Goal: Task Accomplishment & Management: Use online tool/utility

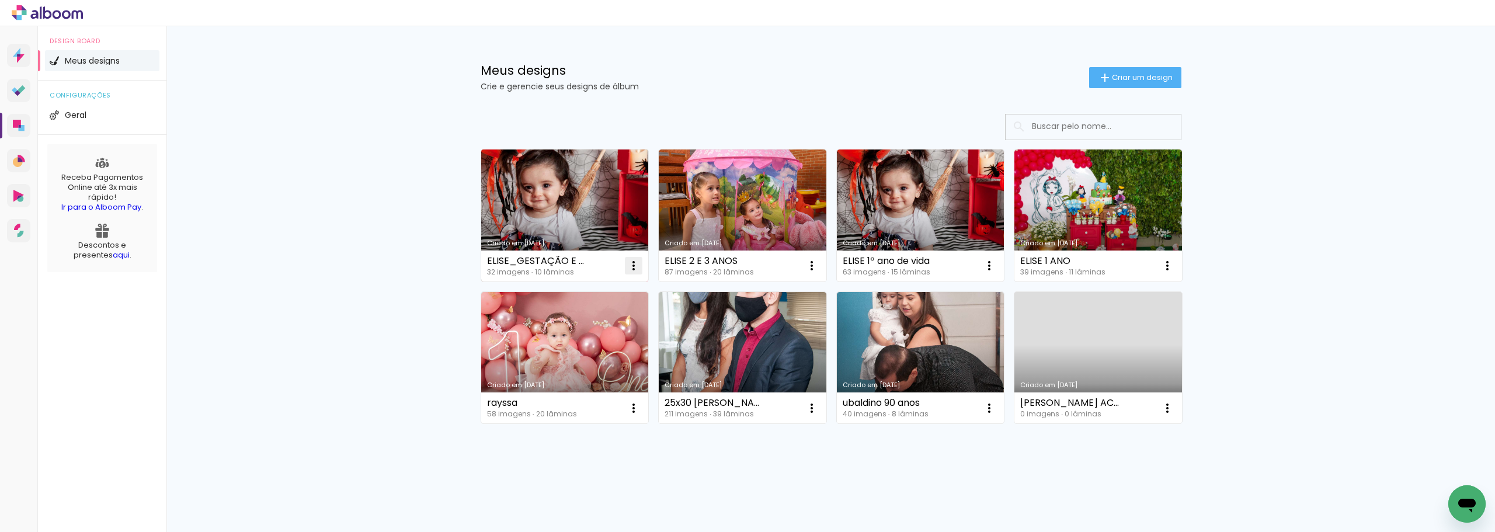
click at [629, 269] on iron-icon at bounding box center [634, 266] width 14 height 14
click at [565, 343] on span "Excluir" at bounding box center [563, 343] width 25 height 8
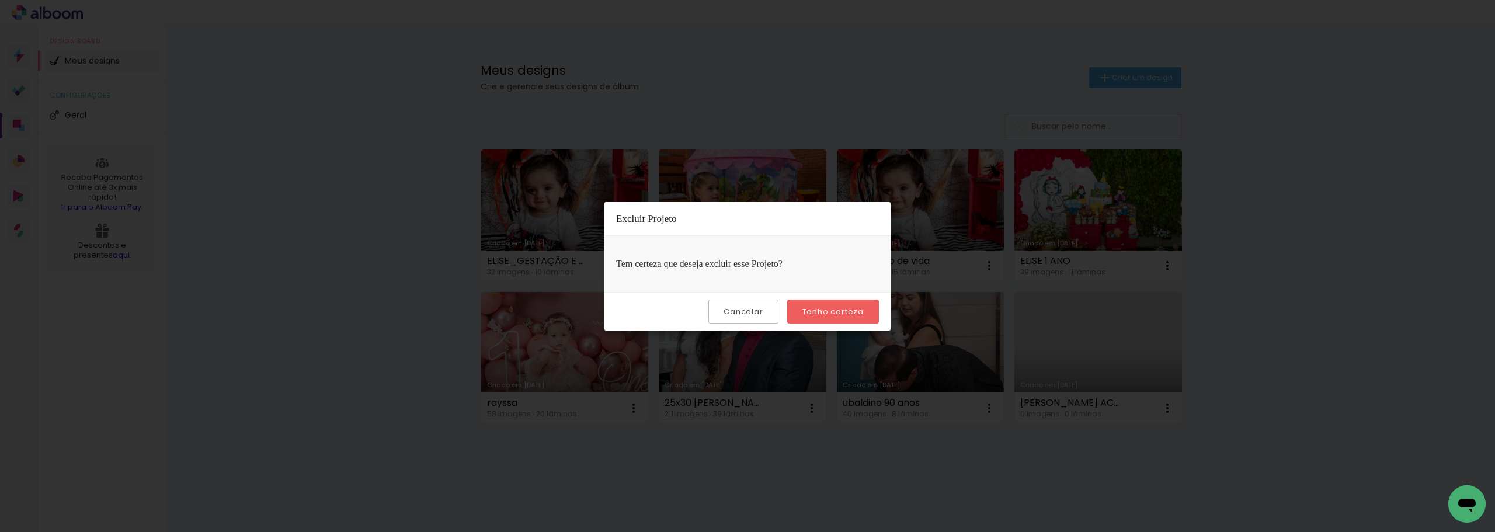
click at [0, 0] on slot "Tenho certeza" at bounding box center [0, 0] width 0 height 0
click at [820, 312] on quentale-directory at bounding box center [747, 266] width 1495 height 532
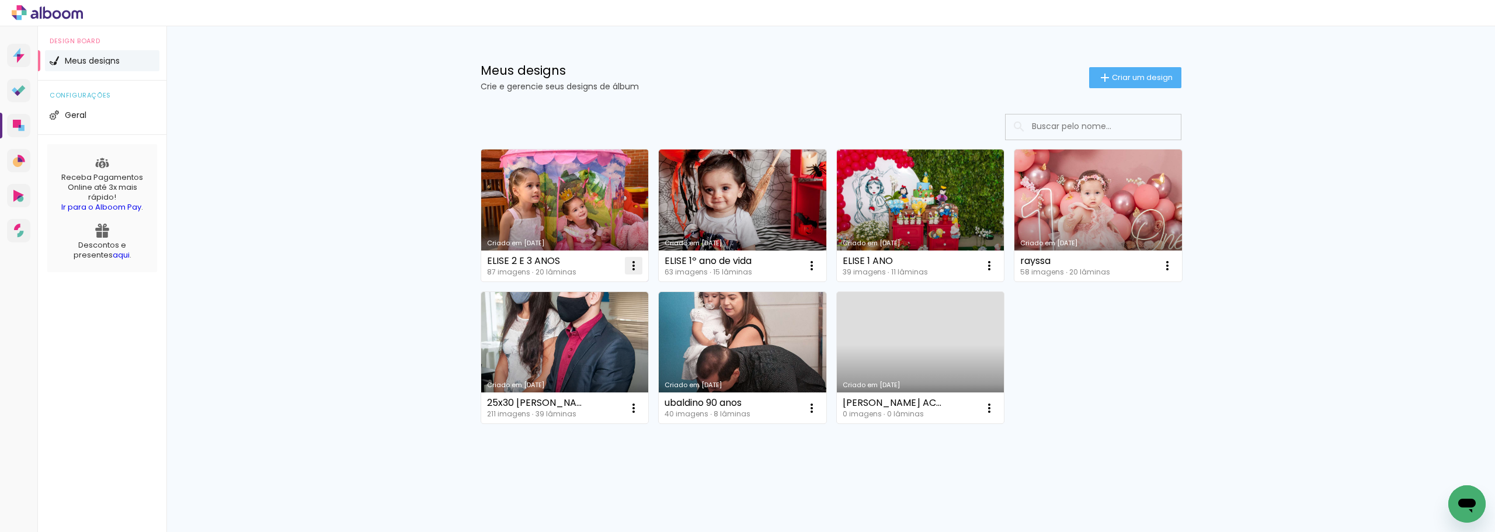
click at [627, 265] on iron-icon at bounding box center [634, 266] width 14 height 14
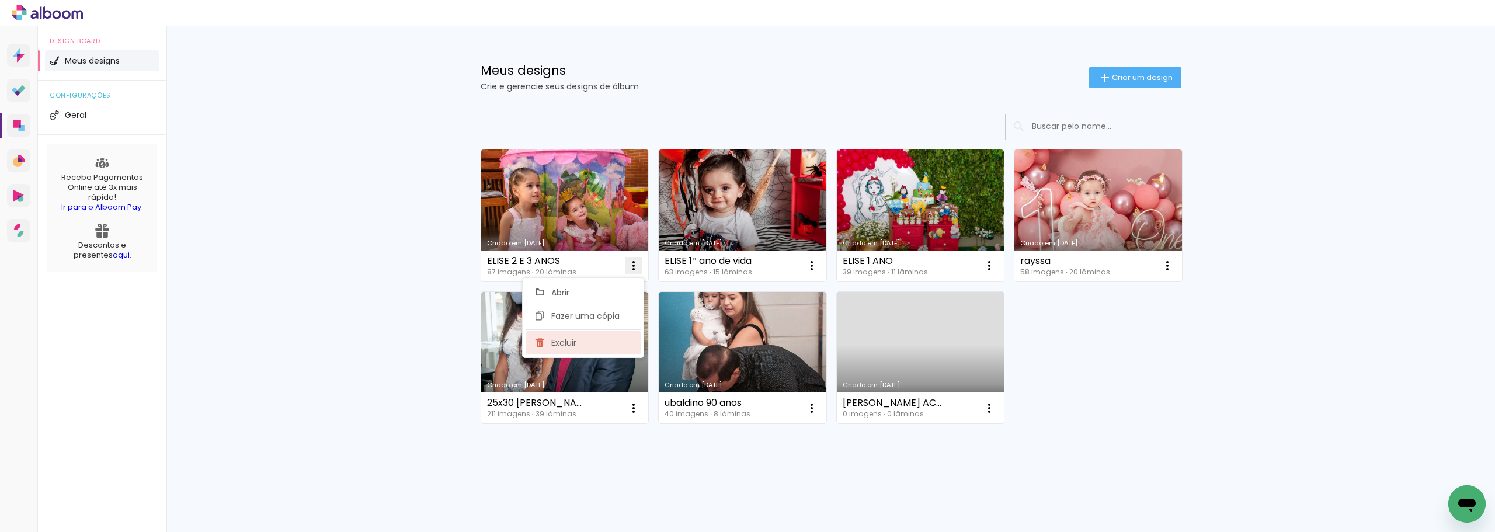
click at [583, 345] on paper-item "Excluir" at bounding box center [583, 342] width 115 height 23
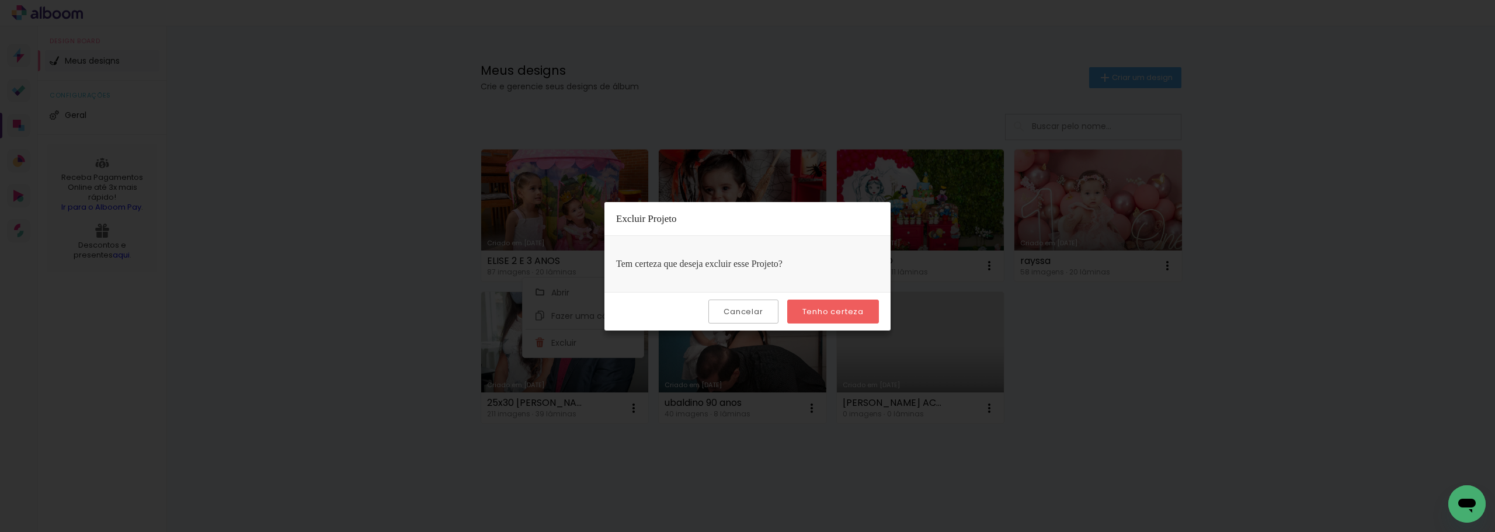
click at [0, 0] on slot "Tenho certeza" at bounding box center [0, 0] width 0 height 0
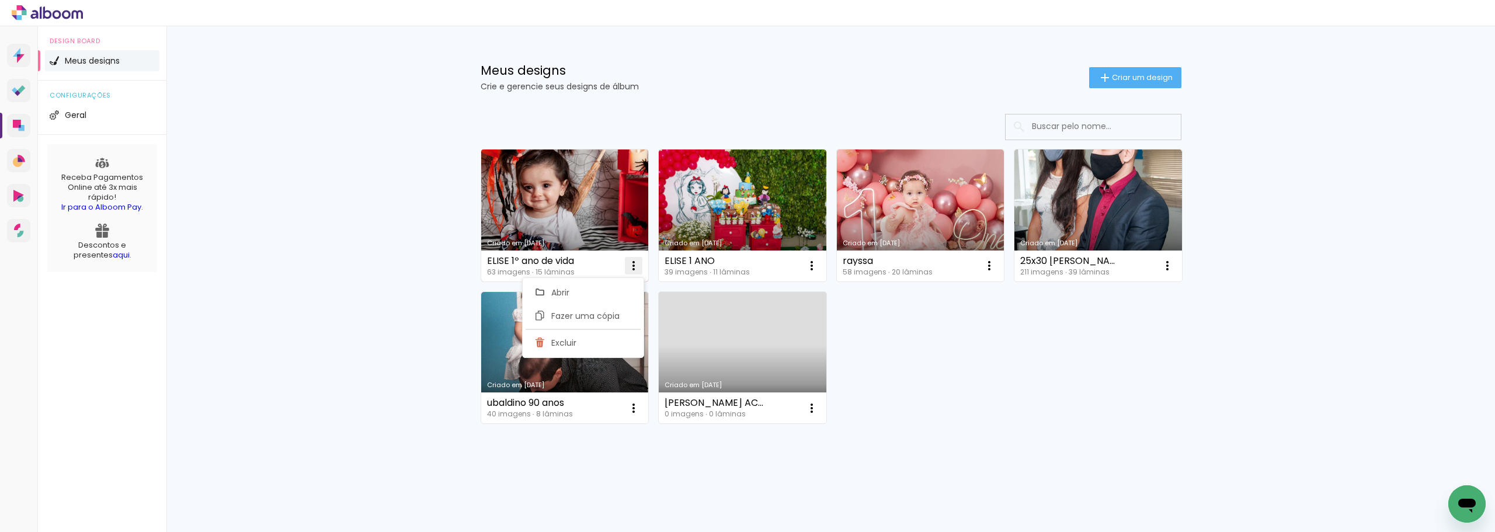
click at [632, 269] on iron-icon at bounding box center [634, 266] width 14 height 14
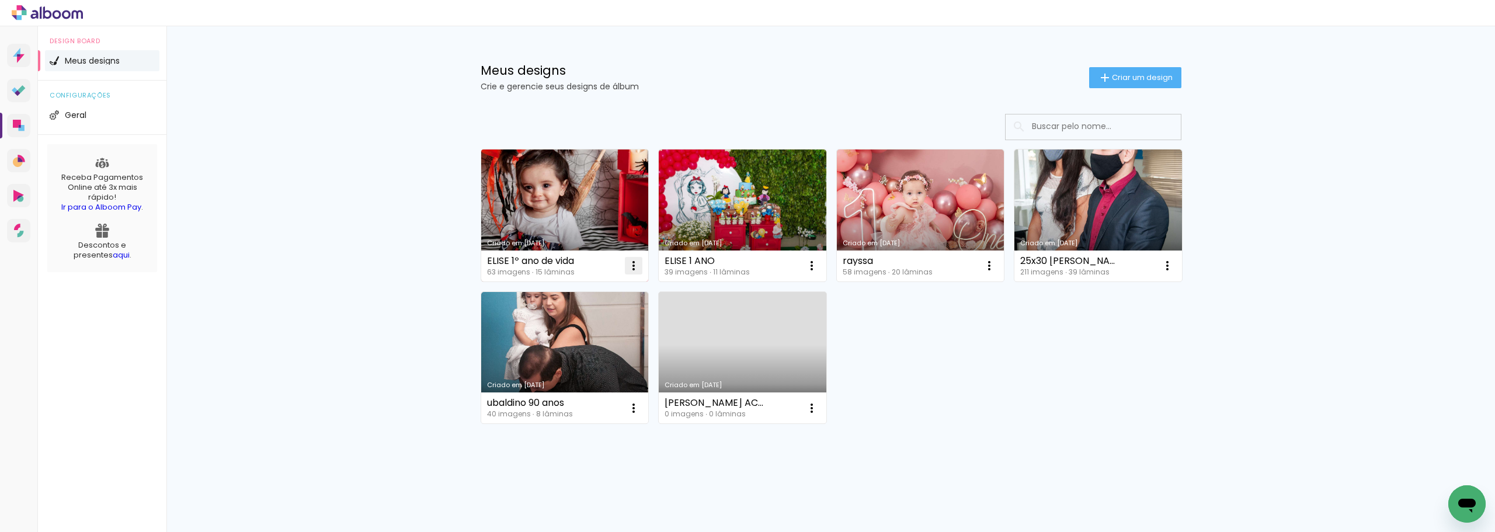
click at [630, 268] on iron-icon at bounding box center [634, 266] width 14 height 14
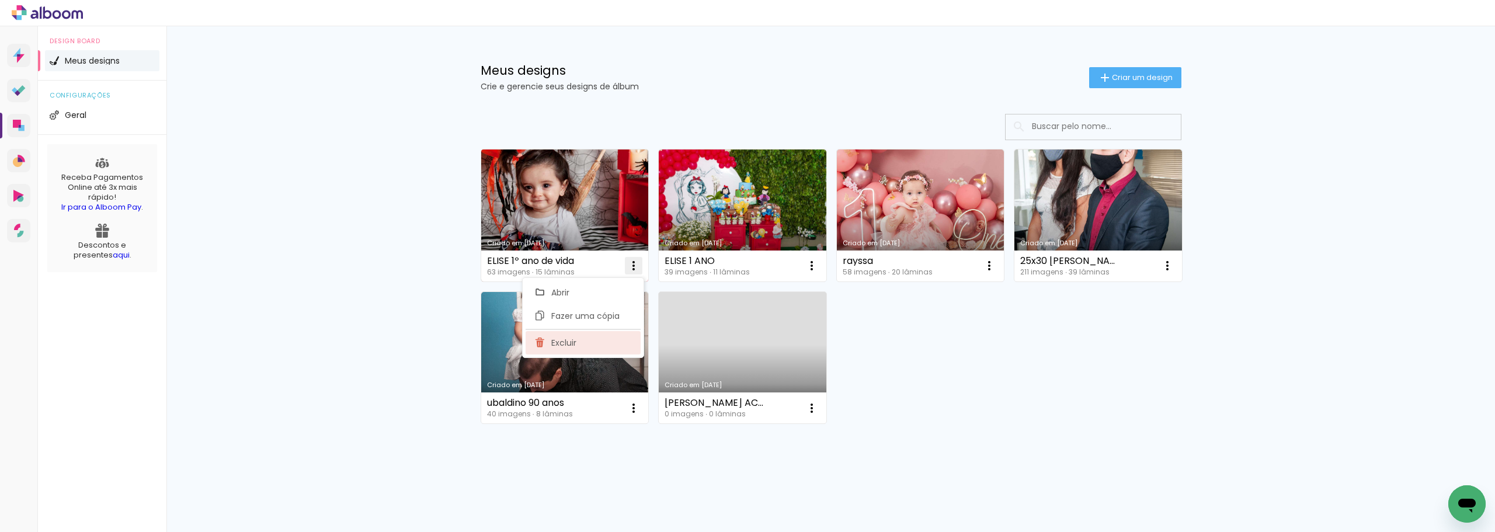
click at [583, 336] on paper-item "Excluir" at bounding box center [583, 342] width 115 height 23
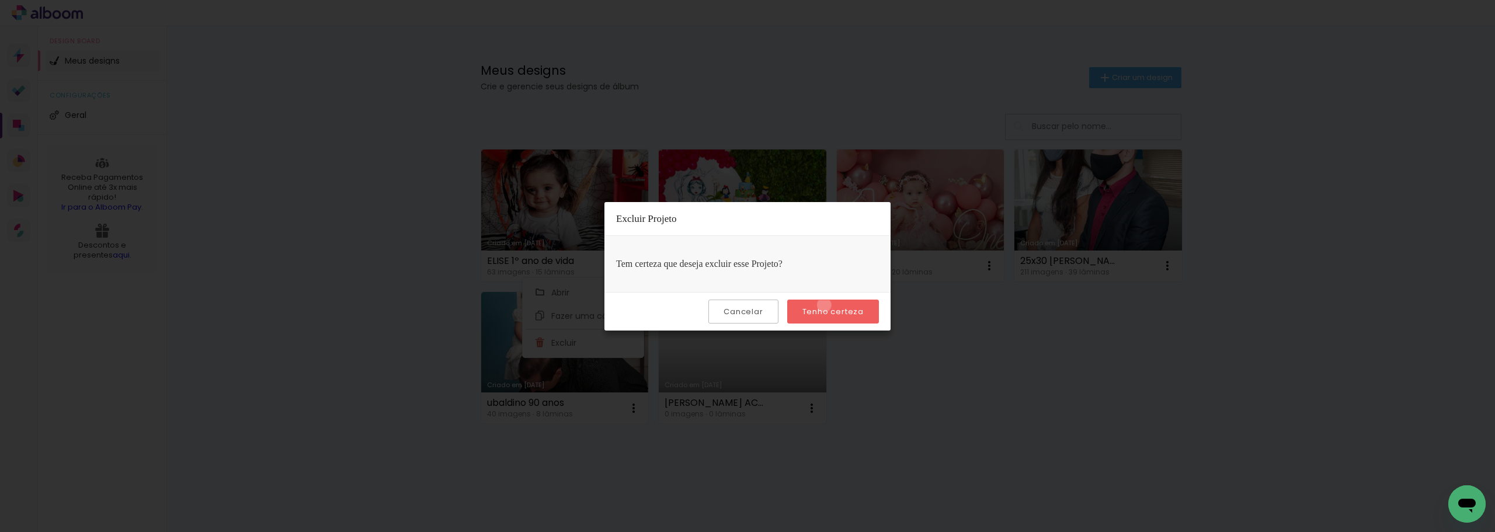
click at [826, 305] on paper-button "Tenho certeza" at bounding box center [833, 312] width 92 height 24
click at [0, 0] on slot "Tenho certeza" at bounding box center [0, 0] width 0 height 0
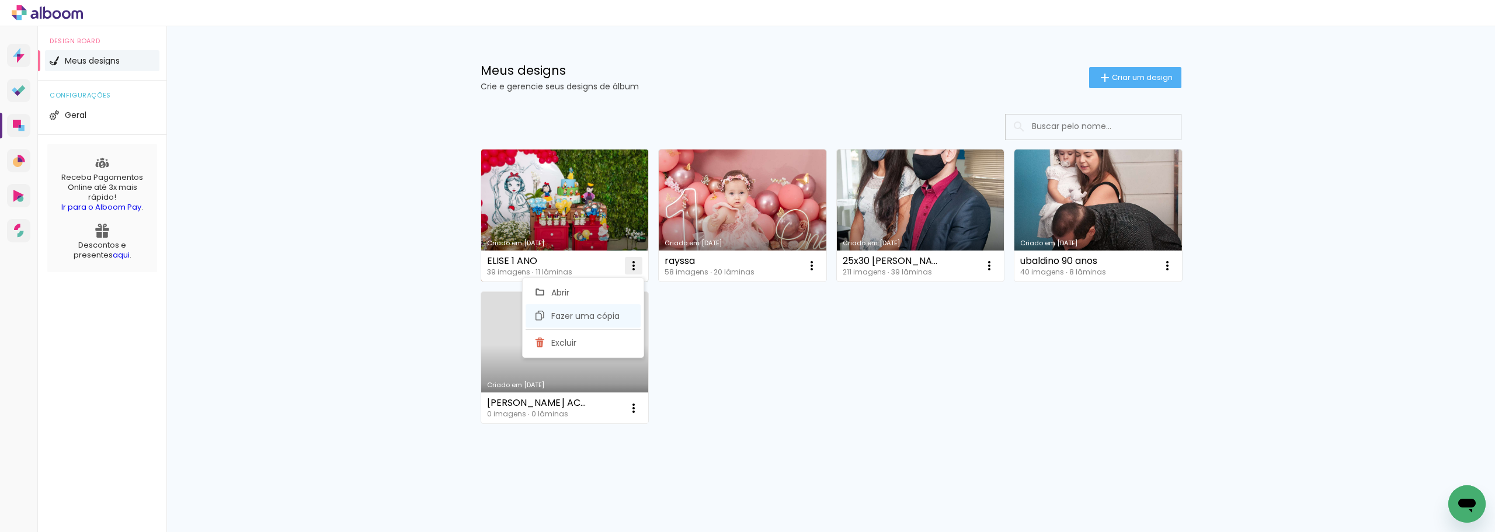
click at [607, 318] on span "Fazer uma cópia" at bounding box center [585, 316] width 68 height 8
type input "Cópia de ELISE 1 ANO"
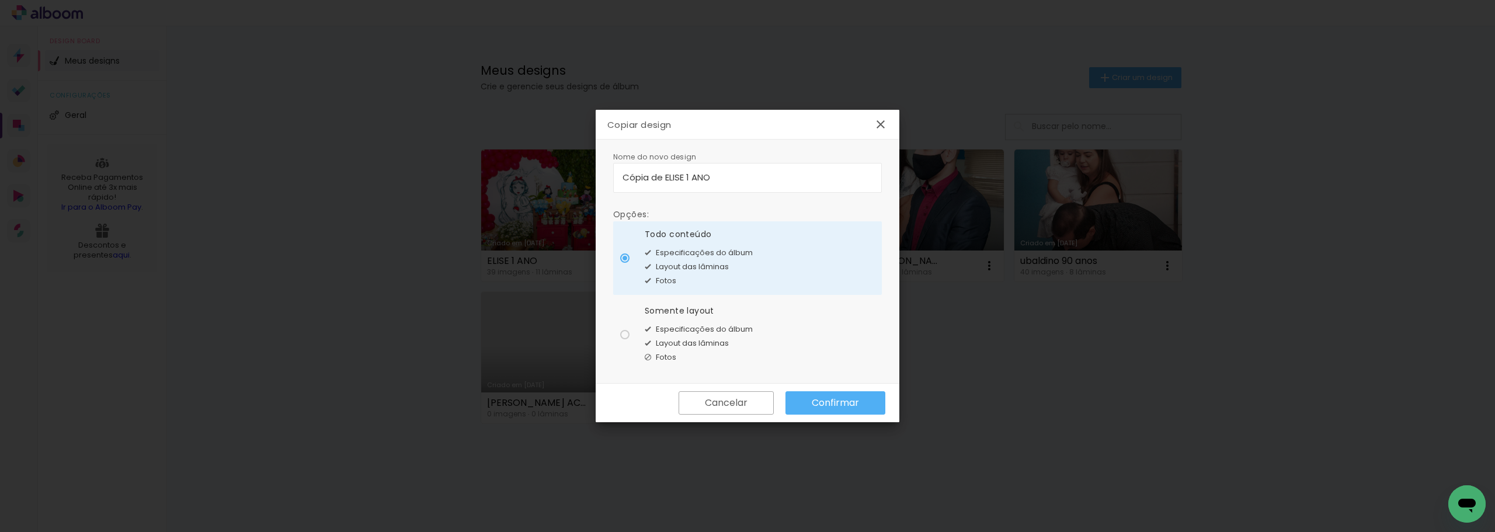
click at [881, 121] on iron-icon at bounding box center [881, 124] width 14 height 14
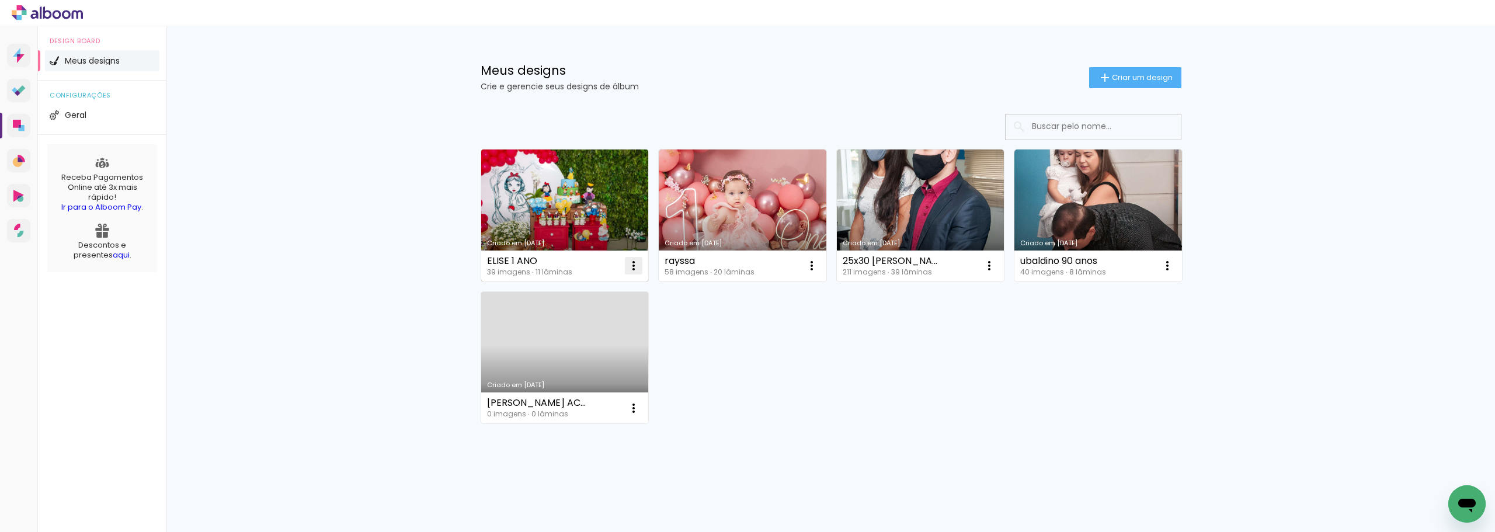
click at [630, 267] on iron-icon at bounding box center [634, 266] width 14 height 14
click at [588, 340] on paper-item "Excluir" at bounding box center [583, 342] width 115 height 23
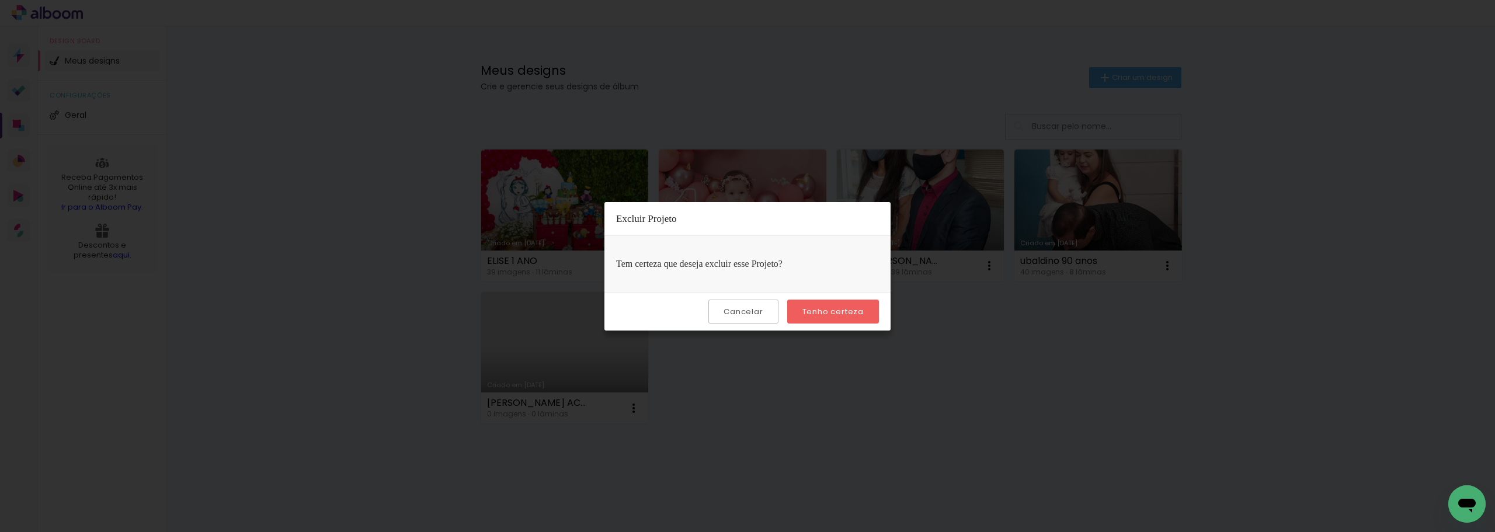
click at [0, 0] on slot "Tenho certeza" at bounding box center [0, 0] width 0 height 0
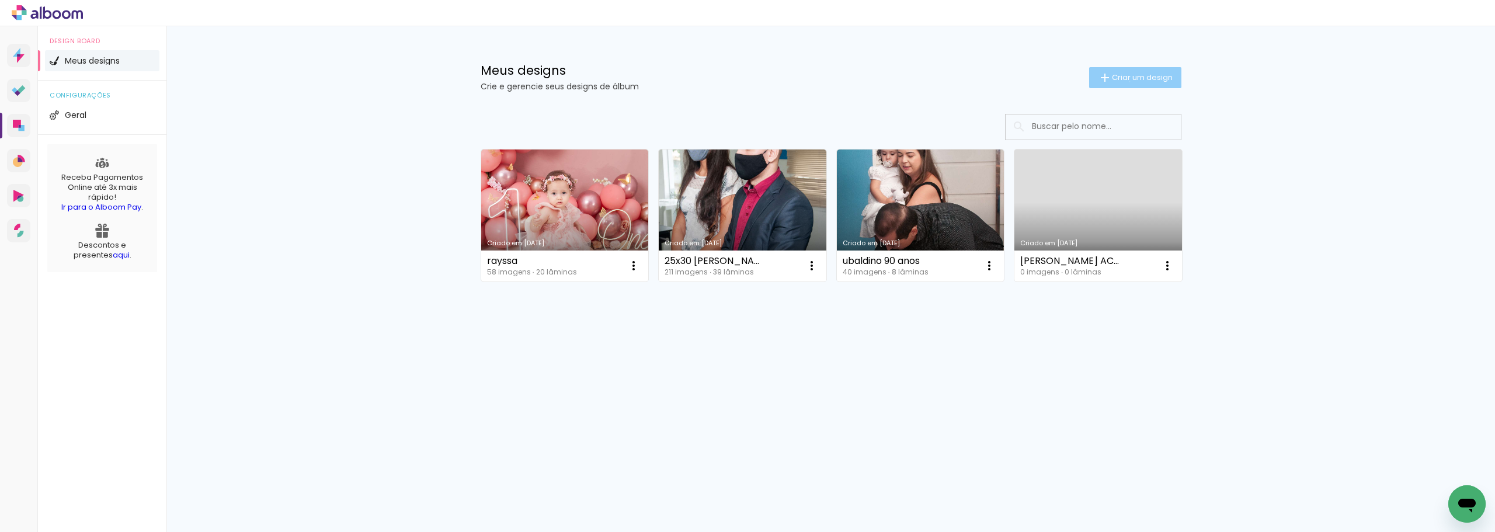
click at [1127, 81] on span "Criar um design" at bounding box center [1142, 78] width 61 height 8
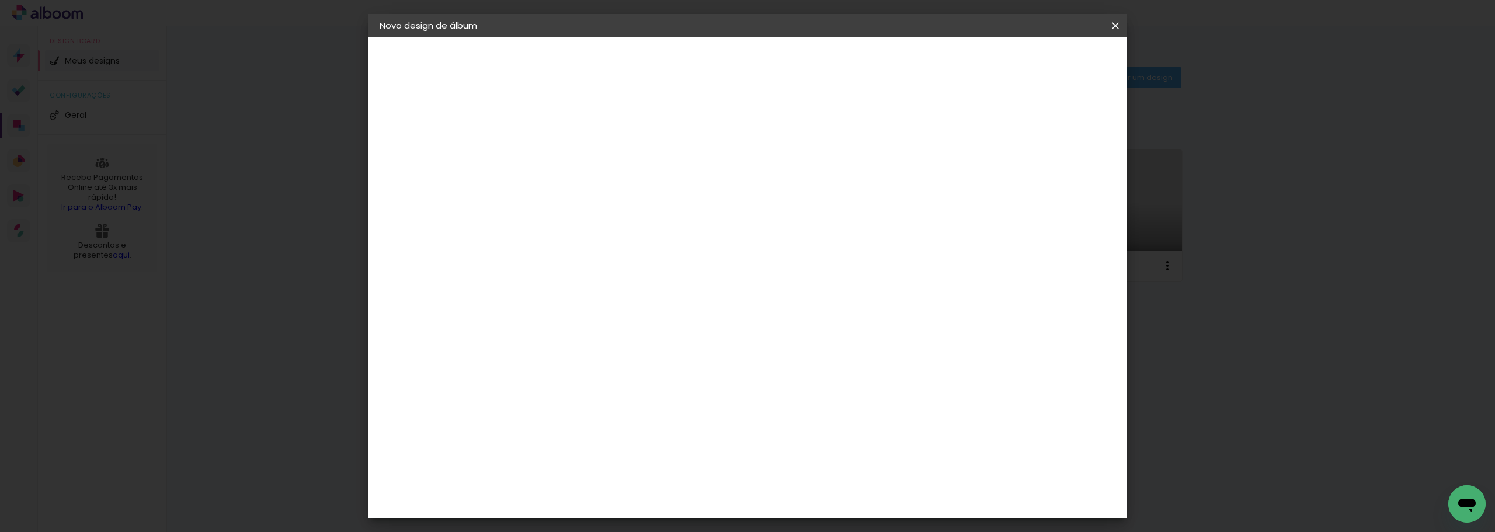
click at [571, 166] on div at bounding box center [571, 166] width 0 height 1
type input "MARIA FERNANDA E MARIA"
type paper-input "MARIA FERNANDA E MARIA"
drag, startPoint x: 872, startPoint y: 153, endPoint x: 684, endPoint y: 164, distance: 188.4
click at [604, 164] on div at bounding box center [570, 157] width 67 height 88
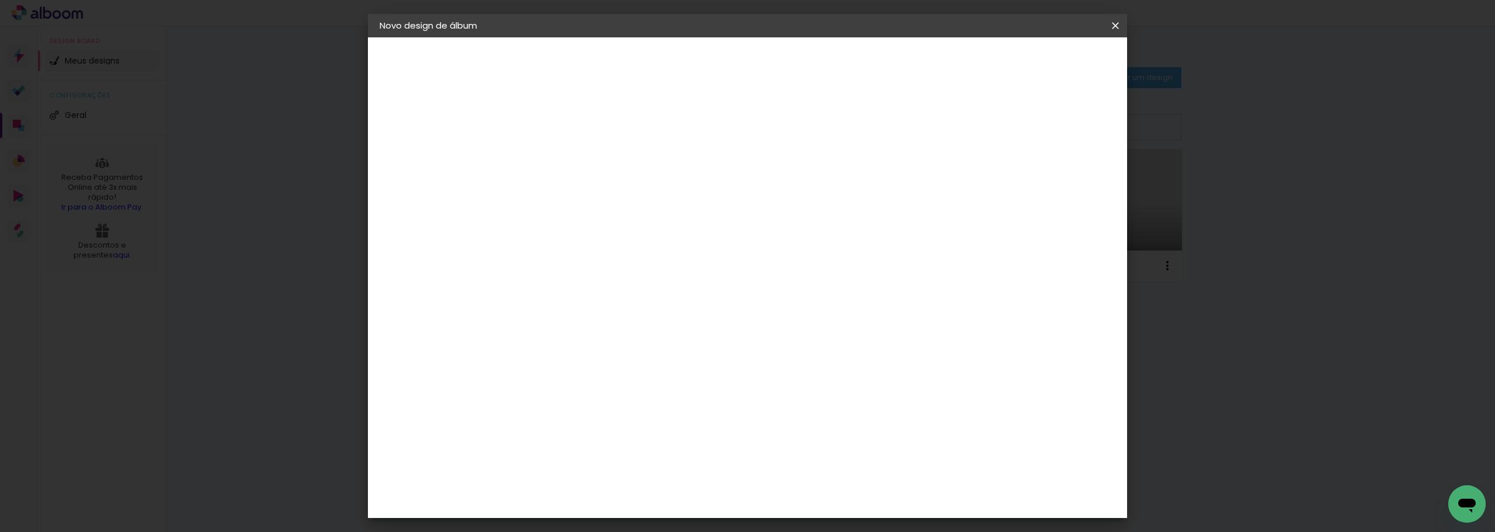
type input "f"
type input "Filhas Heloisa"
type paper-input "Filhas Heloisa"
click at [690, 68] on paper-button "Avançar" at bounding box center [661, 62] width 57 height 20
click at [634, 220] on input at bounding box center [600, 222] width 118 height 15
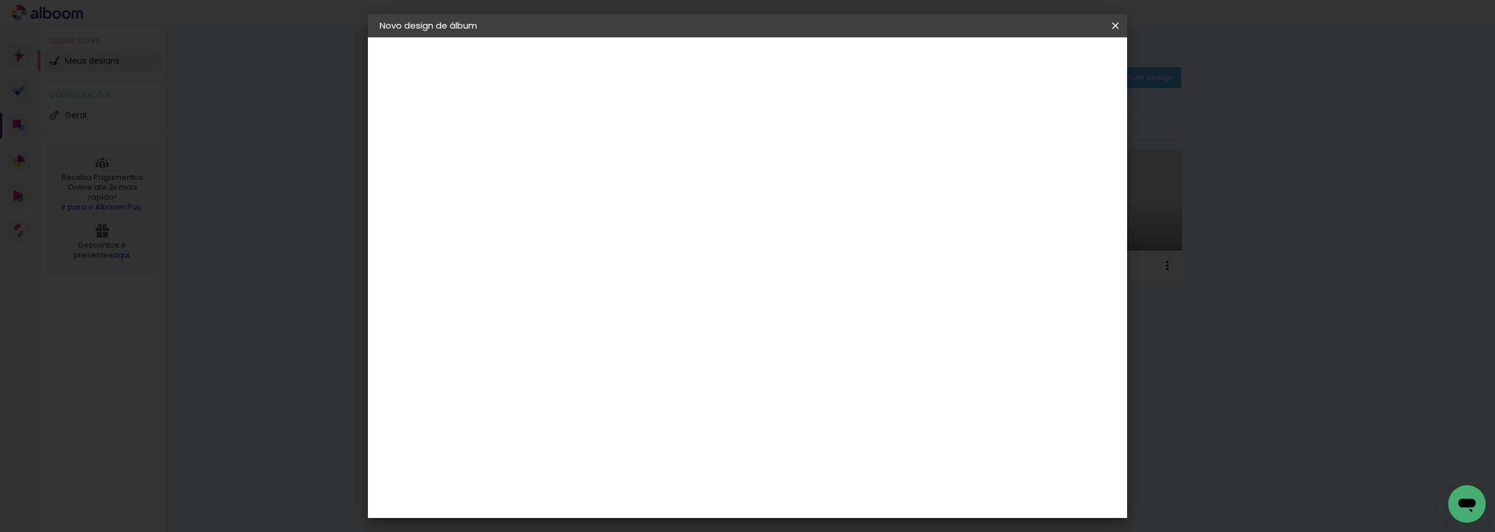
type input "photo"
type paper-input "photo"
click at [592, 457] on div "Photo Pró Digital" at bounding box center [577, 471] width 29 height 28
click at [0, 0] on slot "Avançar" at bounding box center [0, 0] width 0 height 0
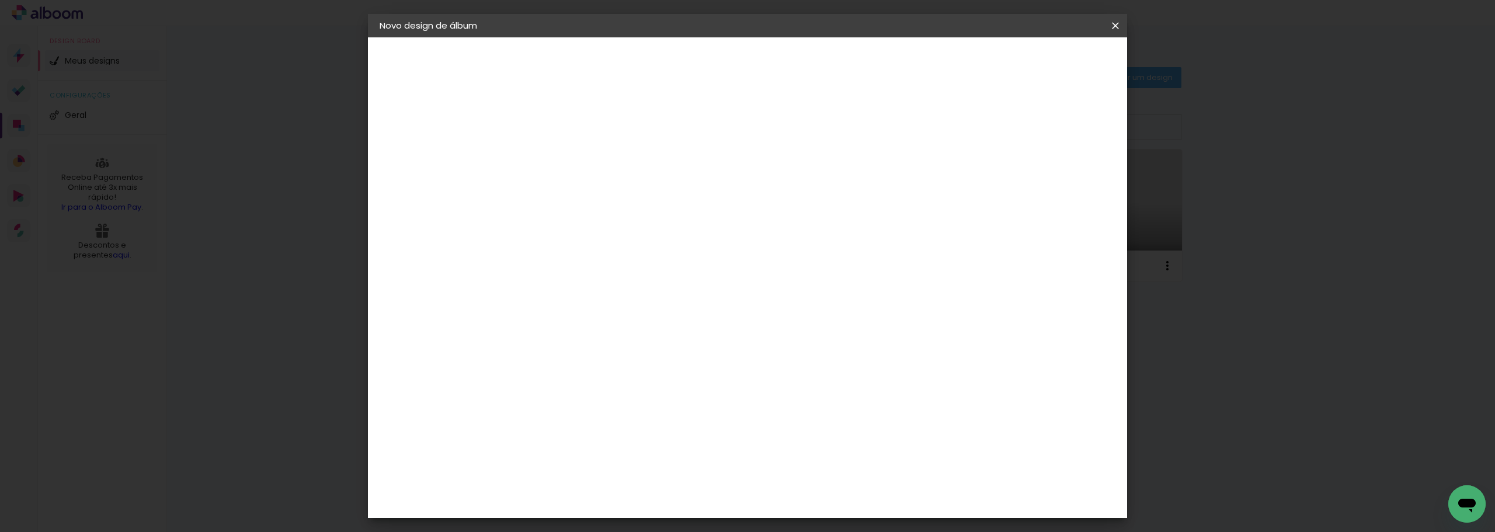
click at [649, 244] on span "20 × 25" at bounding box center [622, 256] width 54 height 24
click at [0, 0] on slot "Avançar" at bounding box center [0, 0] width 0 height 0
click at [1024, 126] on div "Mostrar sangria" at bounding box center [1015, 126] width 78 height 15
type paper-checkbox "on"
click at [1042, 61] on span "Iniciar design" at bounding box center [1015, 62] width 53 height 8
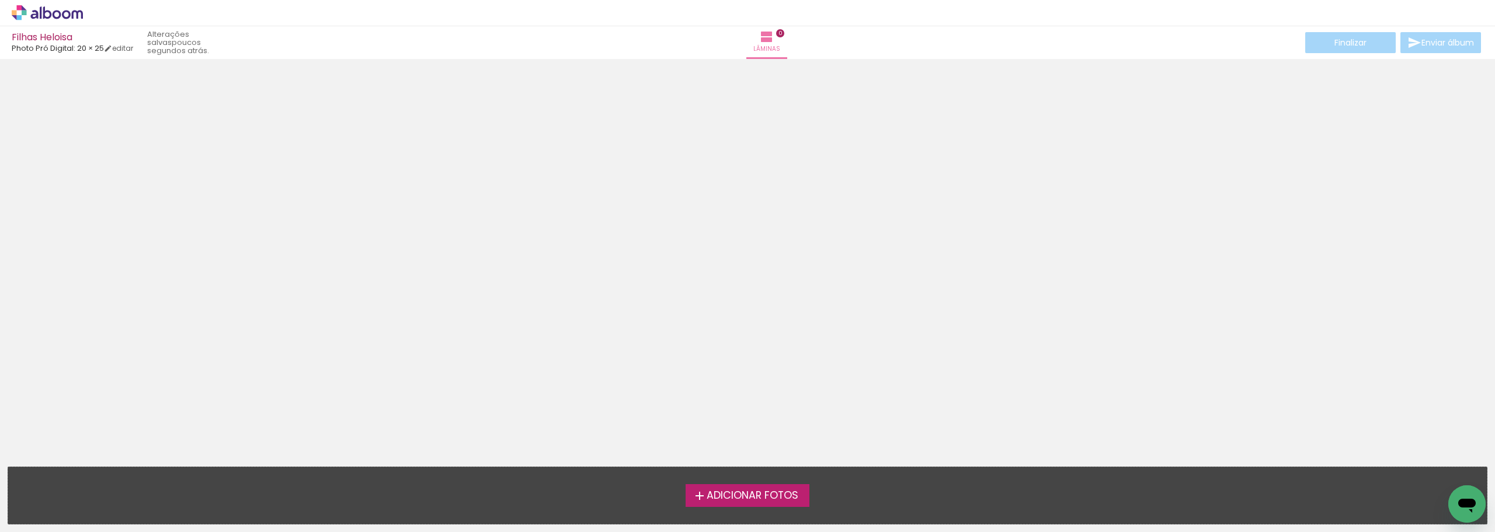
click at [791, 496] on span "Adicionar Fotos" at bounding box center [753, 496] width 92 height 11
click at [0, 0] on input "file" at bounding box center [0, 0] width 0 height 0
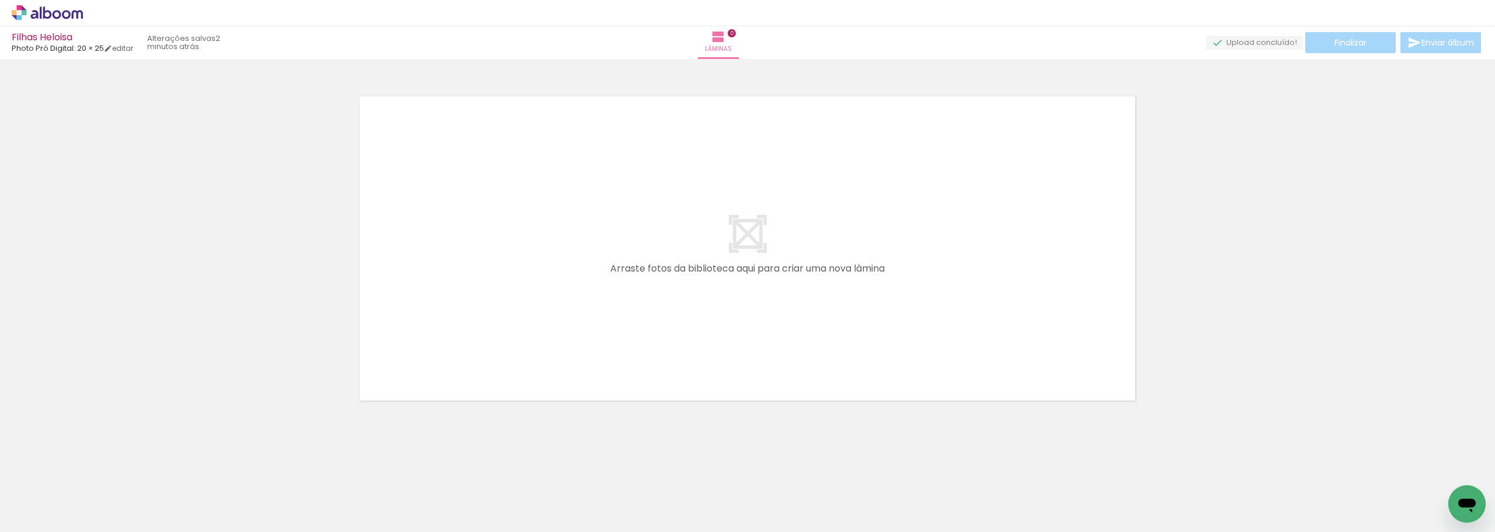
click at [744, 295] on quentale-layouter at bounding box center [747, 248] width 783 height 311
click at [747, 230] on quentale-layouter at bounding box center [747, 248] width 783 height 311
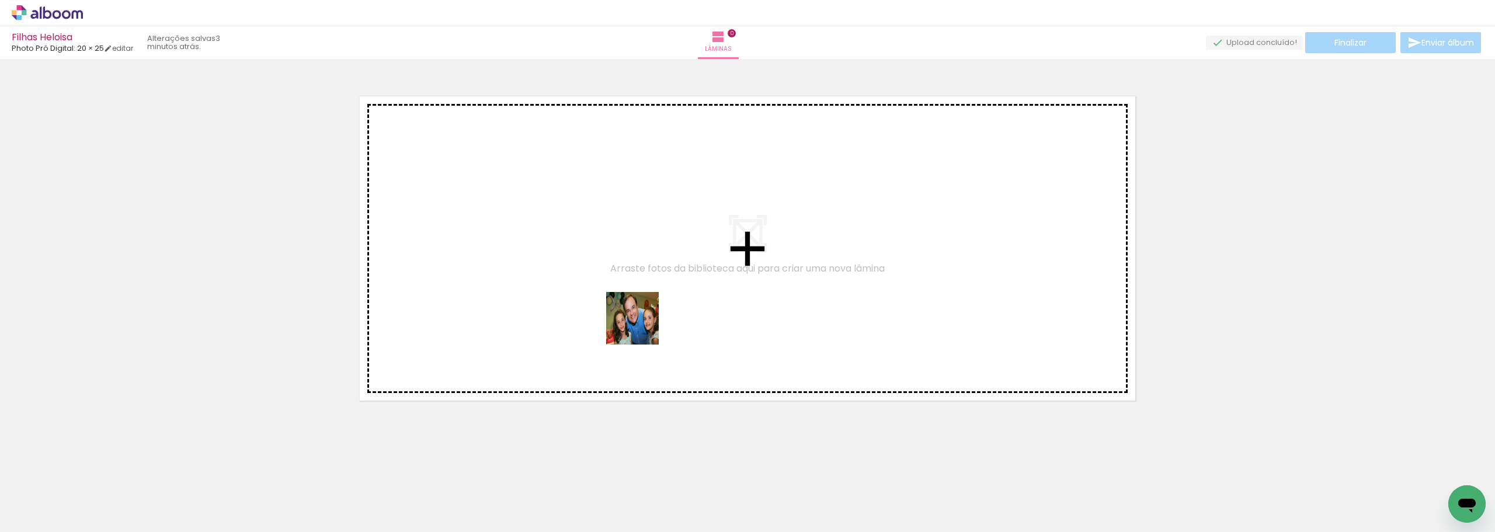
drag, startPoint x: 138, startPoint y: 496, endPoint x: 679, endPoint y: 275, distance: 583.7
click at [680, 273] on quentale-workspace at bounding box center [747, 266] width 1495 height 532
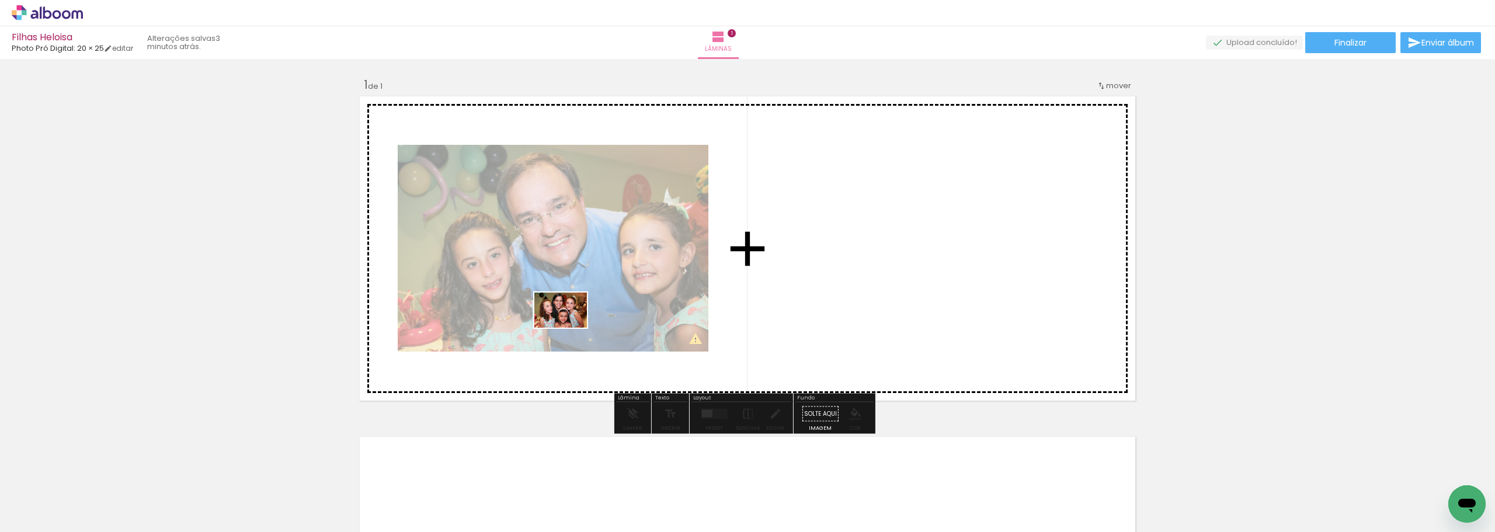
drag, startPoint x: 259, startPoint y: 495, endPoint x: 569, endPoint y: 328, distance: 352.5
click at [569, 328] on quentale-workspace at bounding box center [747, 266] width 1495 height 532
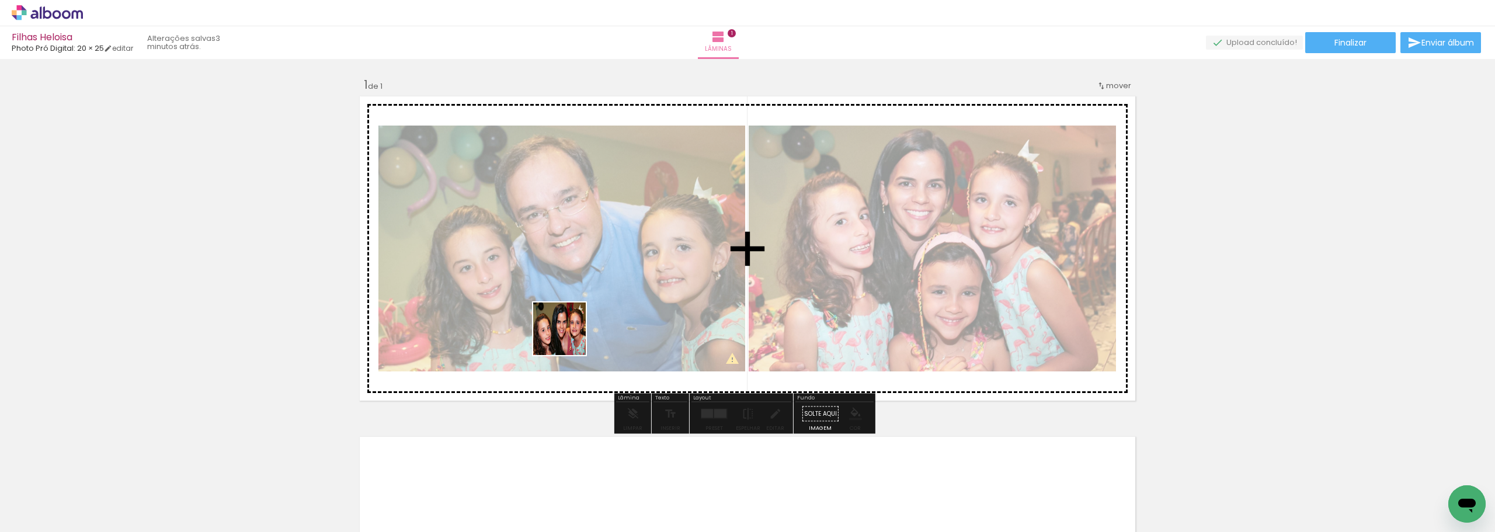
drag, startPoint x: 520, startPoint y: 496, endPoint x: 571, endPoint y: 332, distance: 171.8
click at [571, 332] on quentale-workspace at bounding box center [747, 266] width 1495 height 532
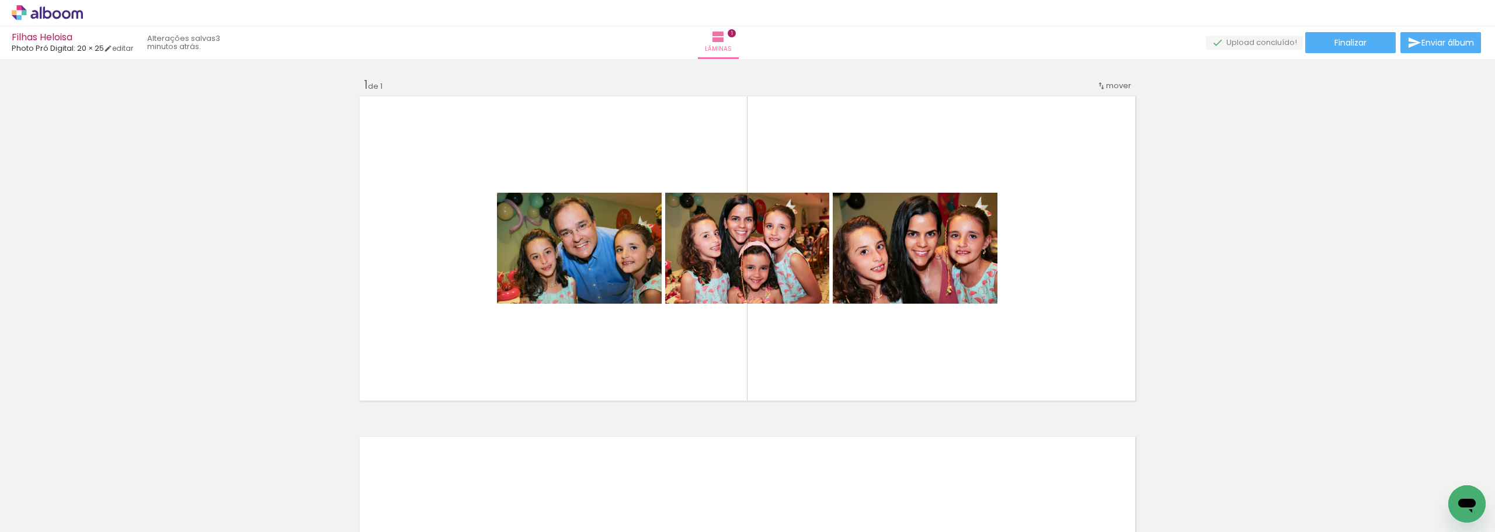
scroll to position [0, 109]
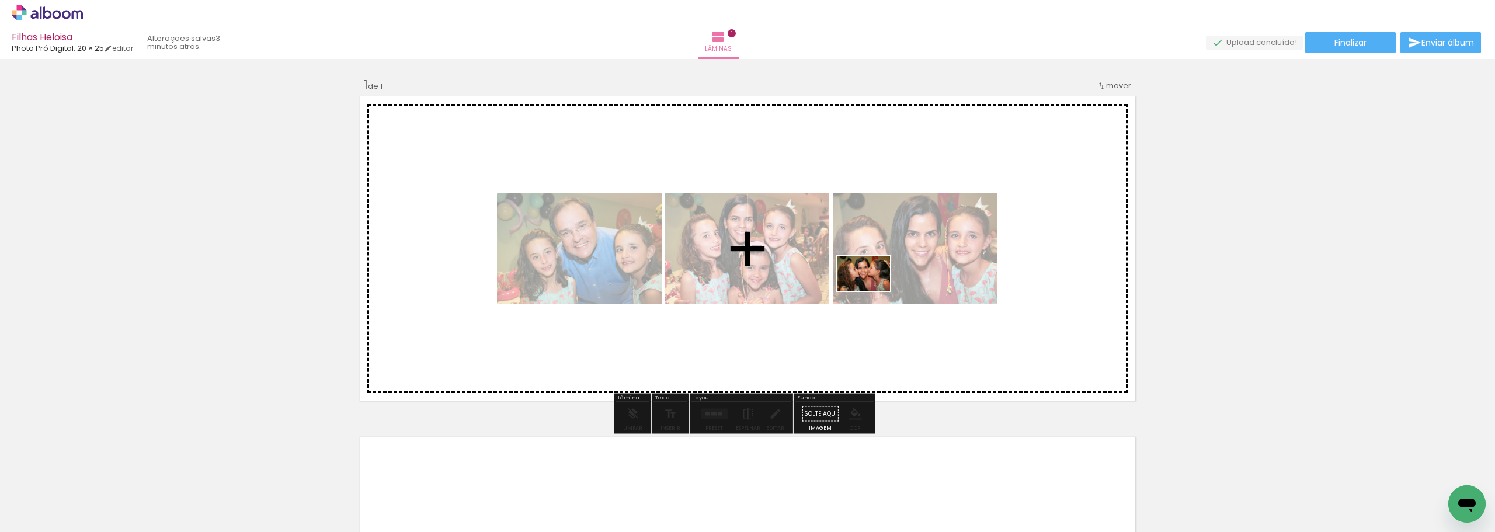
drag, startPoint x: 1389, startPoint y: 495, endPoint x: 872, endPoint y: 291, distance: 555.2
click at [872, 291] on quentale-workspace at bounding box center [747, 266] width 1495 height 532
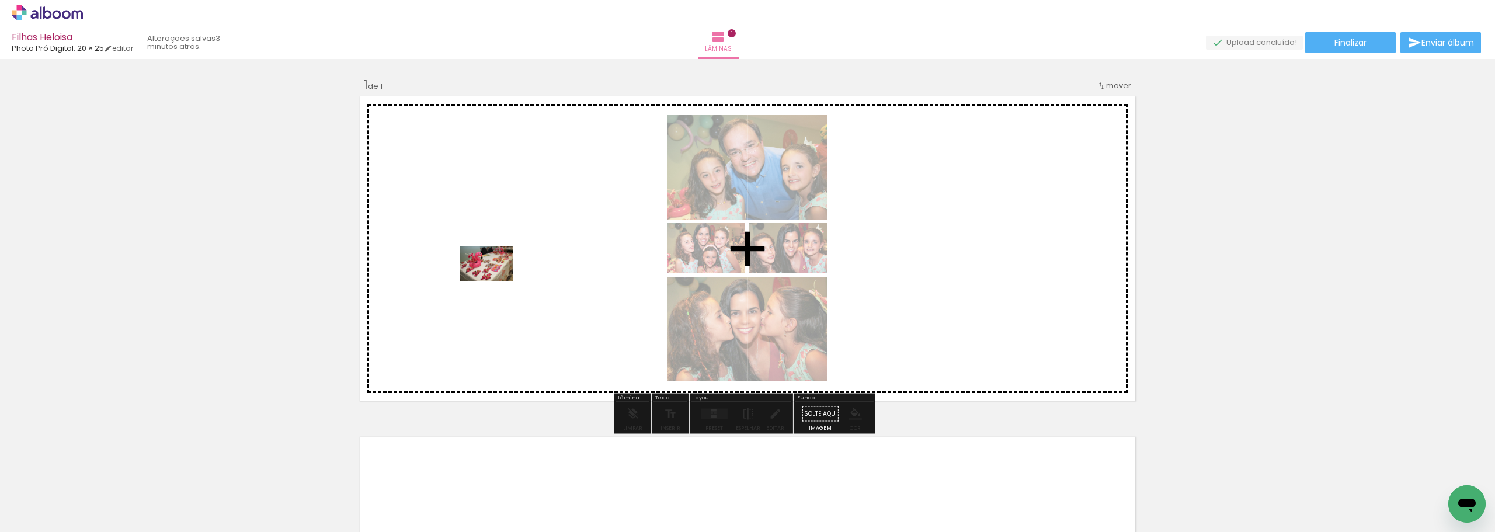
drag, startPoint x: 1445, startPoint y: 488, endPoint x: 495, endPoint y: 281, distance: 971.8
click at [495, 281] on quentale-workspace at bounding box center [747, 266] width 1495 height 532
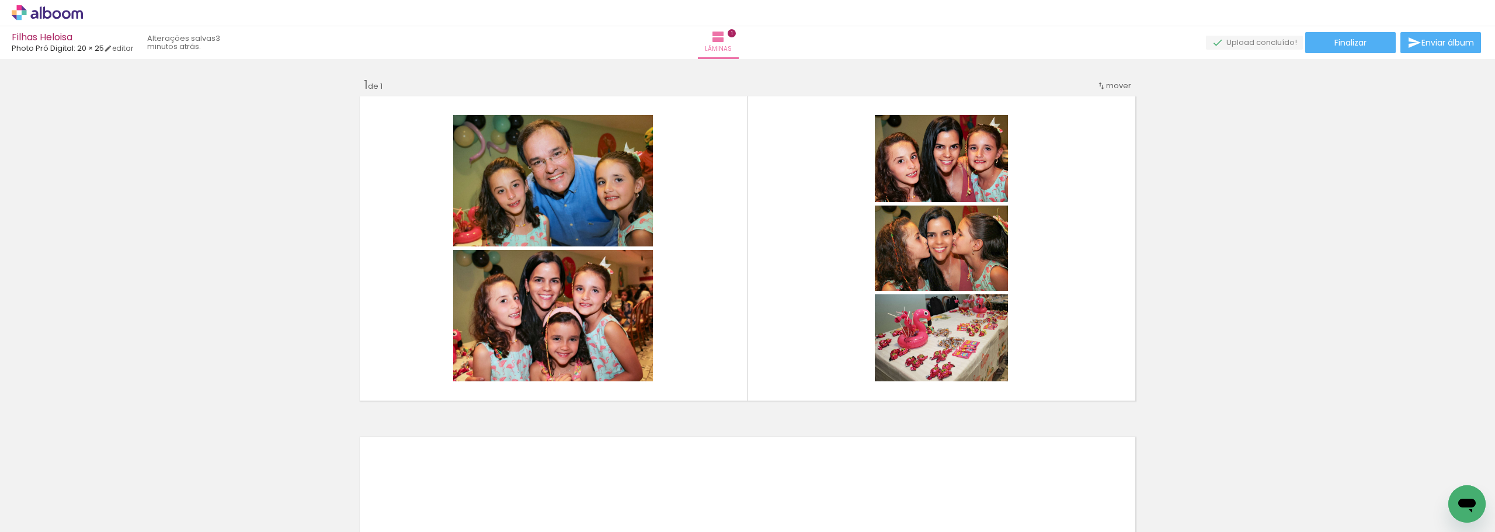
scroll to position [0, 0]
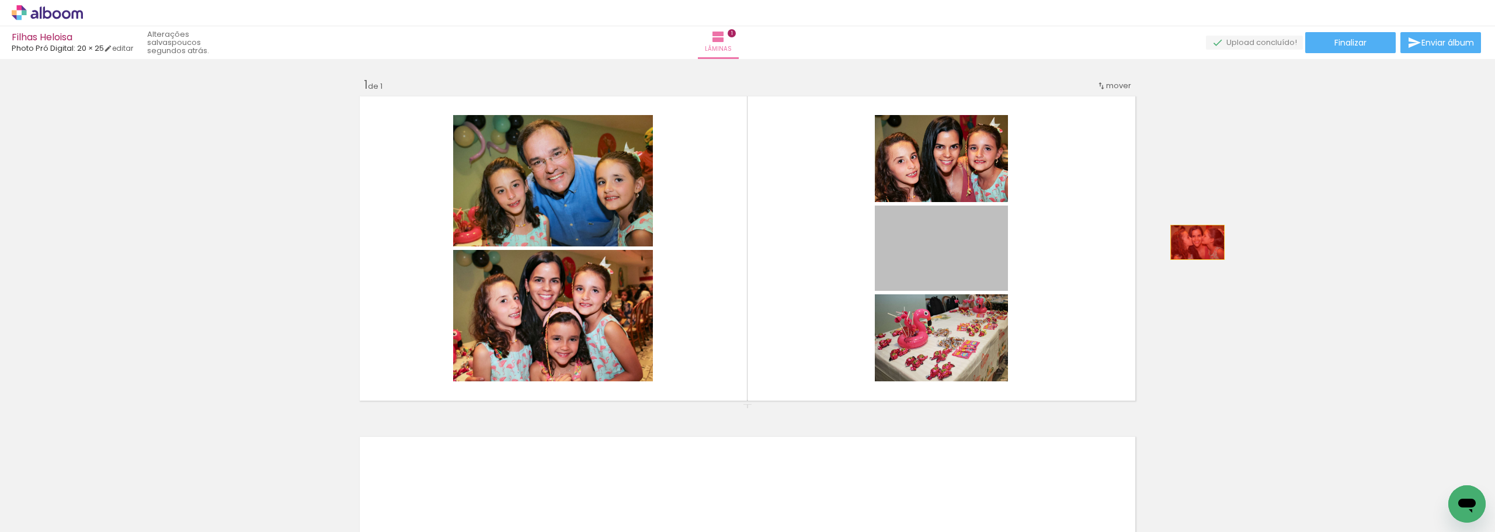
drag, startPoint x: 939, startPoint y: 254, endPoint x: 1218, endPoint y: 241, distance: 278.8
click at [1320, 242] on div "Inserir lâmina 1 de 1" at bounding box center [747, 403] width 1495 height 681
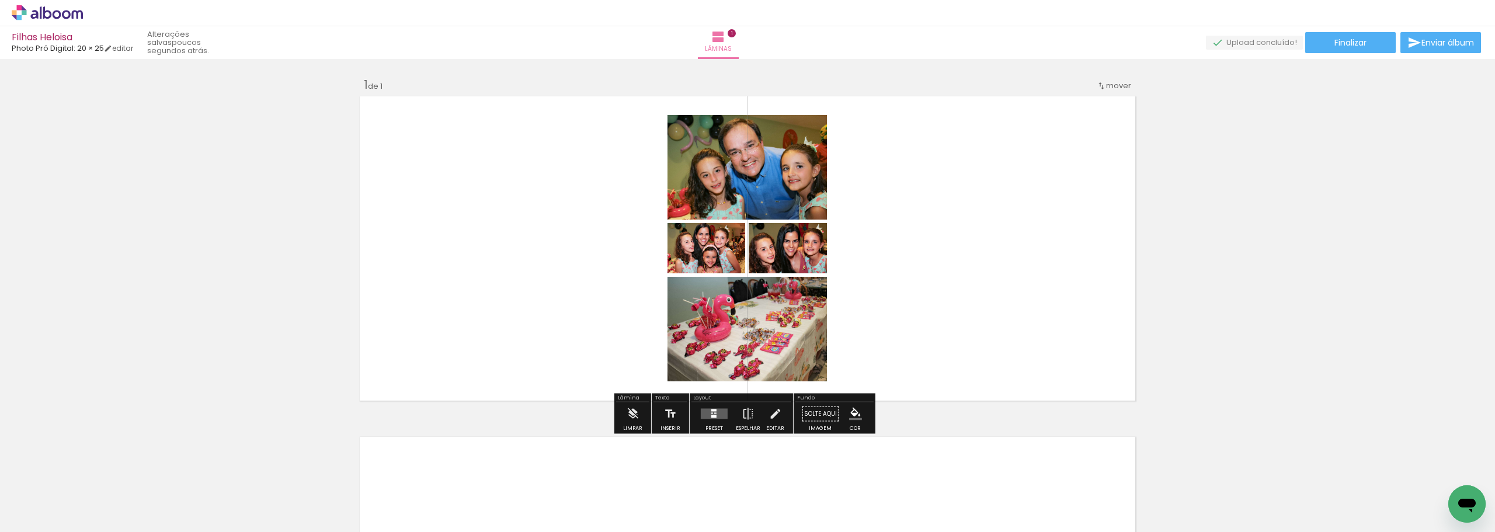
drag, startPoint x: 782, startPoint y: 260, endPoint x: 836, endPoint y: 260, distance: 54.3
click at [836, 260] on quentale-layouter at bounding box center [747, 248] width 783 height 311
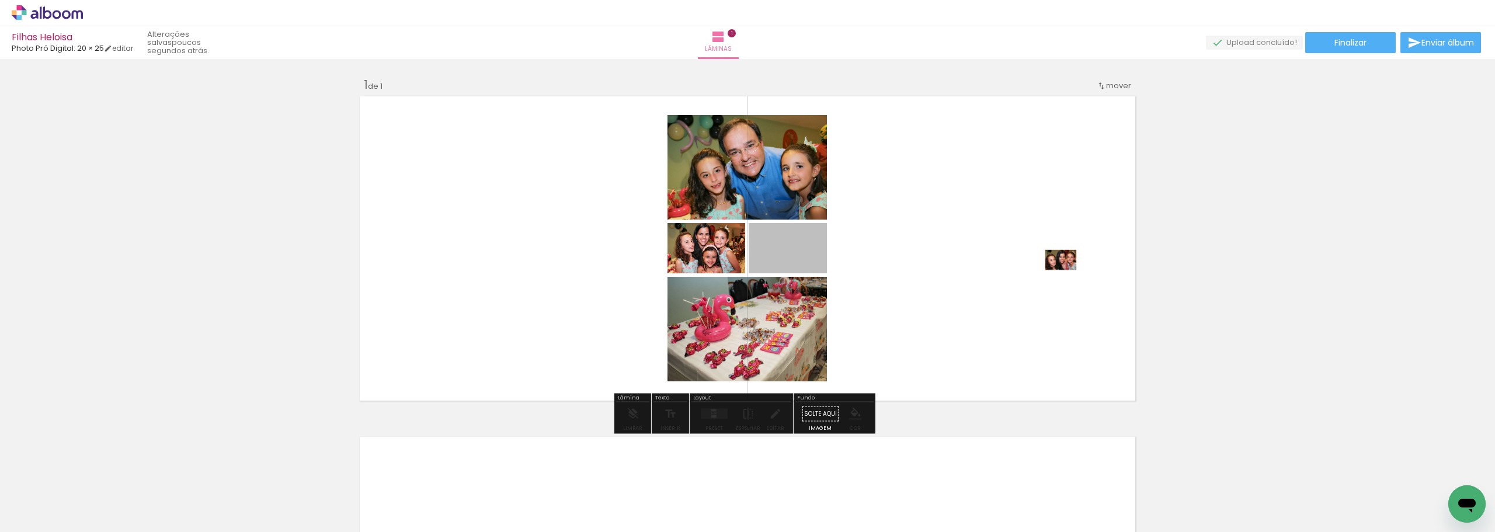
drag, startPoint x: 791, startPoint y: 254, endPoint x: 1235, endPoint y: 293, distance: 446.1
click at [1237, 295] on div "Inserir lâmina 1 de 1" at bounding box center [747, 403] width 1495 height 681
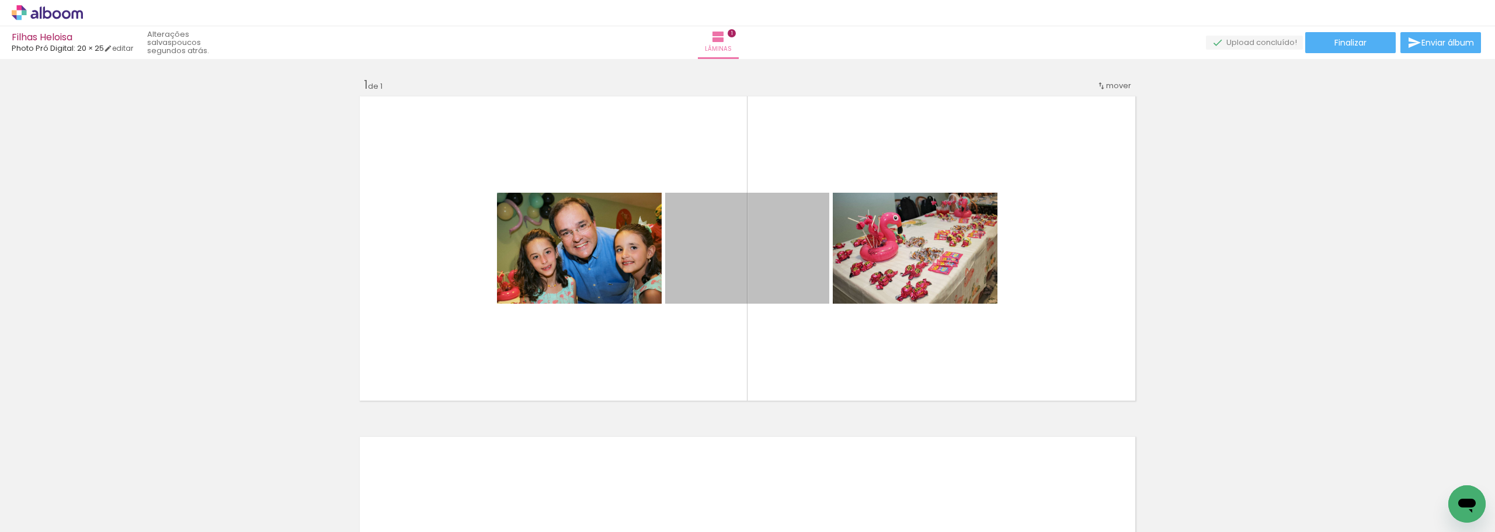
drag, startPoint x: 764, startPoint y: 263, endPoint x: 905, endPoint y: 30, distance: 272.5
click at [905, 0] on div "Filhas Heloisa Photo Pró Digital: 20 × 25 editar poucos segundos atrás. Lâminas…" at bounding box center [747, 0] width 1495 height 0
drag, startPoint x: 724, startPoint y: 271, endPoint x: 1250, endPoint y: 349, distance: 531.9
click at [1284, 351] on div "Inserir lâmina 1 de 1" at bounding box center [747, 403] width 1495 height 681
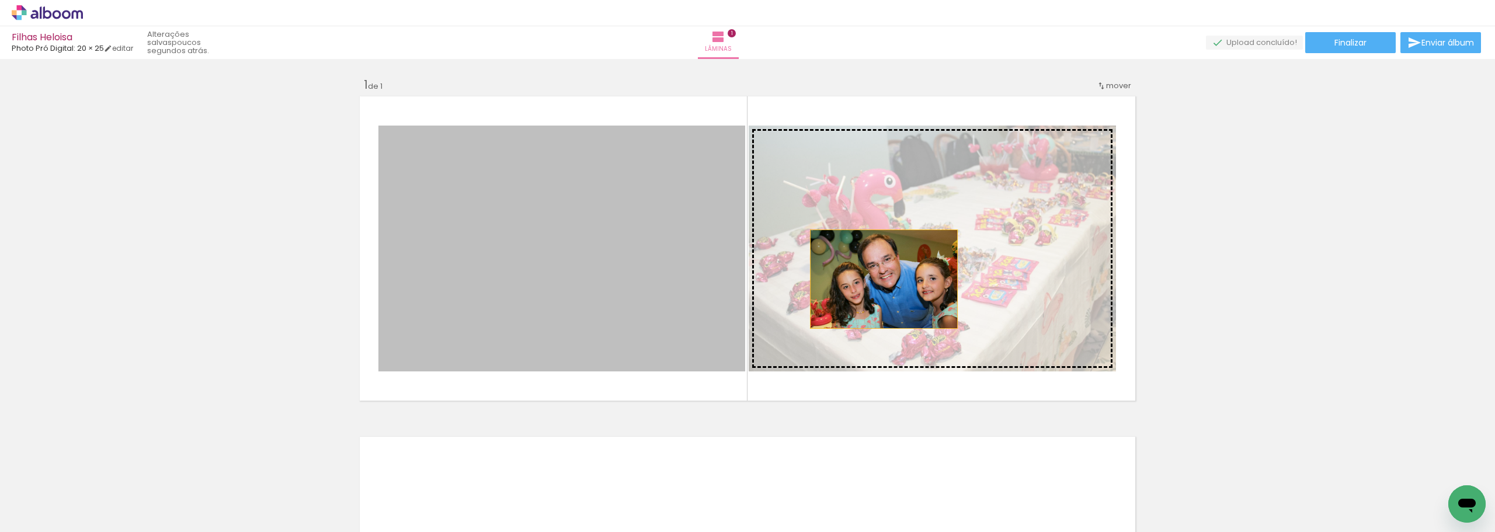
drag, startPoint x: 568, startPoint y: 262, endPoint x: 1334, endPoint y: 276, distance: 765.7
click at [1343, 276] on div "Inserir lâmina 1 de 1" at bounding box center [747, 403] width 1495 height 681
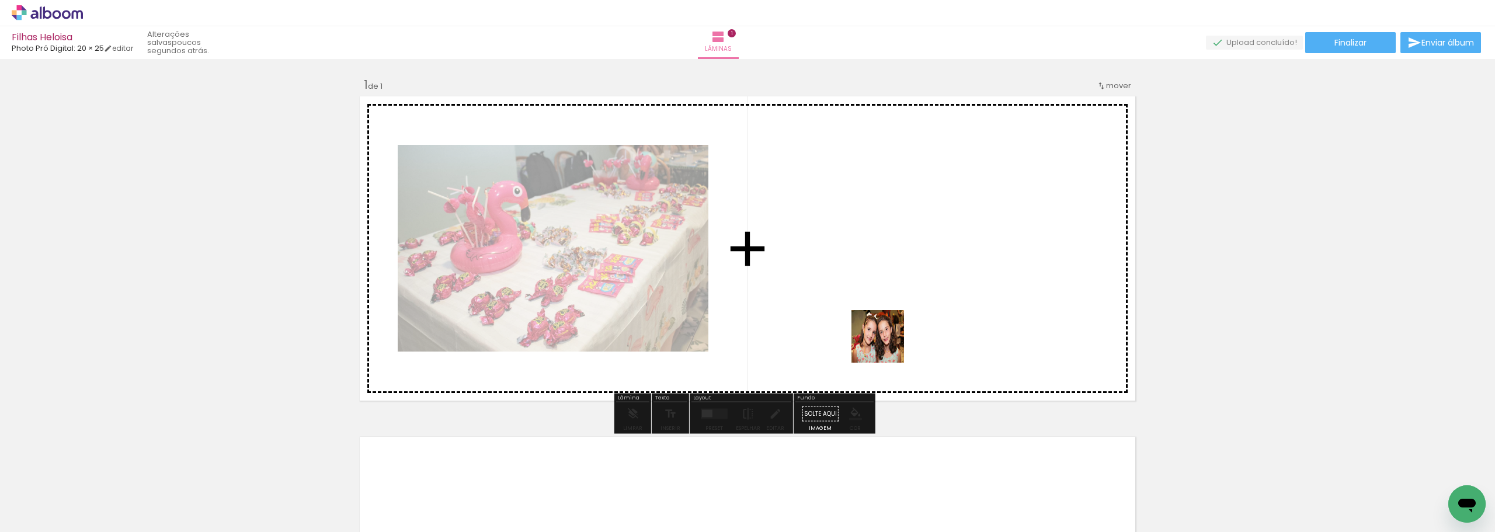
drag, startPoint x: 921, startPoint y: 502, endPoint x: 868, endPoint y: 276, distance: 231.6
click at [868, 276] on quentale-workspace at bounding box center [747, 266] width 1495 height 532
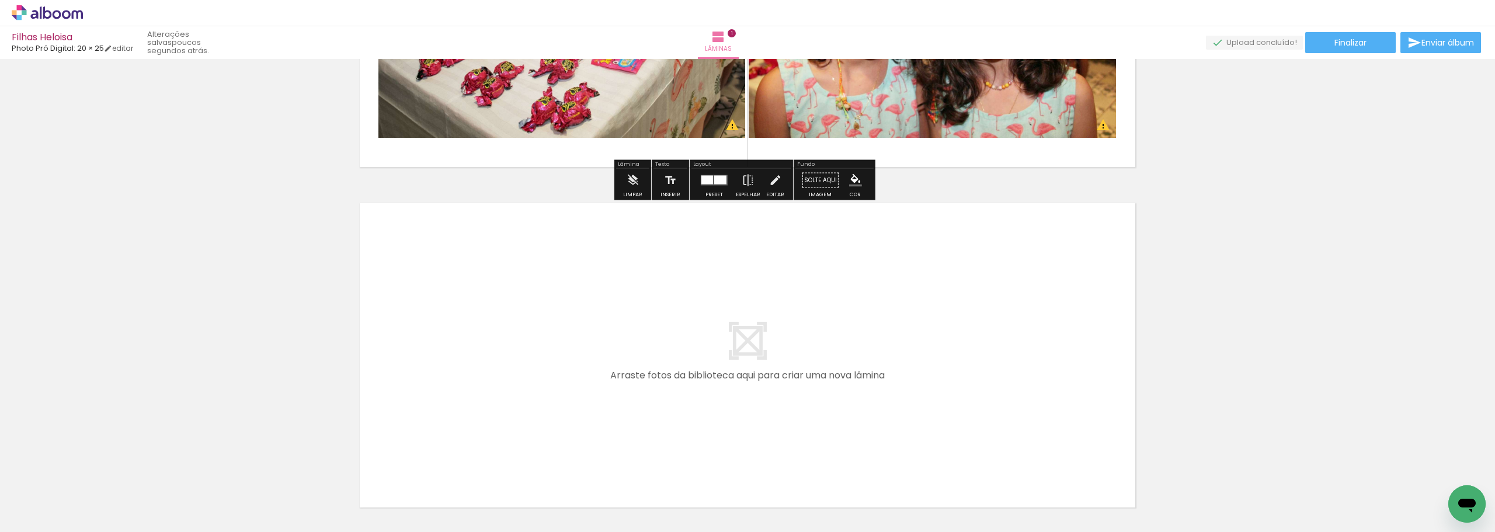
scroll to position [326, 0]
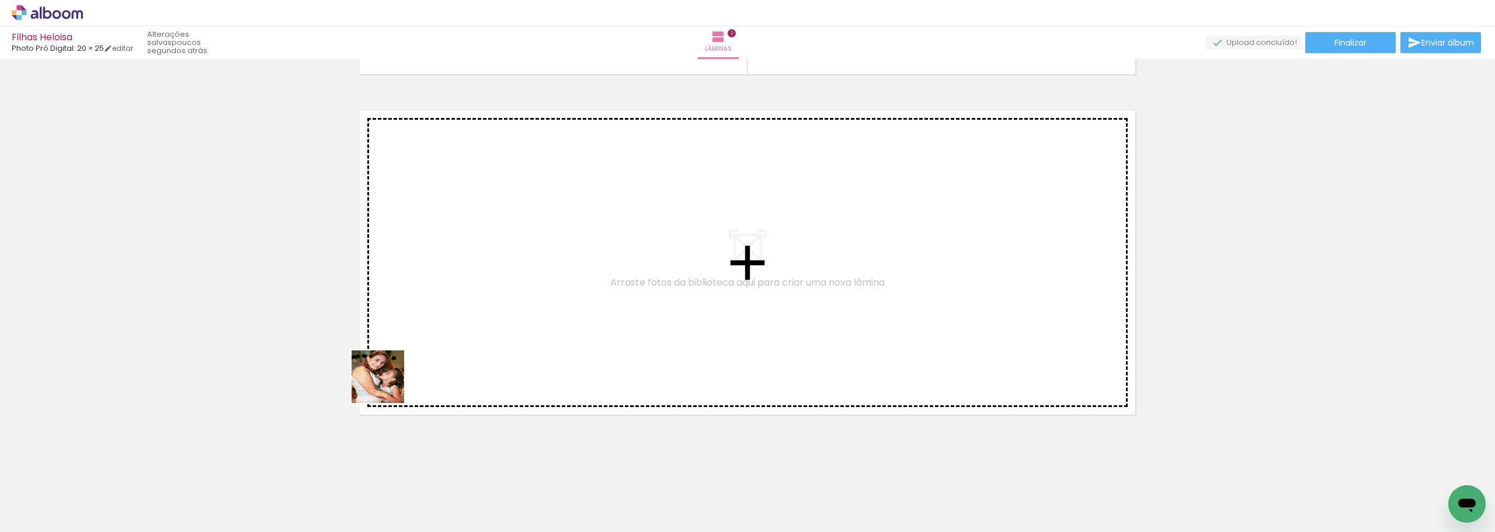
drag, startPoint x: 312, startPoint y: 512, endPoint x: 432, endPoint y: 312, distance: 232.6
click at [432, 312] on quentale-workspace at bounding box center [747, 266] width 1495 height 532
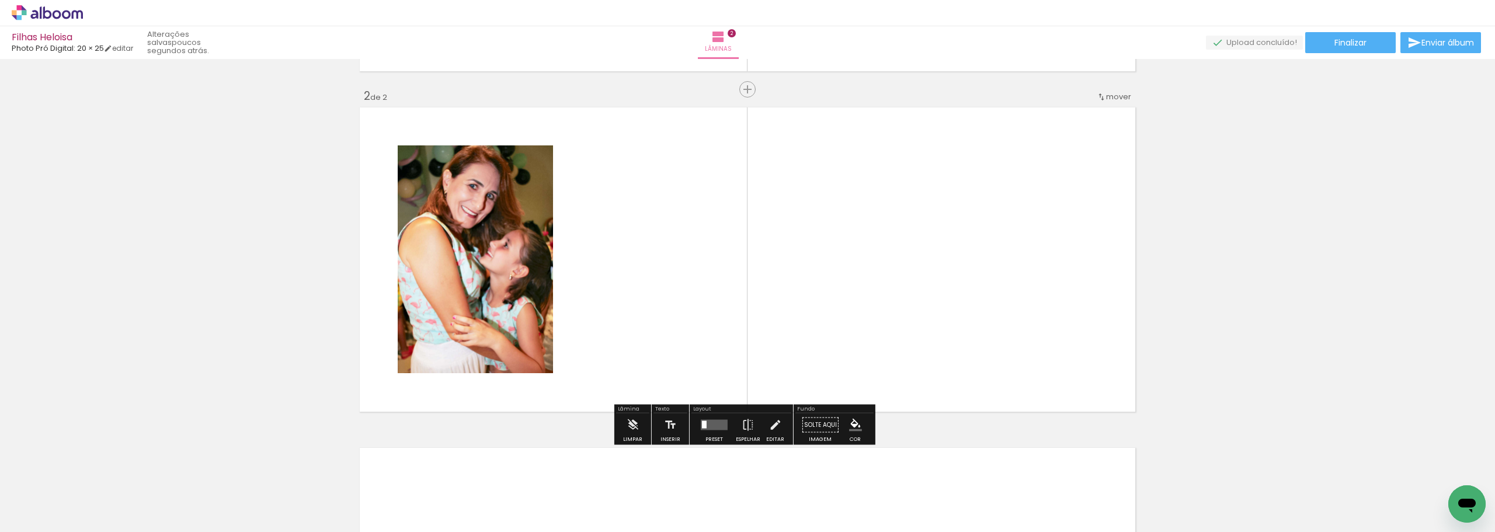
scroll to position [330, 0]
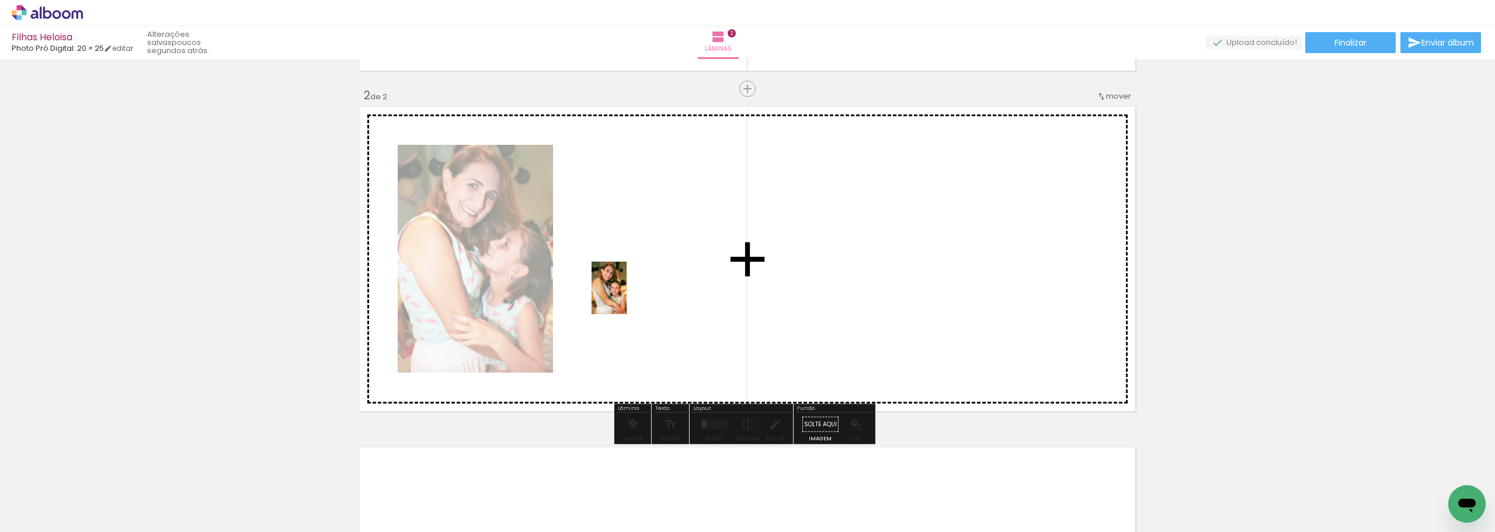
drag, startPoint x: 1227, startPoint y: 502, endPoint x: 625, endPoint y: 295, distance: 636.0
click at [625, 295] on quentale-workspace at bounding box center [747, 266] width 1495 height 532
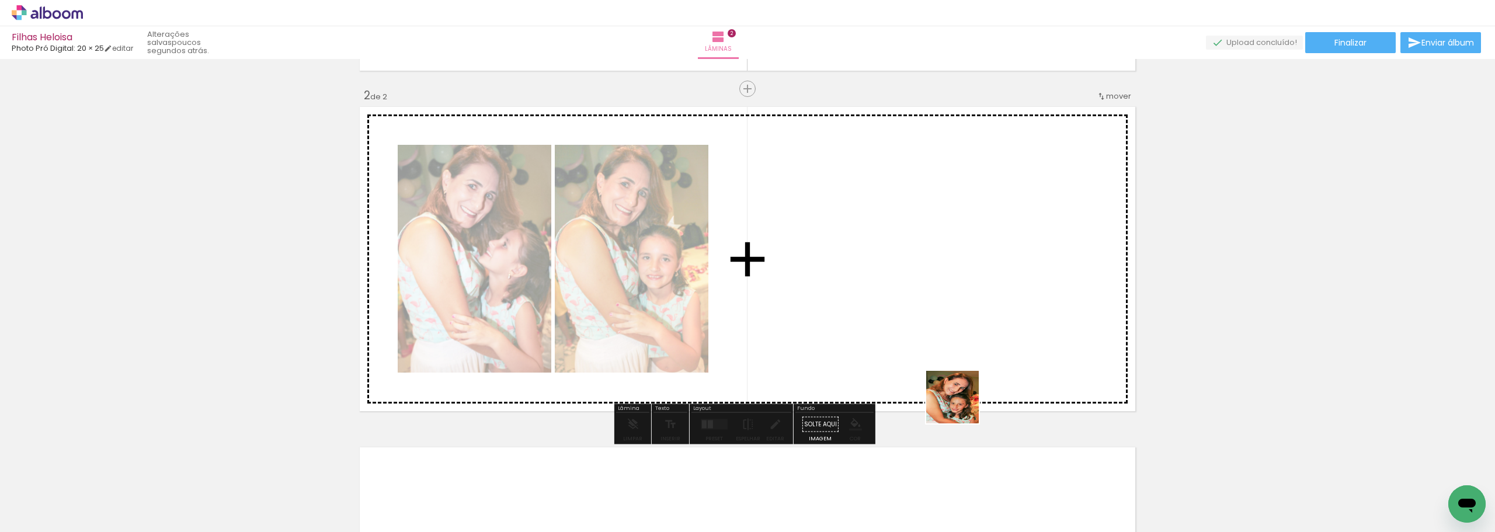
drag, startPoint x: 1167, startPoint y: 502, endPoint x: 793, endPoint y: 310, distance: 420.2
click at [793, 310] on quentale-workspace at bounding box center [747, 266] width 1495 height 532
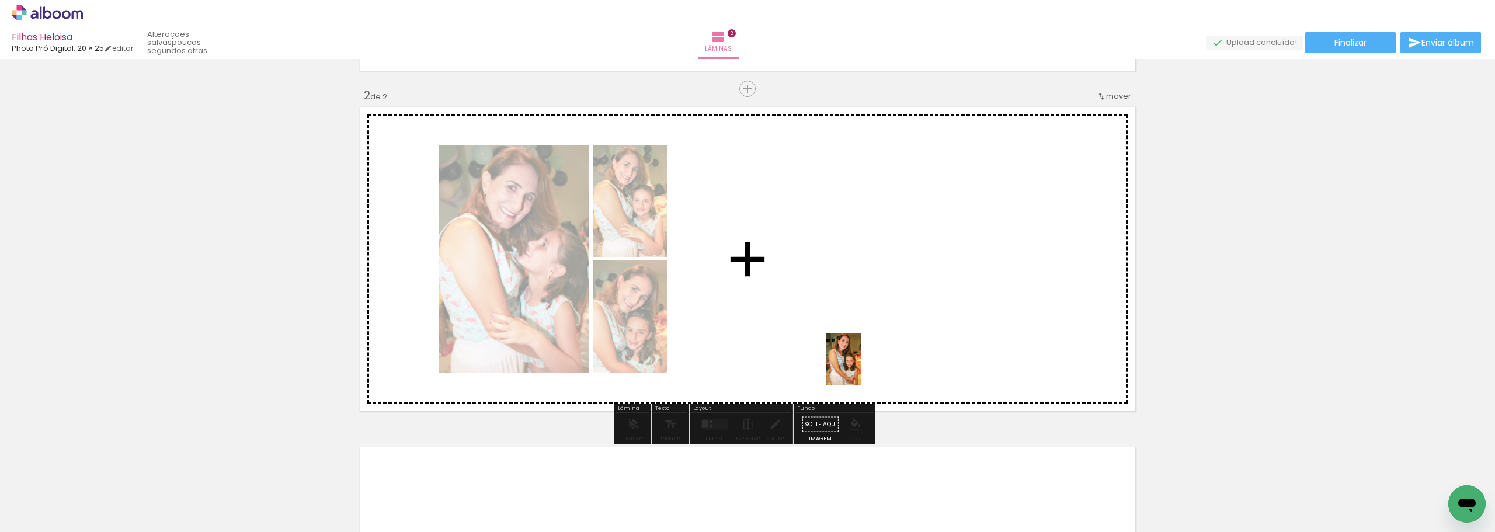
drag, startPoint x: 1359, startPoint y: 499, endPoint x: 777, endPoint y: 346, distance: 601.3
click at [777, 346] on quentale-workspace at bounding box center [747, 266] width 1495 height 532
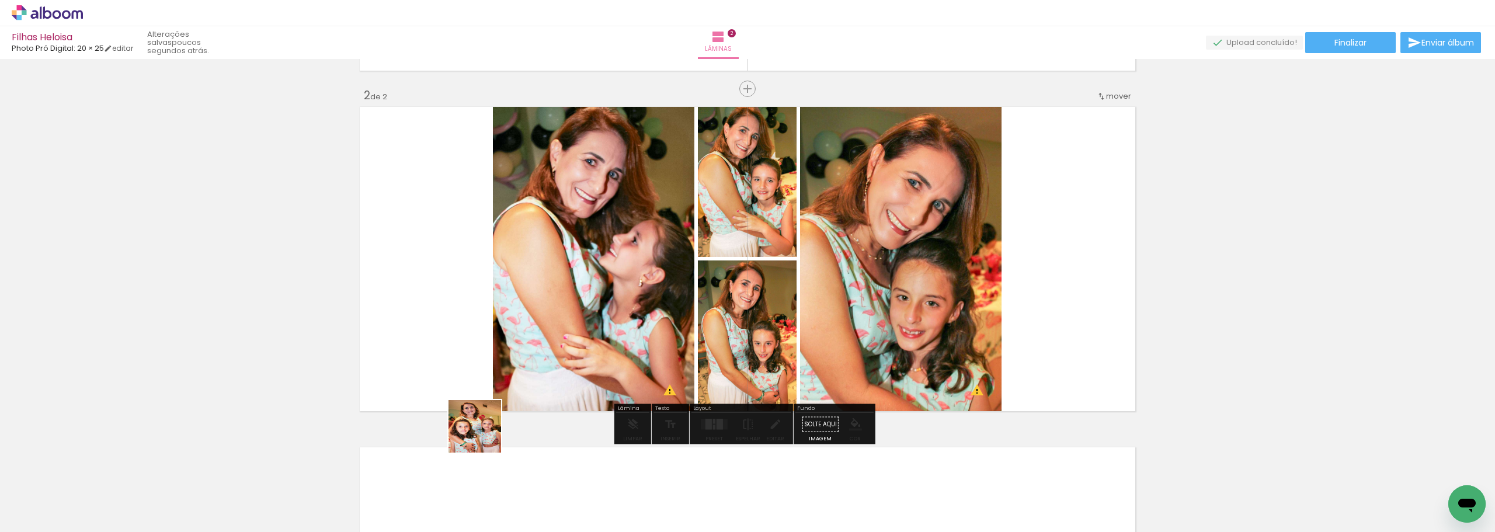
drag, startPoint x: 367, startPoint y: 497, endPoint x: 676, endPoint y: 332, distance: 350.3
click at [676, 332] on quentale-workspace at bounding box center [747, 266] width 1495 height 532
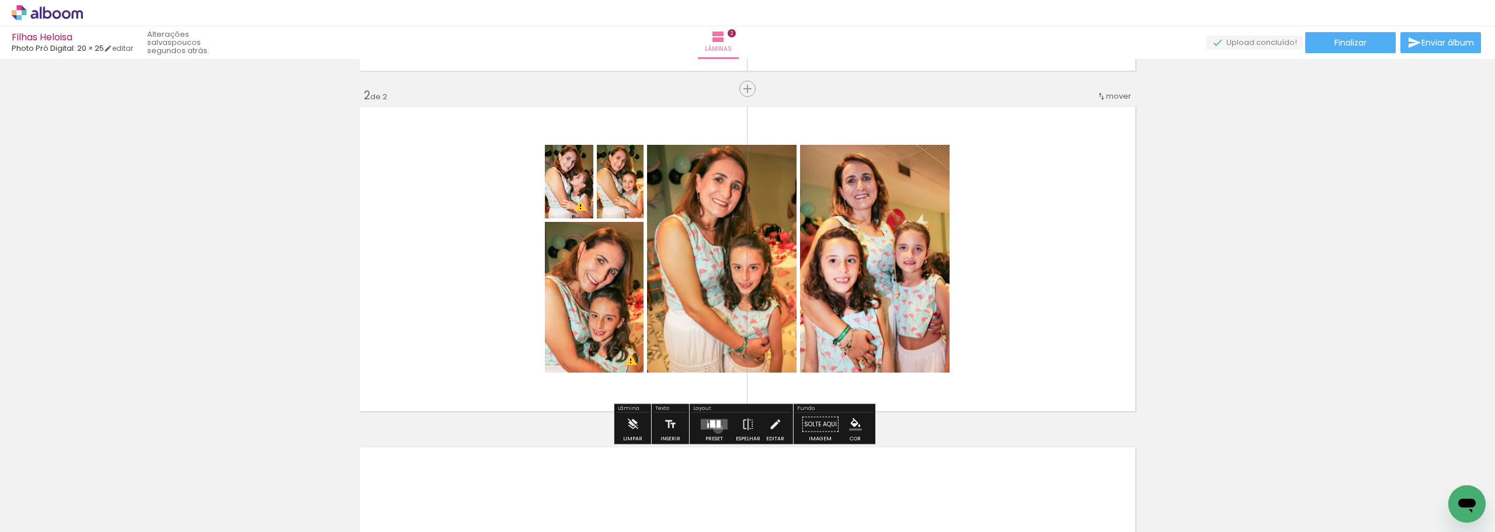
click at [715, 429] on quentale-layouter at bounding box center [714, 424] width 27 height 11
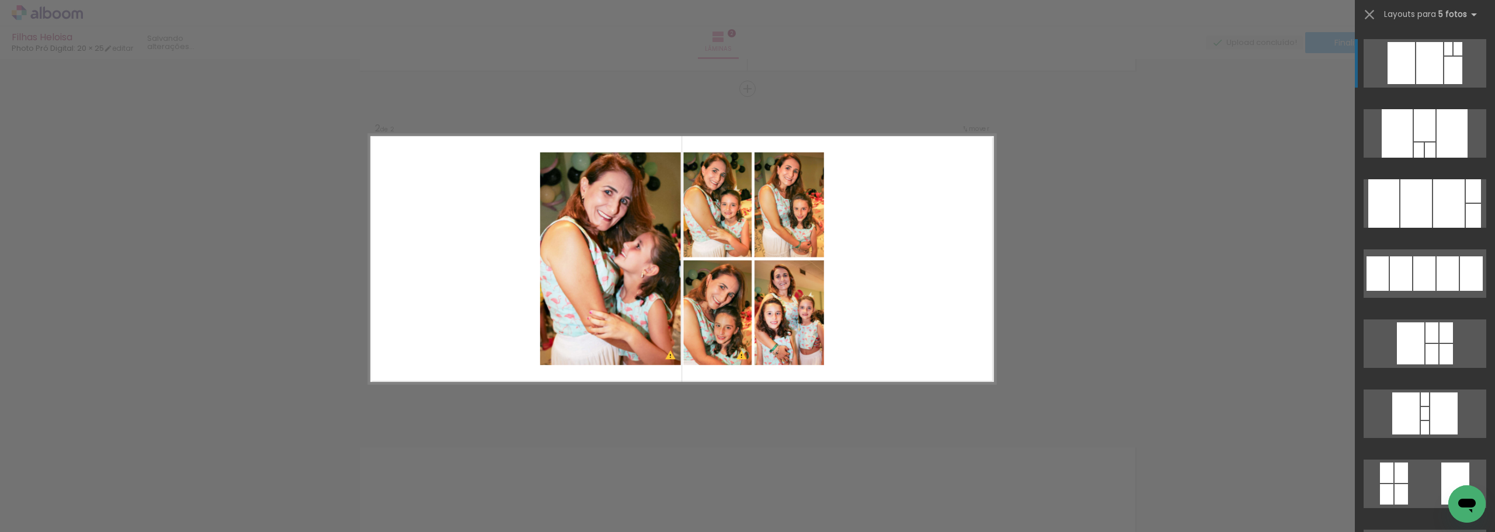
scroll to position [350, 0]
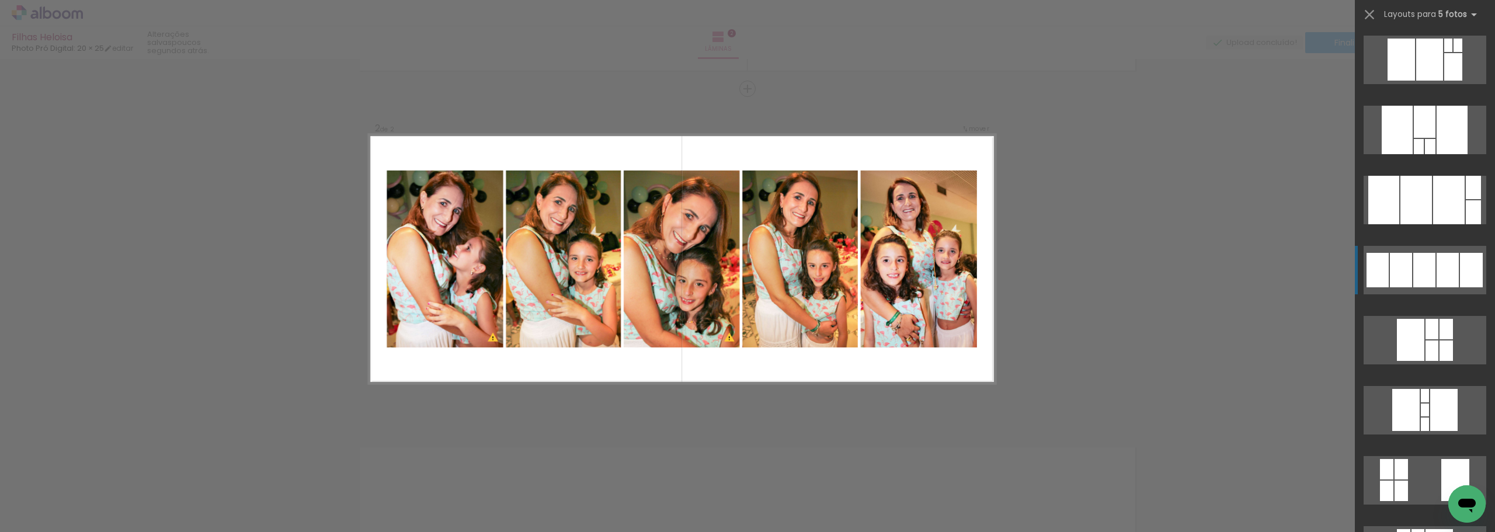
click at [1426, 259] on div at bounding box center [1424, 270] width 22 height 34
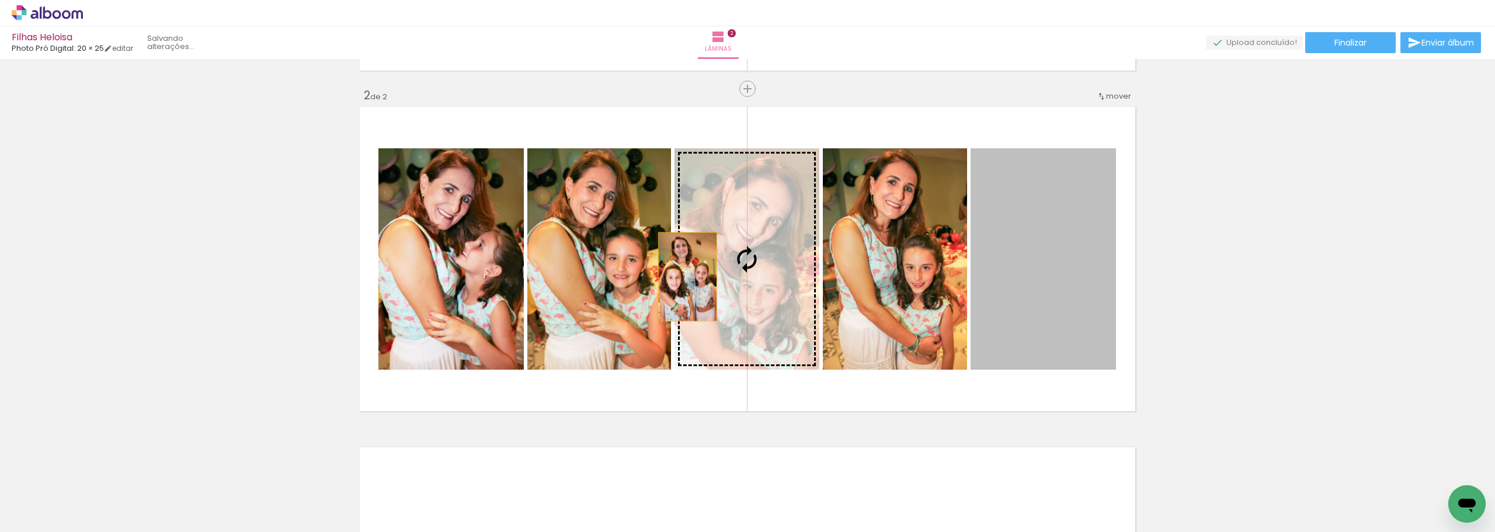
drag, startPoint x: 1035, startPoint y: 310, endPoint x: 683, endPoint y: 277, distance: 353.1
click at [0, 0] on slot at bounding box center [0, 0] width 0 height 0
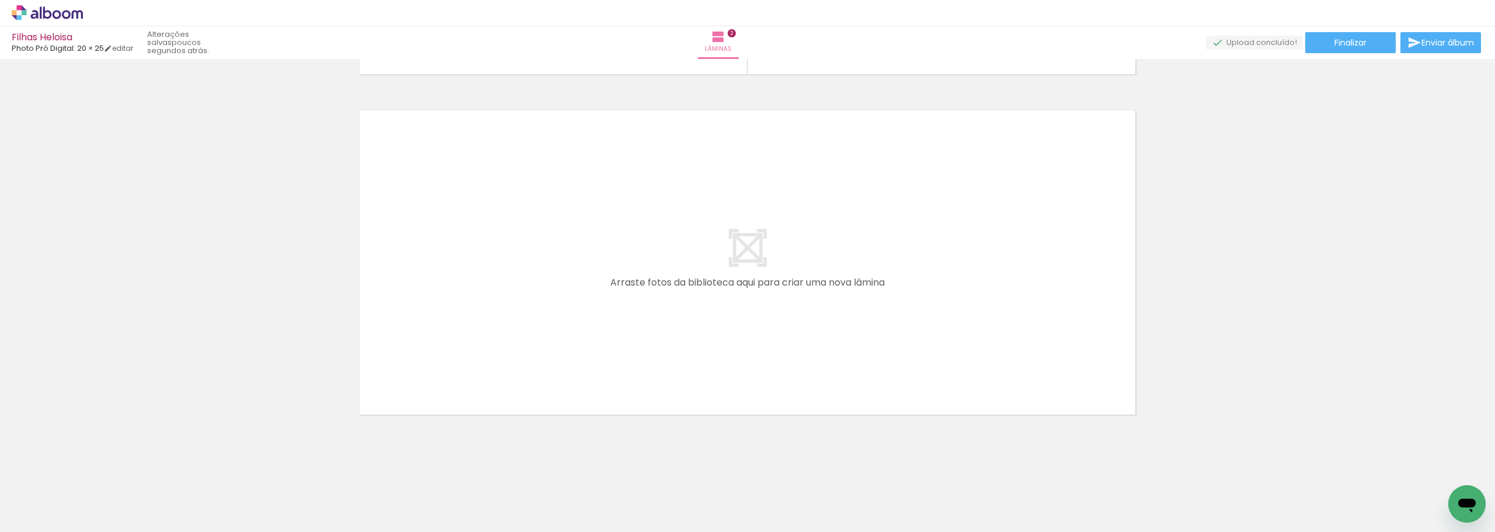
scroll to position [0, 109]
click at [61, 497] on iron-icon at bounding box center [59, 496] width 9 height 9
click at [0, 0] on slot "Não utilizadas" at bounding box center [0, 0] width 0 height 0
type input "Não utilizadas"
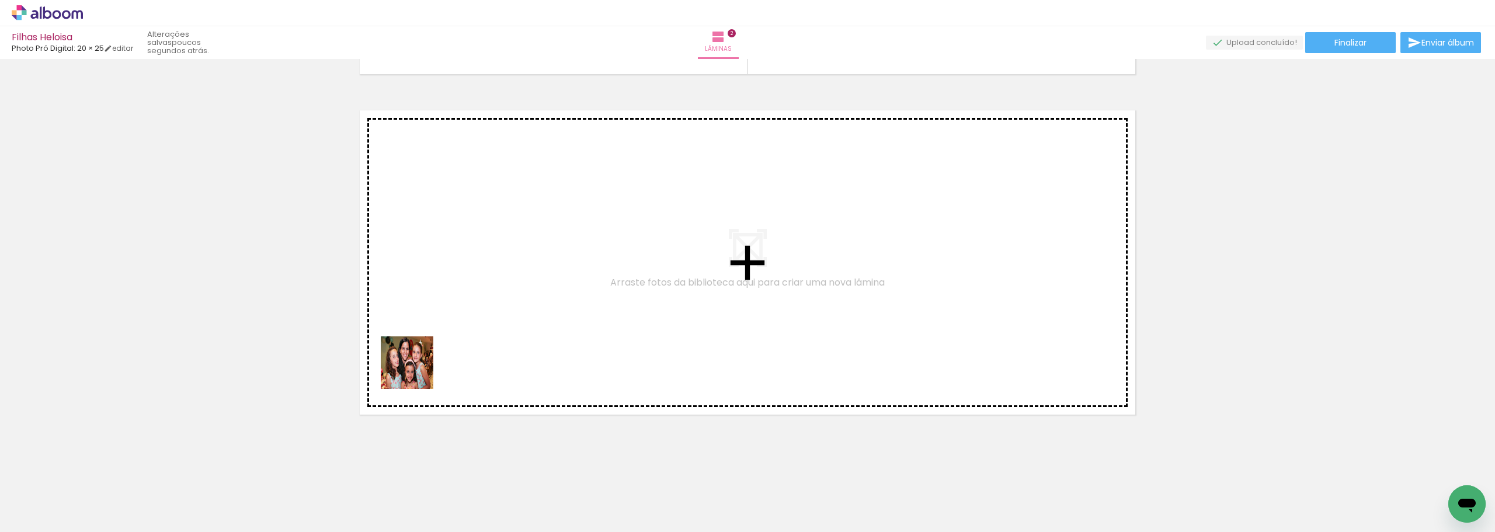
drag, startPoint x: 247, startPoint y: 498, endPoint x: 491, endPoint y: 296, distance: 316.5
click at [491, 296] on quentale-workspace at bounding box center [747, 266] width 1495 height 532
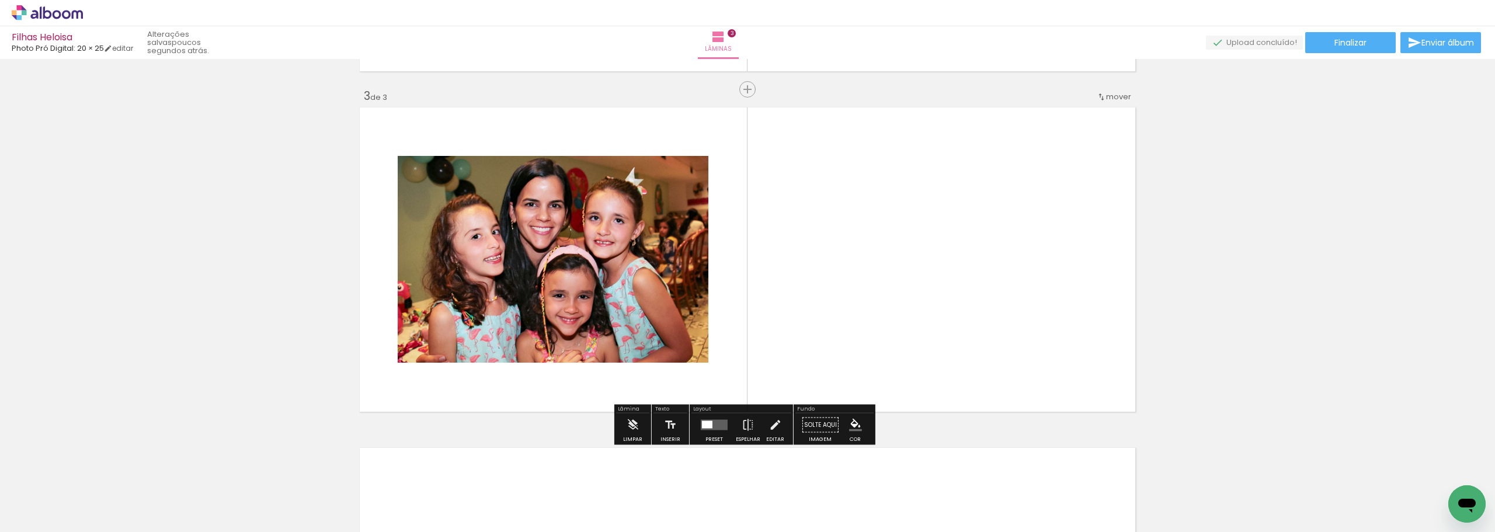
scroll to position [670, 0]
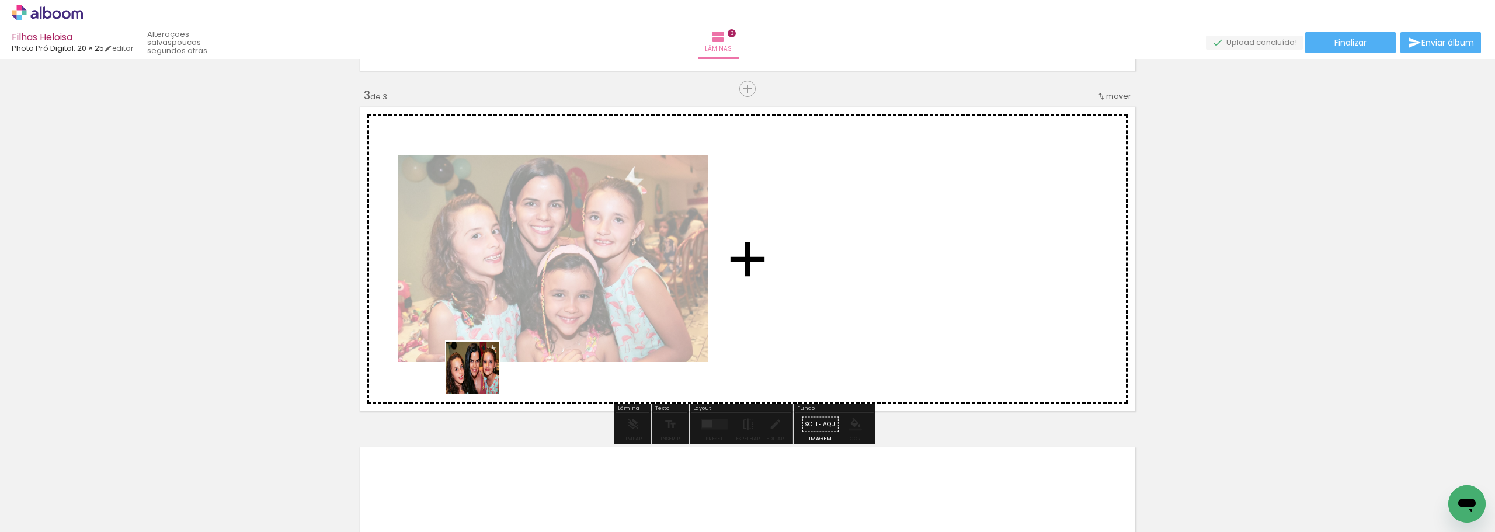
drag, startPoint x: 305, startPoint y: 507, endPoint x: 514, endPoint y: 317, distance: 282.3
click at [514, 317] on quentale-workspace at bounding box center [747, 266] width 1495 height 532
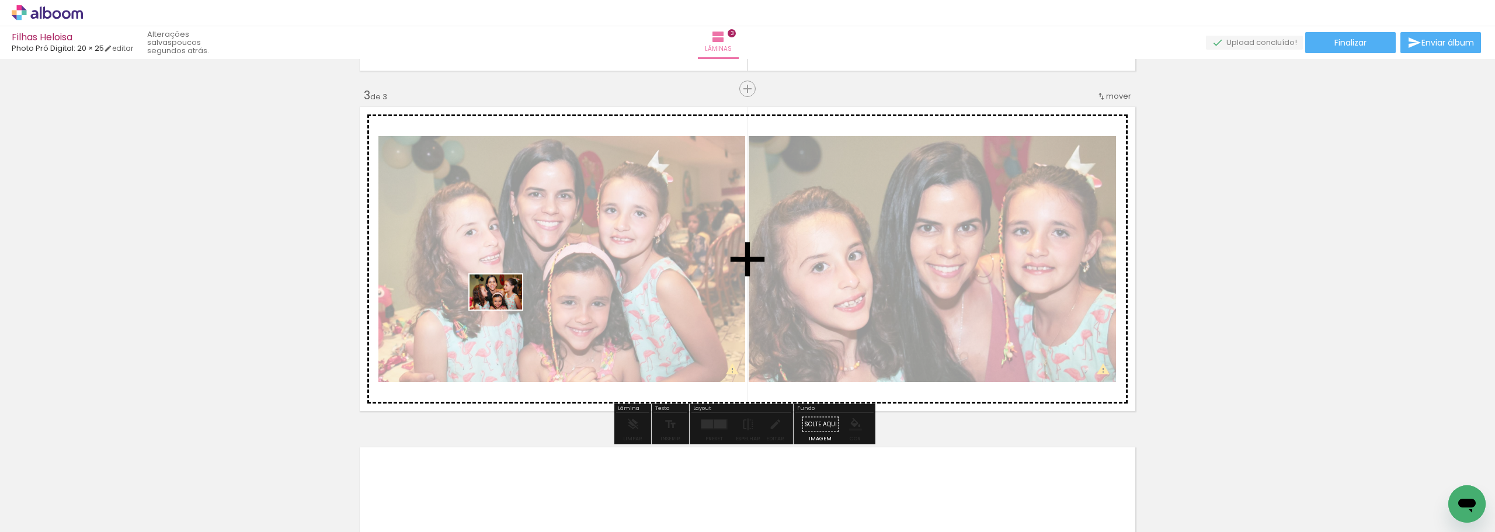
drag, startPoint x: 397, startPoint y: 481, endPoint x: 505, endPoint y: 310, distance: 202.0
click at [505, 310] on quentale-workspace at bounding box center [747, 266] width 1495 height 532
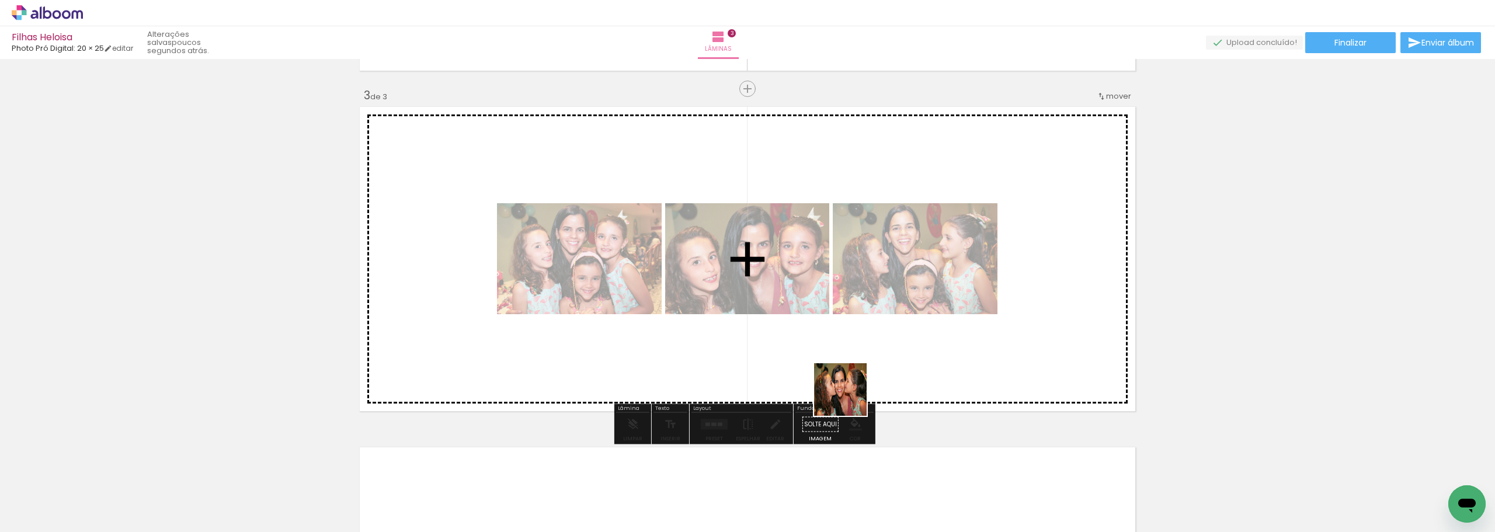
drag, startPoint x: 896, startPoint y: 471, endPoint x: 783, endPoint y: 316, distance: 192.1
click at [783, 316] on quentale-workspace at bounding box center [747, 266] width 1495 height 532
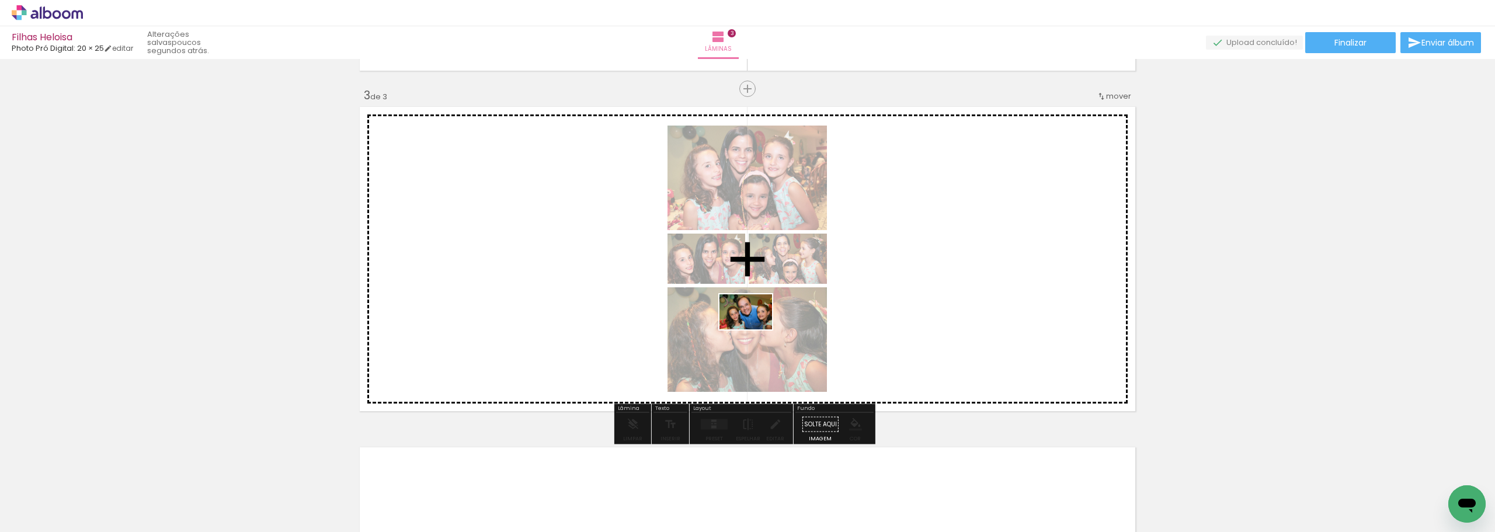
drag, startPoint x: 134, startPoint y: 503, endPoint x: 754, endPoint y: 329, distance: 644.0
click at [754, 329] on quentale-workspace at bounding box center [747, 266] width 1495 height 532
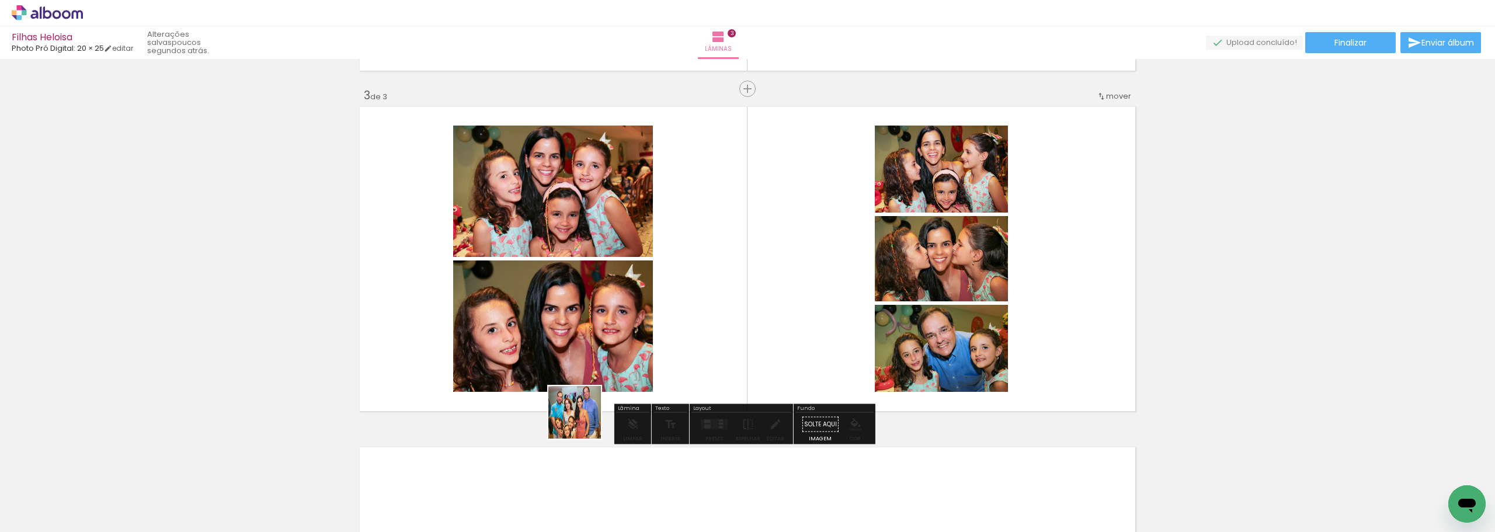
drag, startPoint x: 396, startPoint y: 499, endPoint x: 761, endPoint y: 333, distance: 401.4
click at [766, 334] on quentale-workspace at bounding box center [747, 266] width 1495 height 532
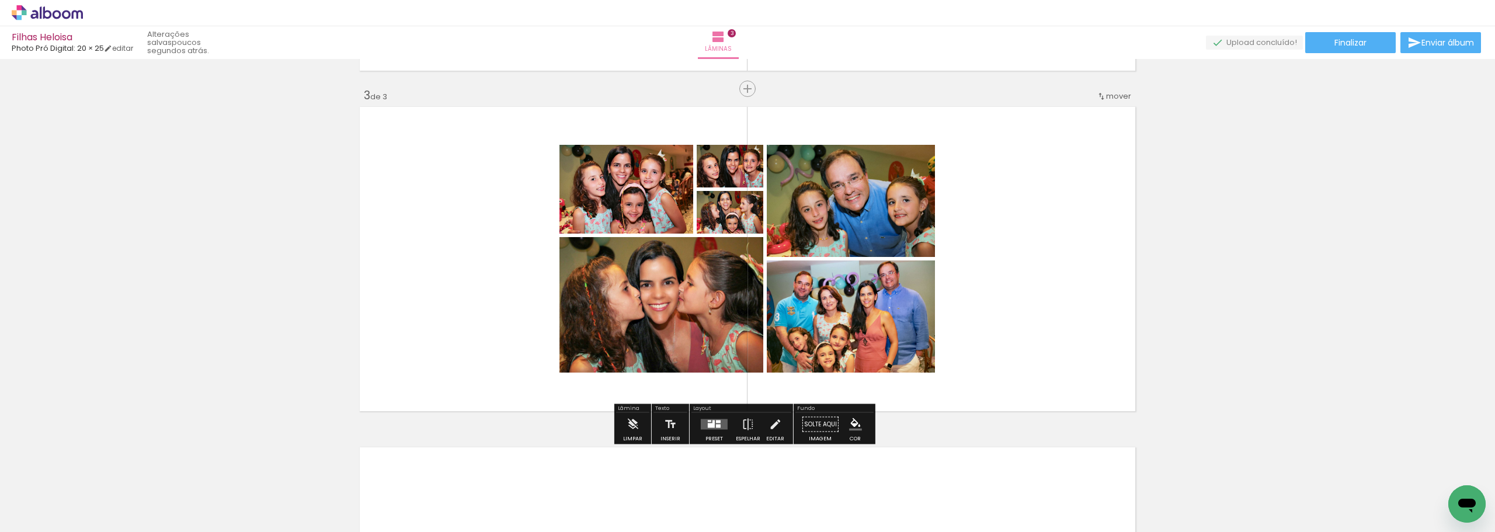
click at [717, 421] on div at bounding box center [718, 421] width 5 height 3
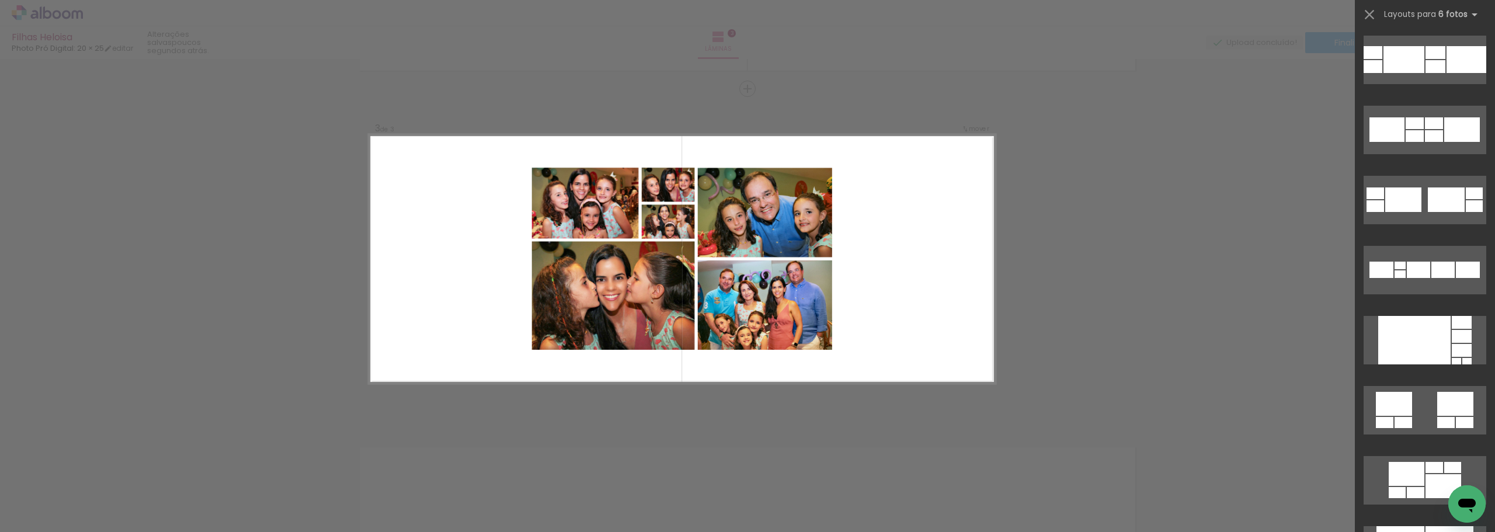
scroll to position [0, 0]
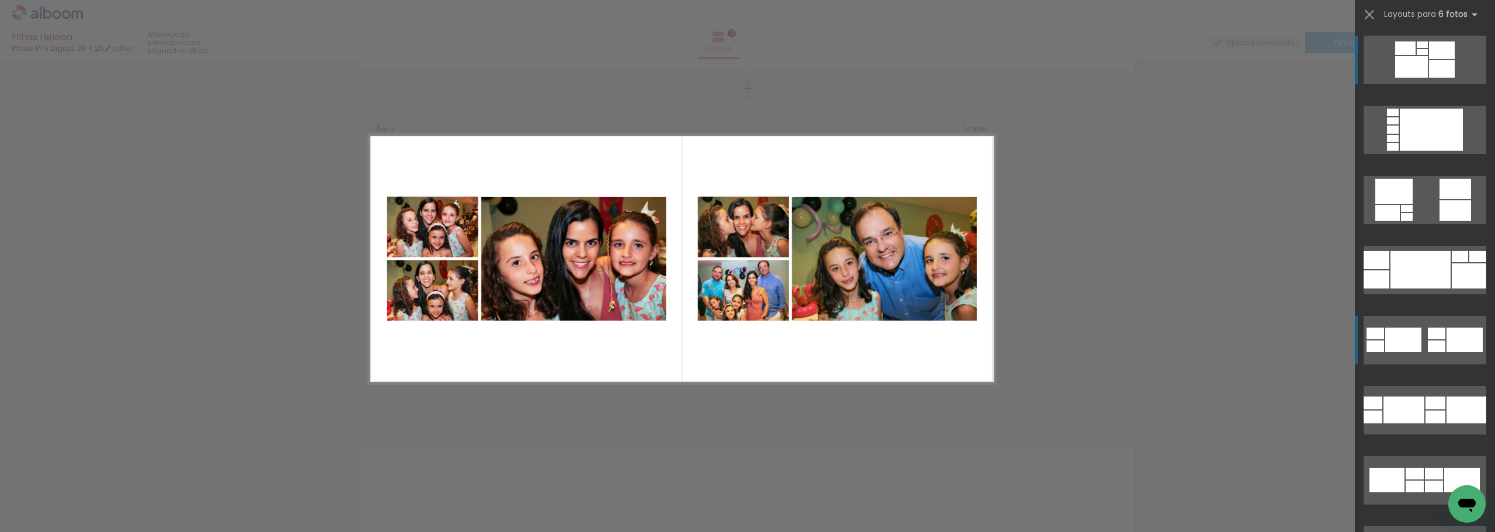
click at [1413, 349] on div at bounding box center [1403, 340] width 36 height 25
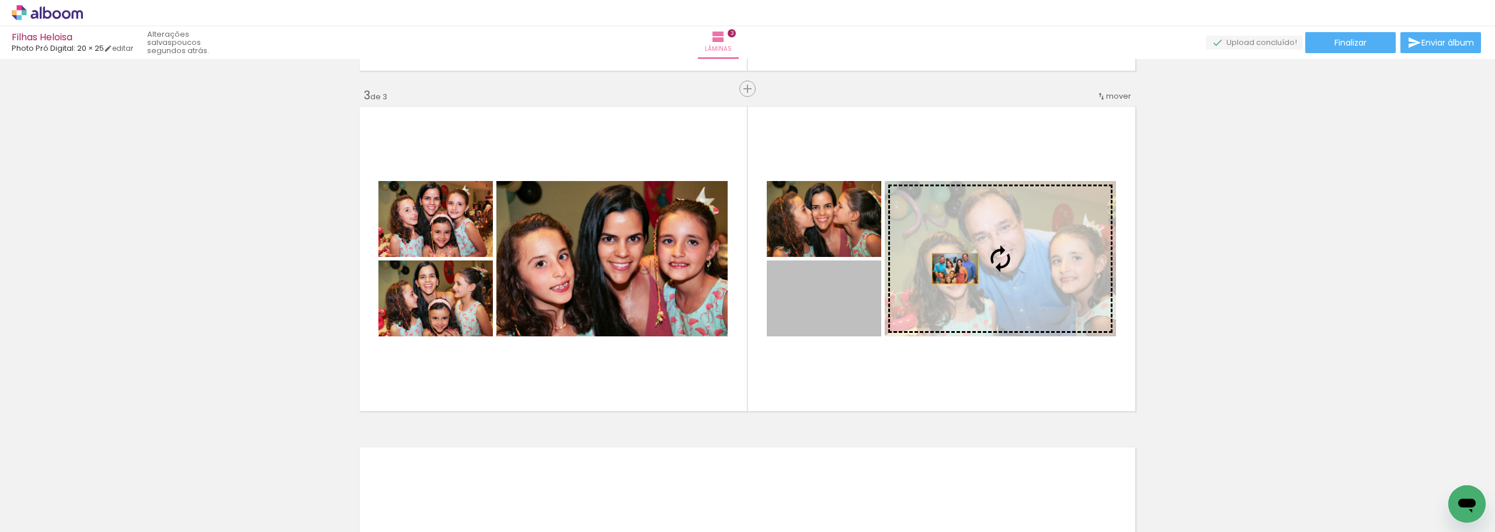
drag, startPoint x: 816, startPoint y: 306, endPoint x: 951, endPoint y: 269, distance: 140.0
click at [0, 0] on slot at bounding box center [0, 0] width 0 height 0
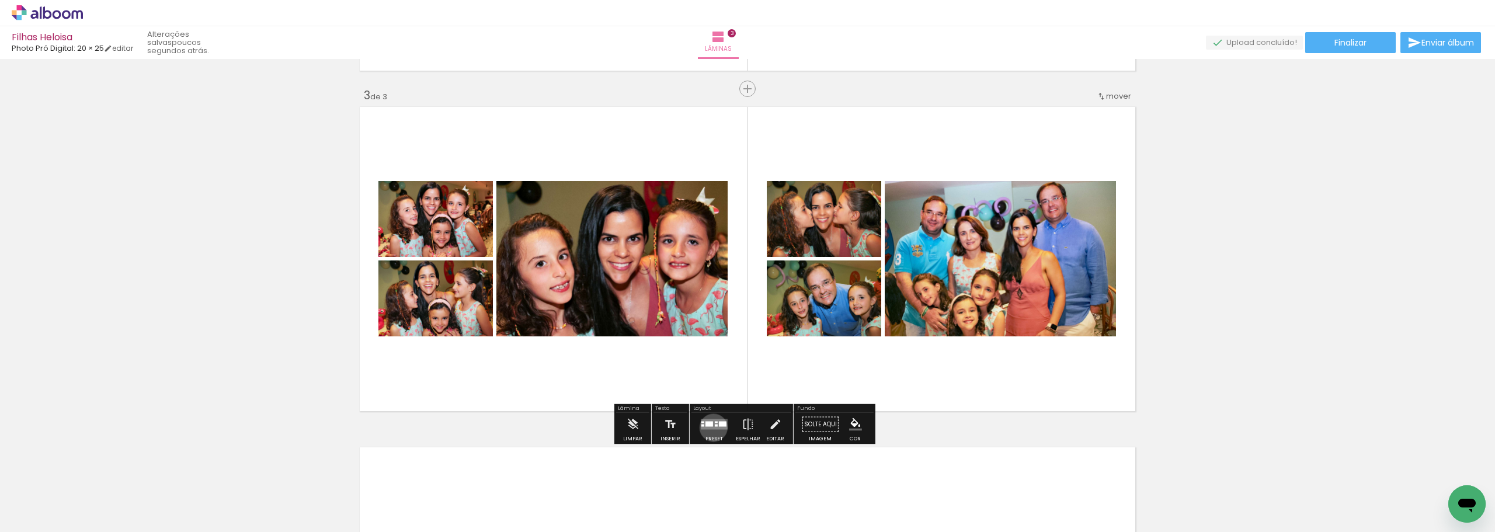
click at [712, 427] on quentale-layouter at bounding box center [714, 424] width 27 height 11
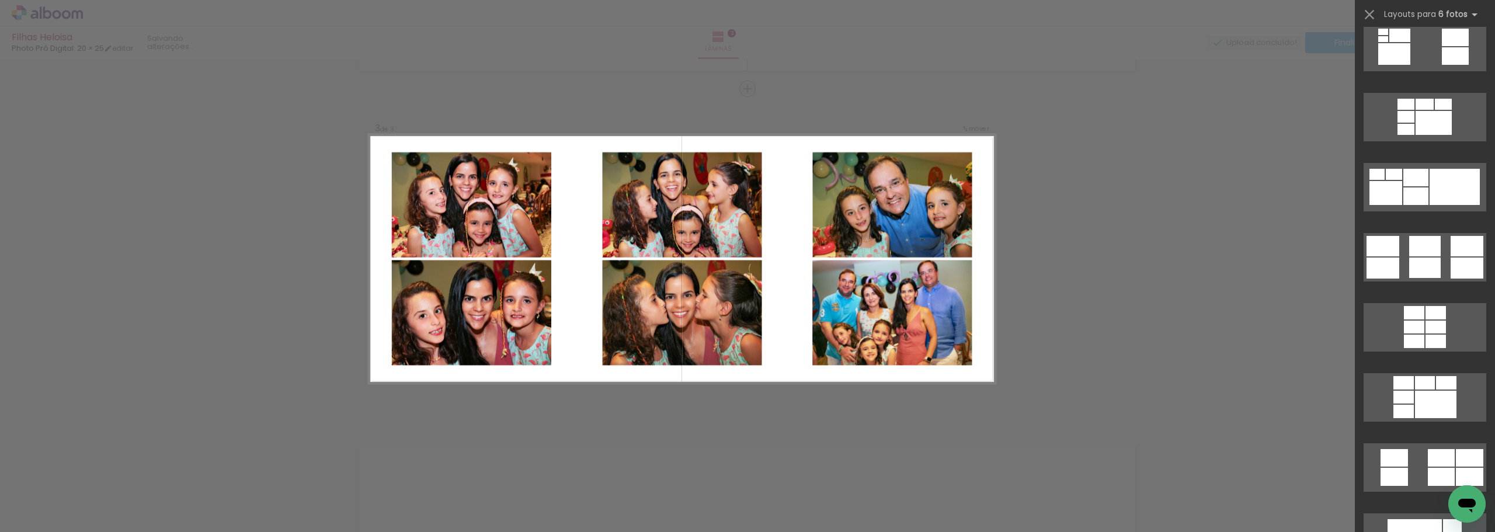
scroll to position [2675, 0]
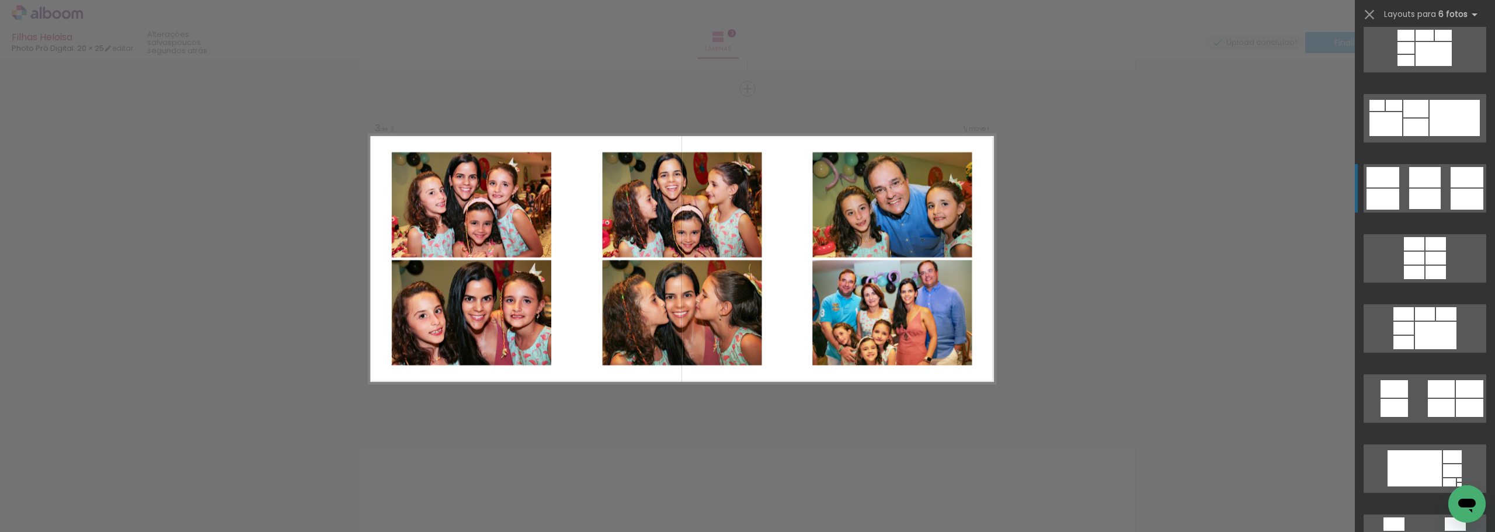
click at [1425, 187] on div at bounding box center [1425, 177] width 32 height 20
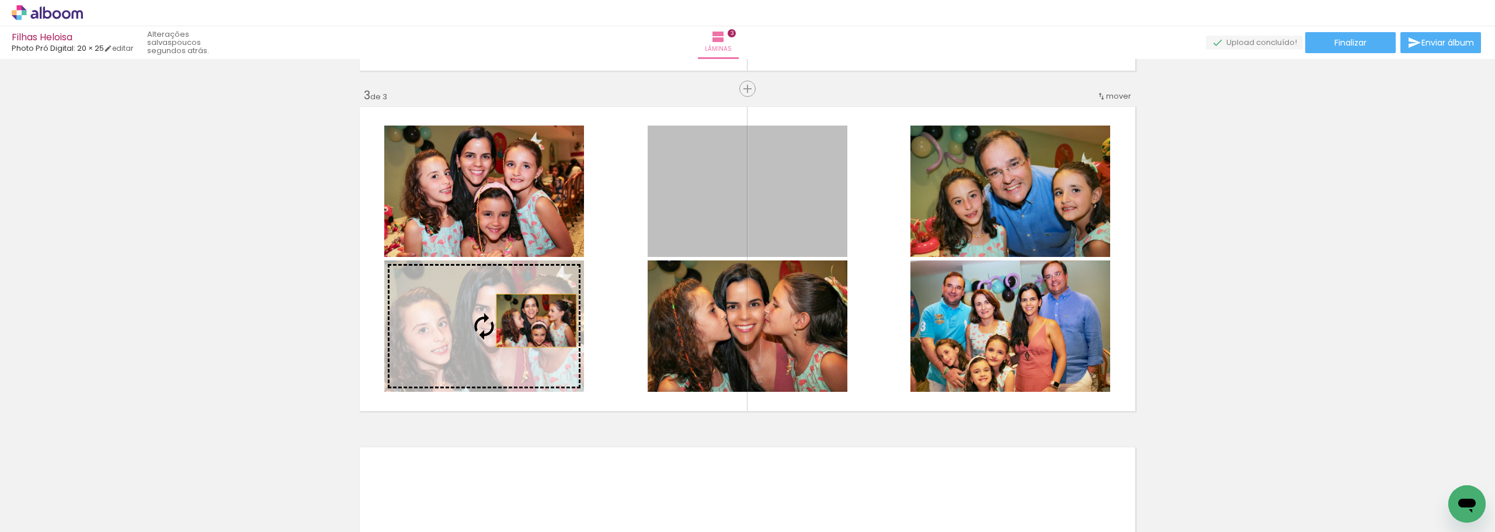
drag, startPoint x: 740, startPoint y: 211, endPoint x: 531, endPoint y: 321, distance: 235.9
click at [0, 0] on slot at bounding box center [0, 0] width 0 height 0
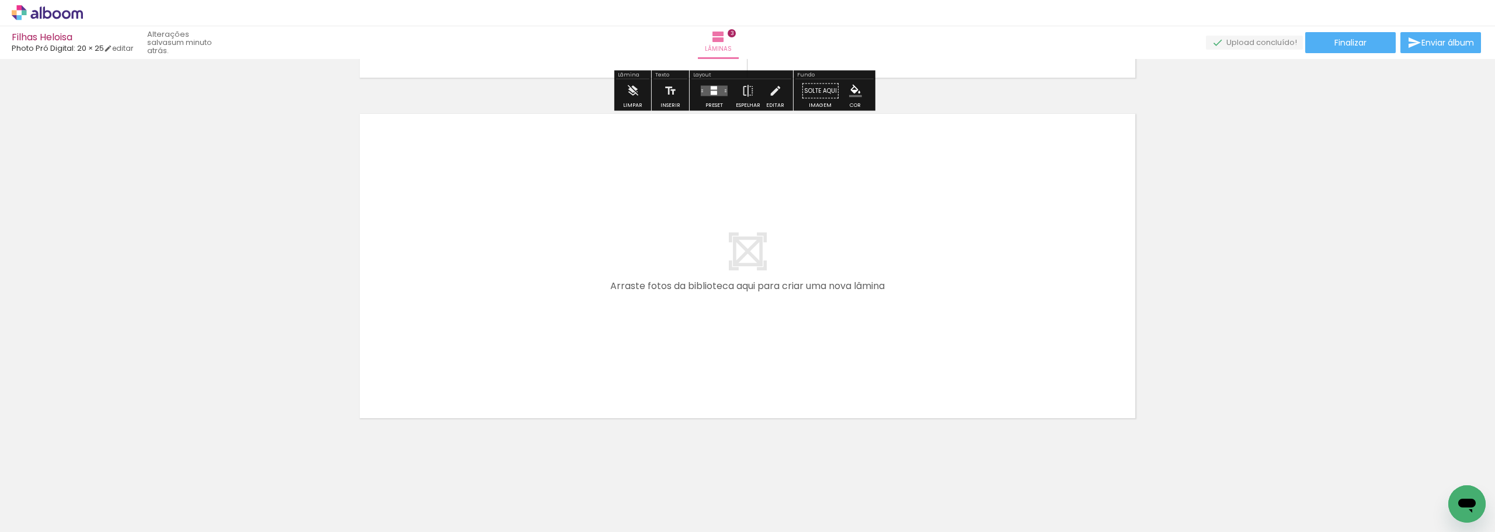
scroll to position [1007, 0]
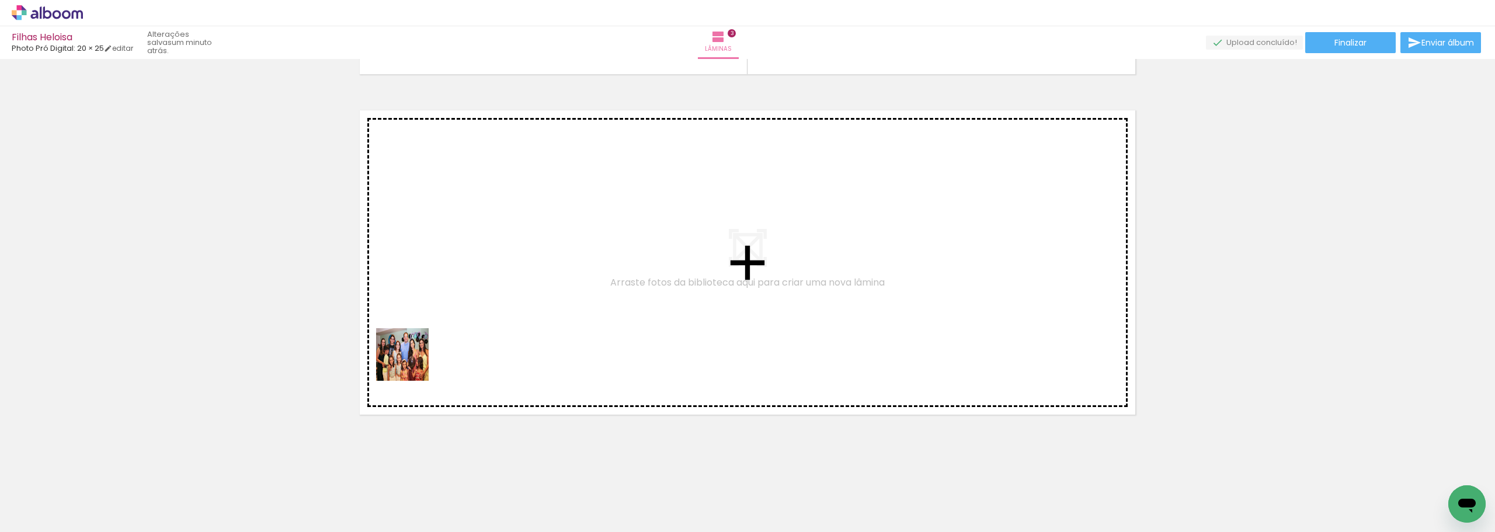
drag, startPoint x: 257, startPoint y: 496, endPoint x: 454, endPoint y: 307, distance: 273.4
click at [454, 307] on quentale-workspace at bounding box center [747, 266] width 1495 height 532
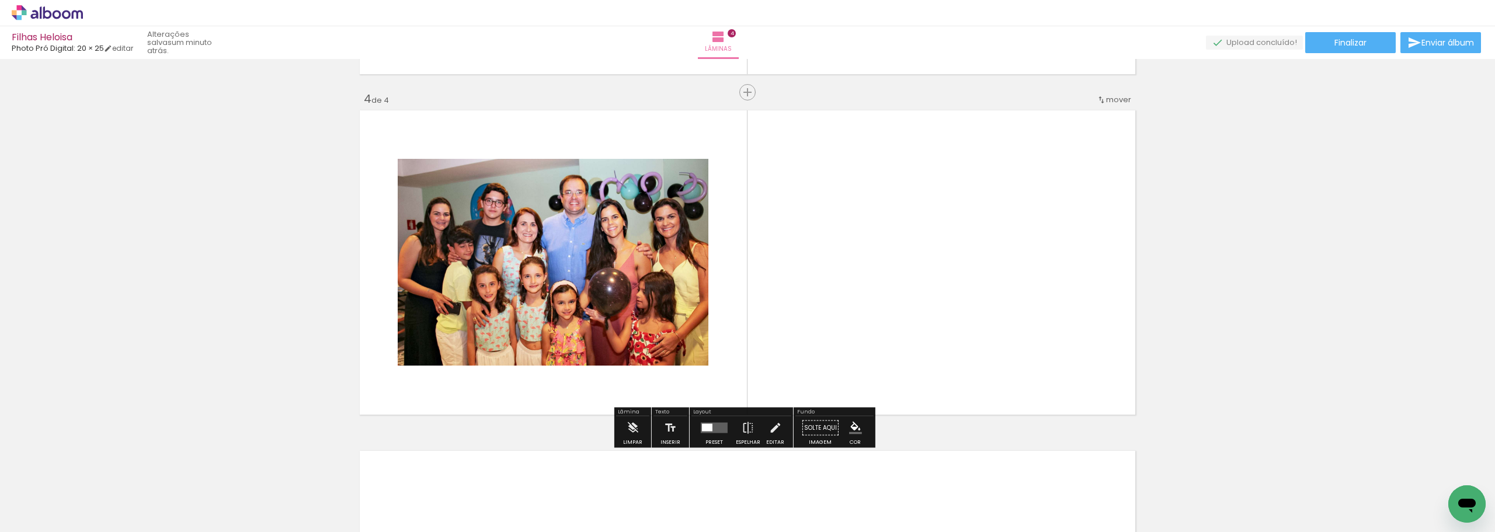
scroll to position [1011, 0]
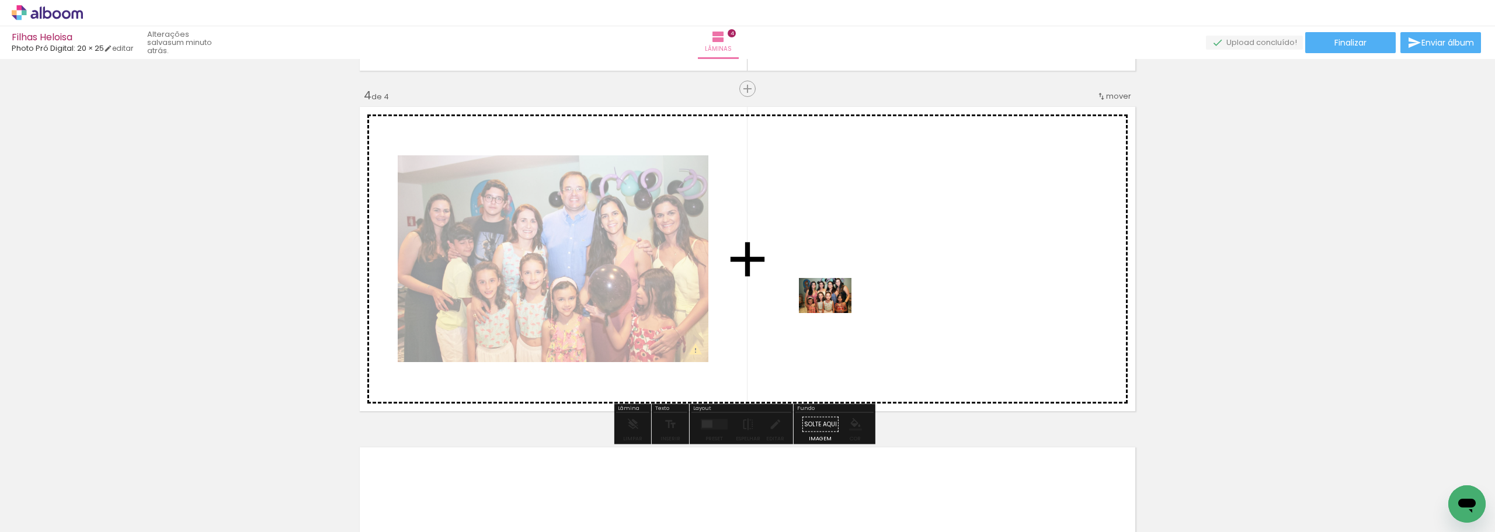
drag, startPoint x: 264, startPoint y: 501, endPoint x: 834, endPoint y: 313, distance: 600.2
click at [834, 313] on quentale-workspace at bounding box center [747, 266] width 1495 height 532
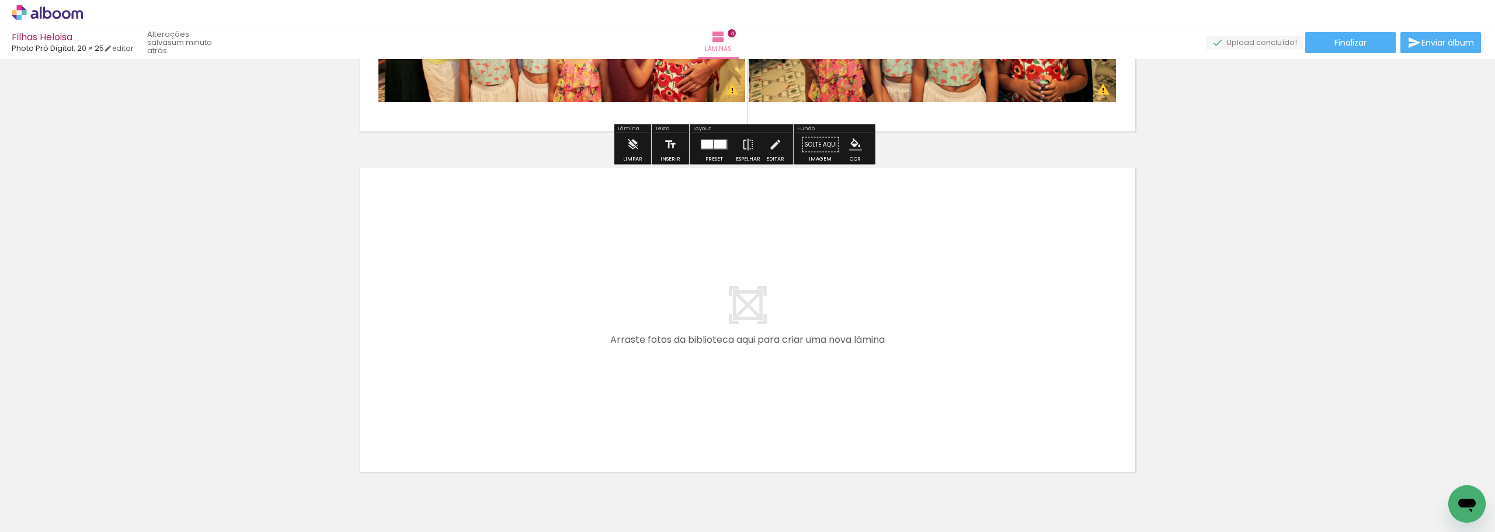
scroll to position [1303, 0]
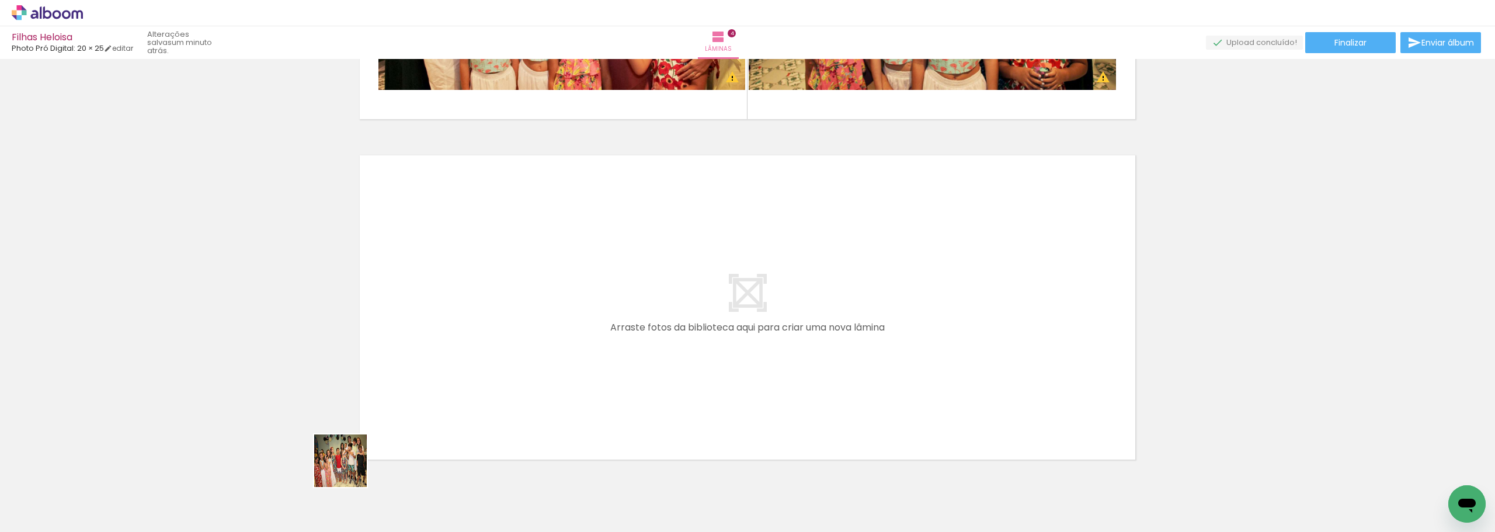
drag, startPoint x: 322, startPoint y: 498, endPoint x: 512, endPoint y: 300, distance: 273.8
click at [512, 300] on quentale-workspace at bounding box center [747, 266] width 1495 height 532
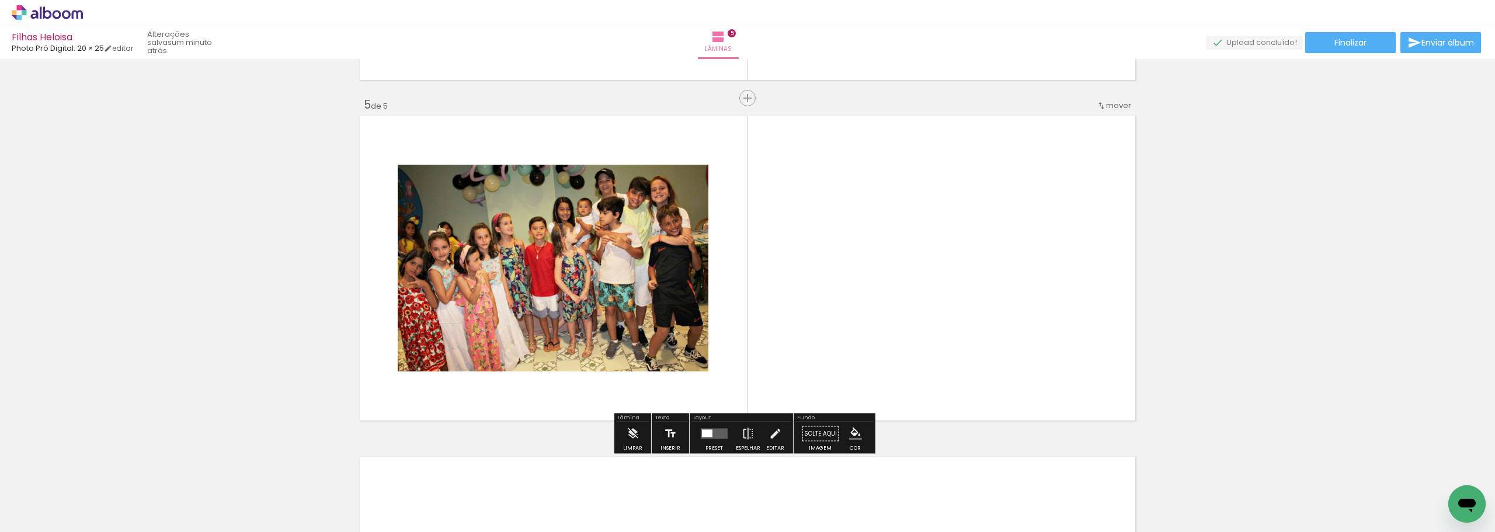
scroll to position [1351, 0]
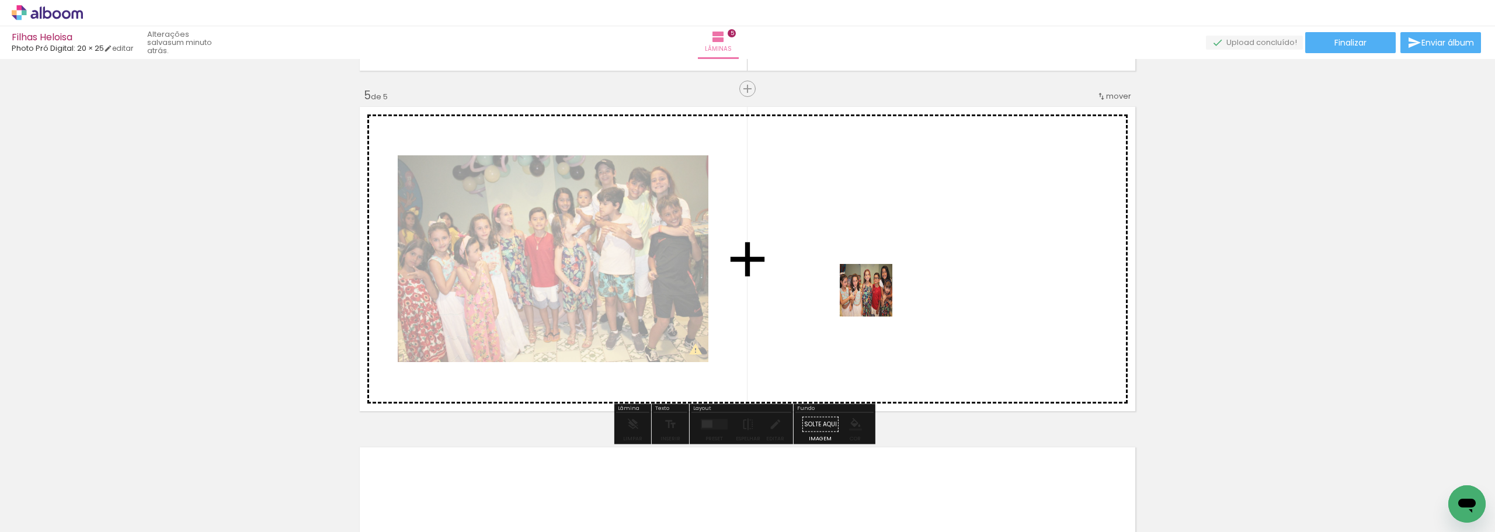
drag, startPoint x: 459, startPoint y: 501, endPoint x: 889, endPoint y: 282, distance: 482.9
click at [889, 282] on quentale-workspace at bounding box center [747, 266] width 1495 height 532
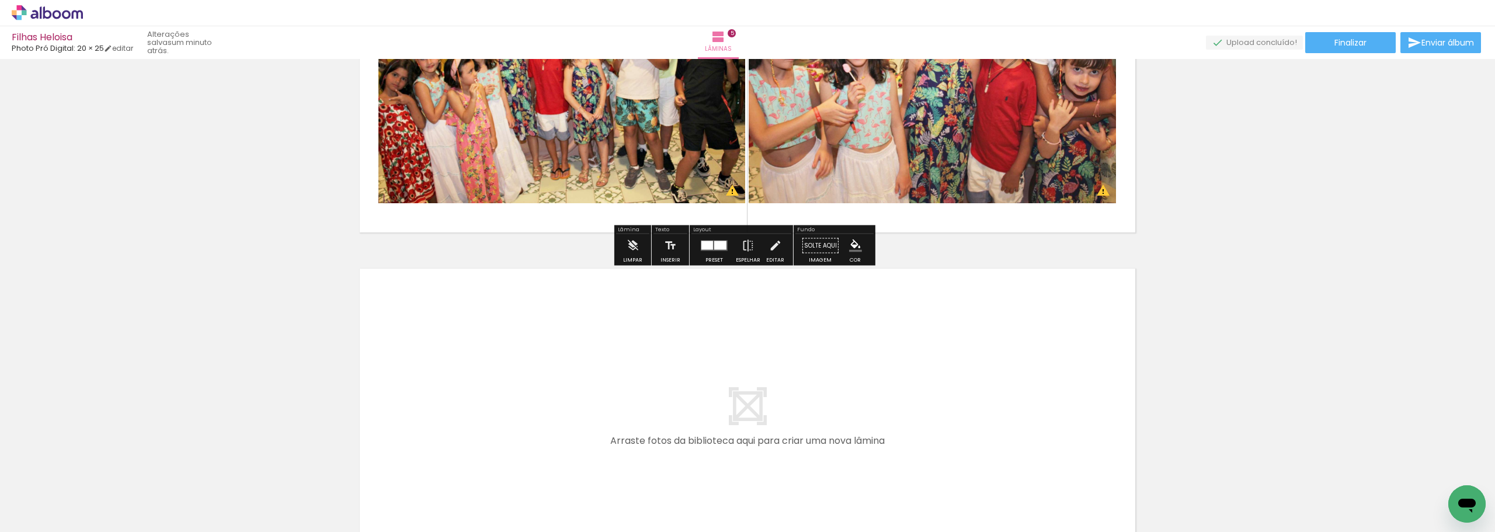
scroll to position [1643, 0]
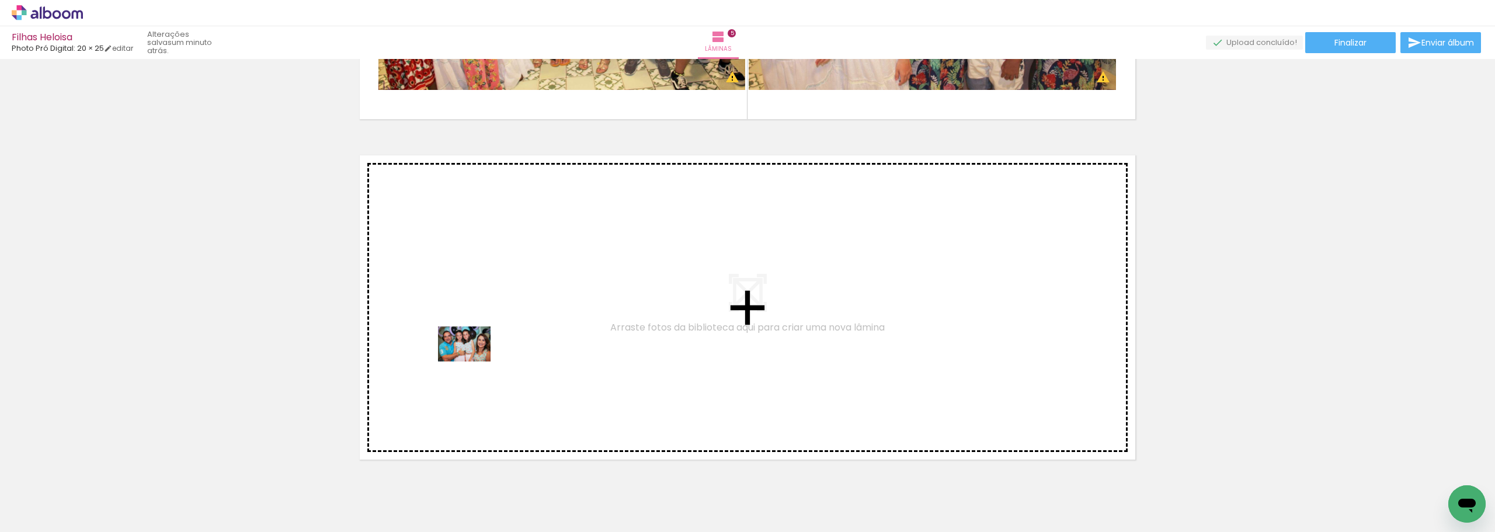
drag, startPoint x: 0, startPoint y: 0, endPoint x: 473, endPoint y: 361, distance: 595.3
click at [473, 361] on quentale-workspace at bounding box center [747, 266] width 1495 height 532
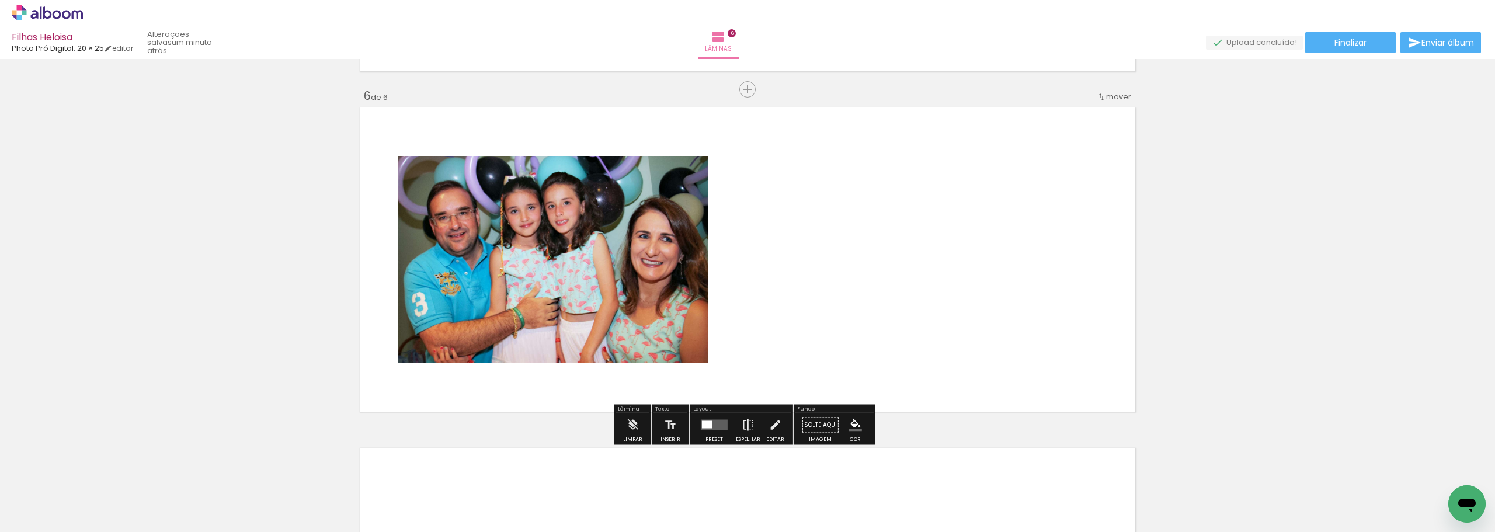
scroll to position [1692, 0]
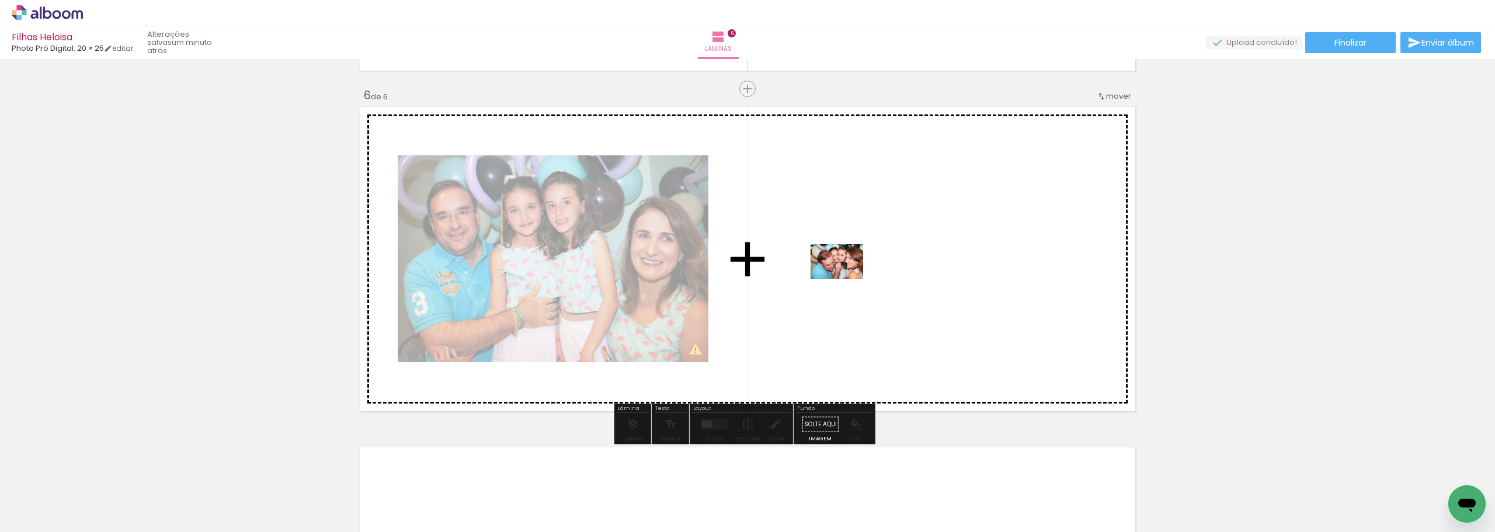
drag, startPoint x: 206, startPoint y: 499, endPoint x: 846, endPoint y: 279, distance: 676.6
click at [846, 279] on quentale-workspace at bounding box center [747, 266] width 1495 height 532
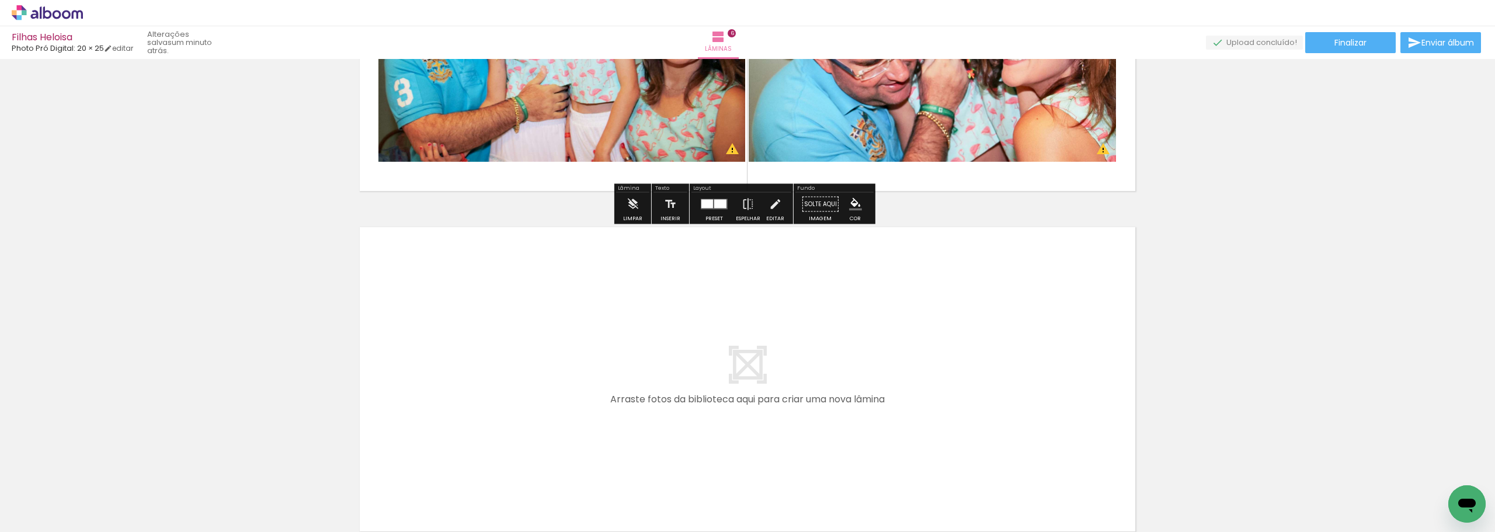
scroll to position [1925, 0]
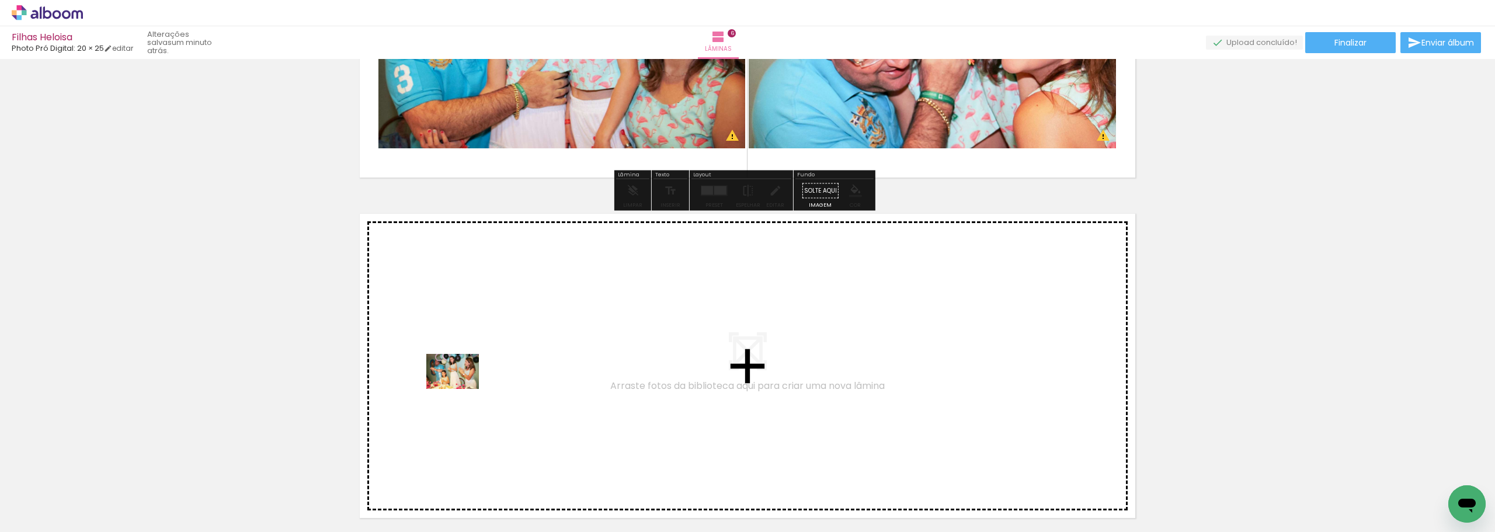
drag, startPoint x: 120, startPoint y: 500, endPoint x: 461, endPoint y: 389, distance: 358.6
click at [461, 389] on quentale-workspace at bounding box center [747, 266] width 1495 height 532
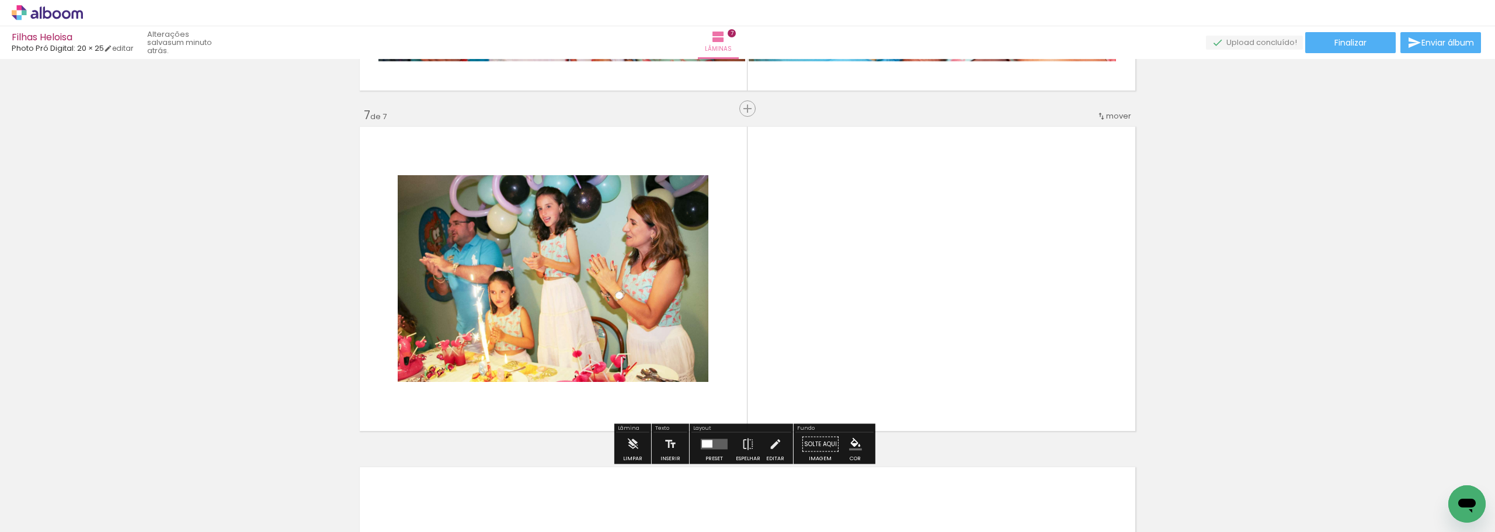
scroll to position [2032, 0]
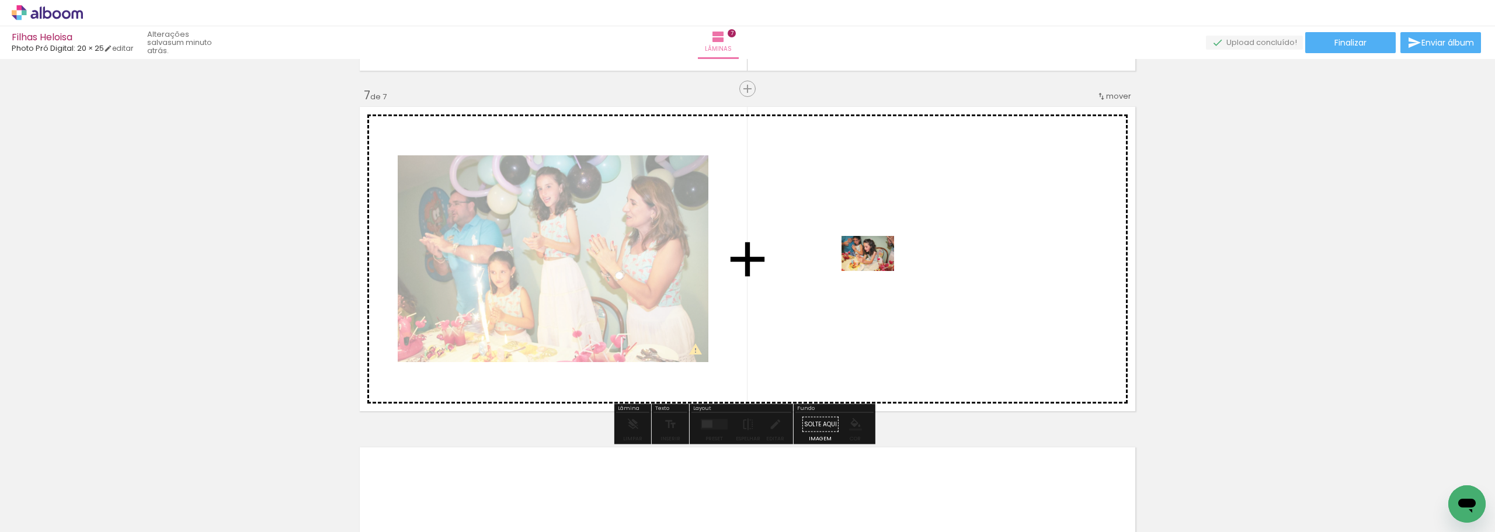
drag, startPoint x: 264, startPoint y: 486, endPoint x: 877, endPoint y: 271, distance: 649.4
click at [877, 271] on quentale-workspace at bounding box center [747, 266] width 1495 height 532
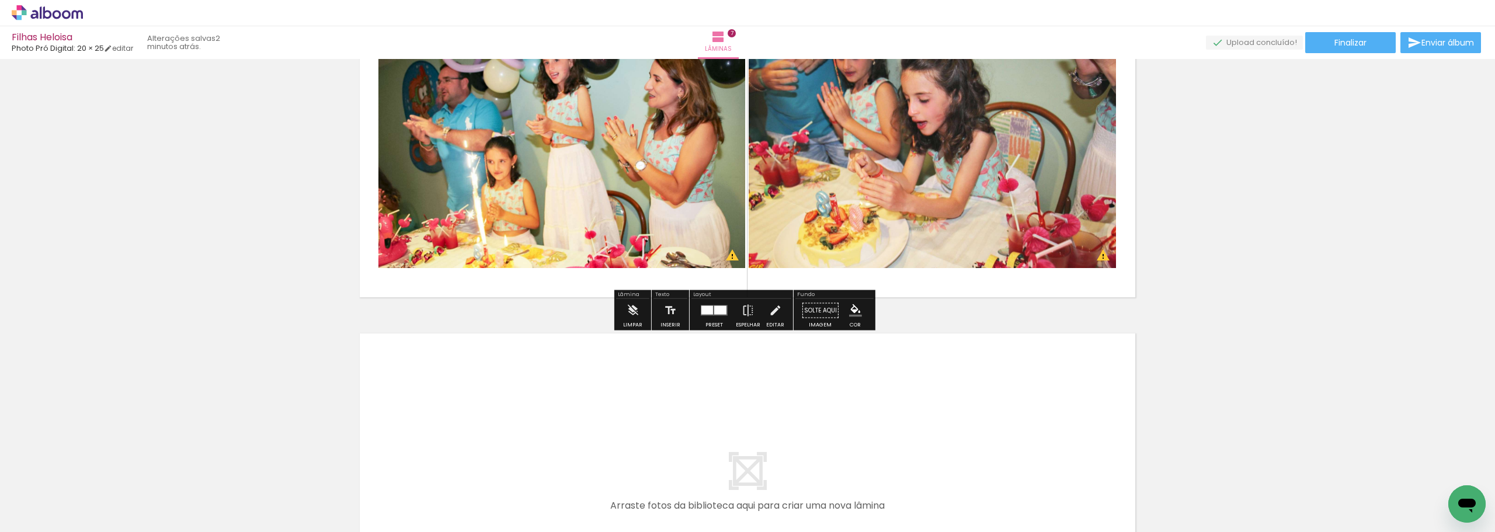
scroll to position [2207, 0]
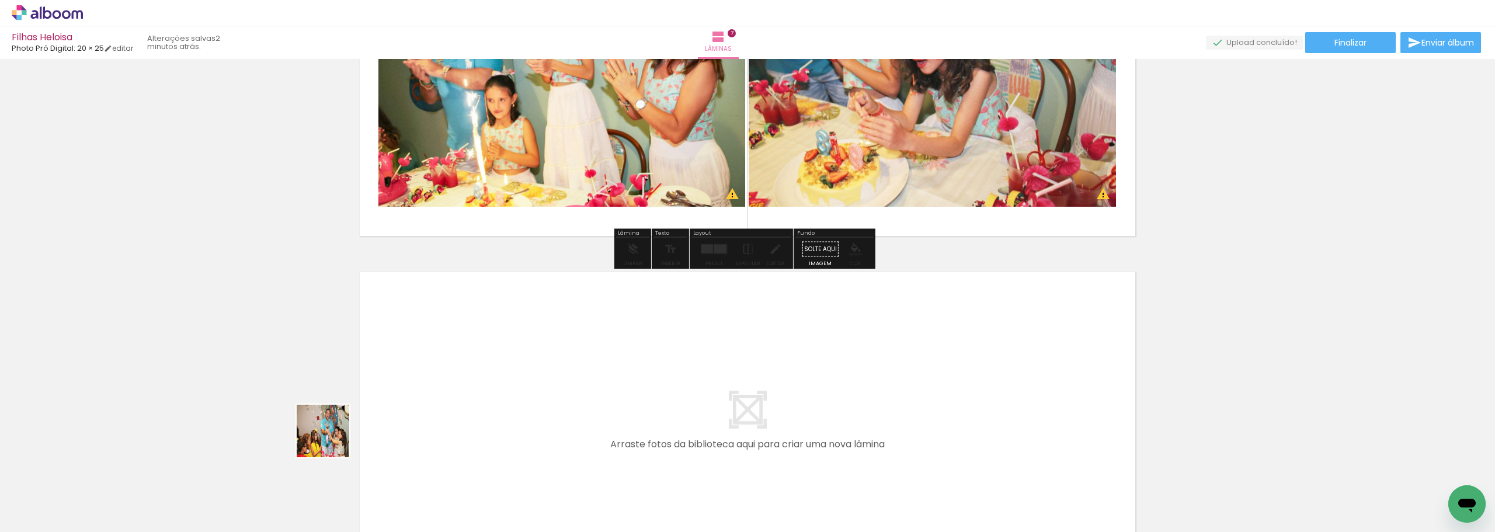
drag, startPoint x: 195, startPoint y: 493, endPoint x: 493, endPoint y: 361, distance: 325.8
click at [493, 361] on quentale-workspace at bounding box center [747, 266] width 1495 height 532
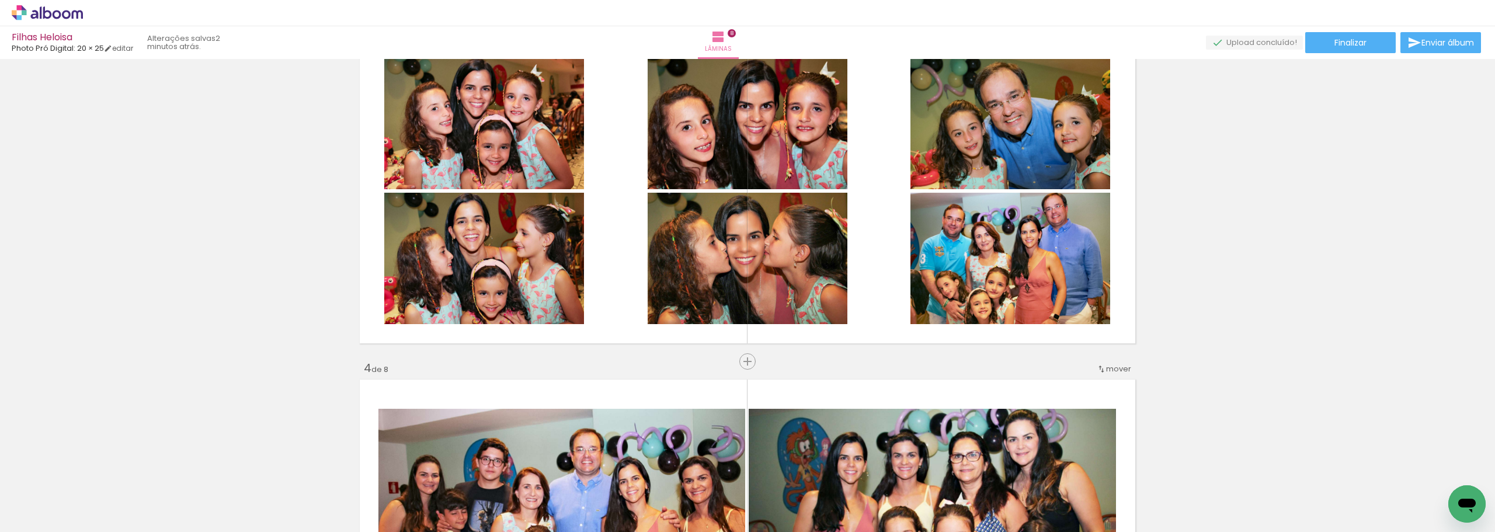
scroll to position [738, 0]
click at [742, 365] on span "Inserir lâmina" at bounding box center [753, 363] width 46 height 8
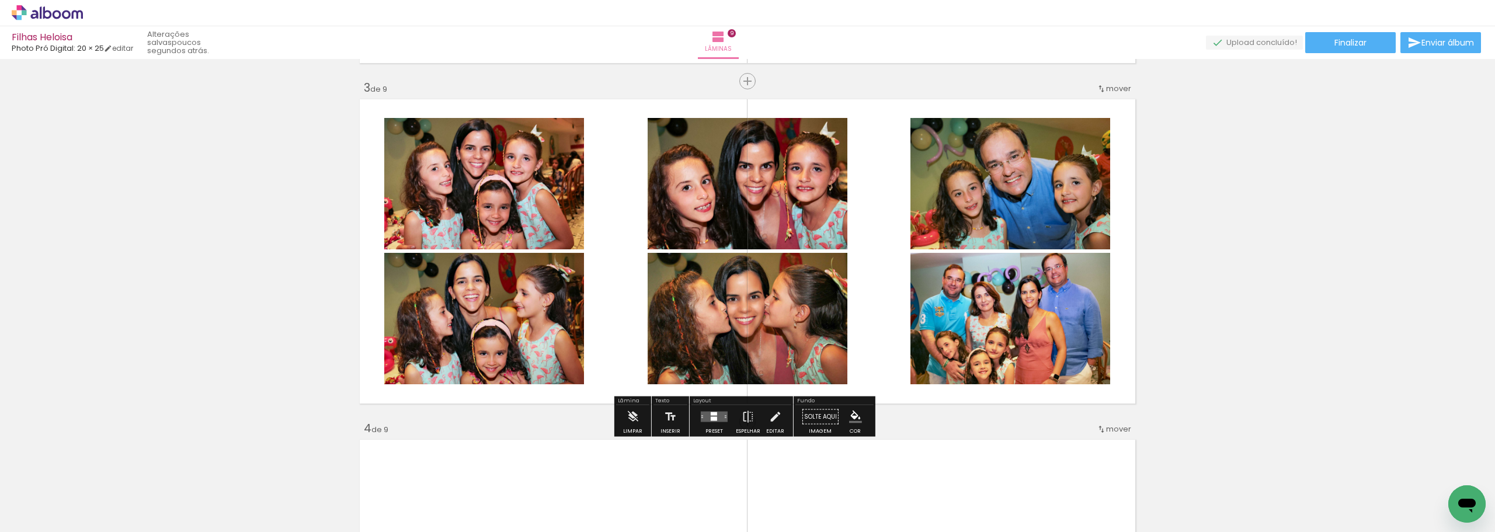
scroll to position [679, 0]
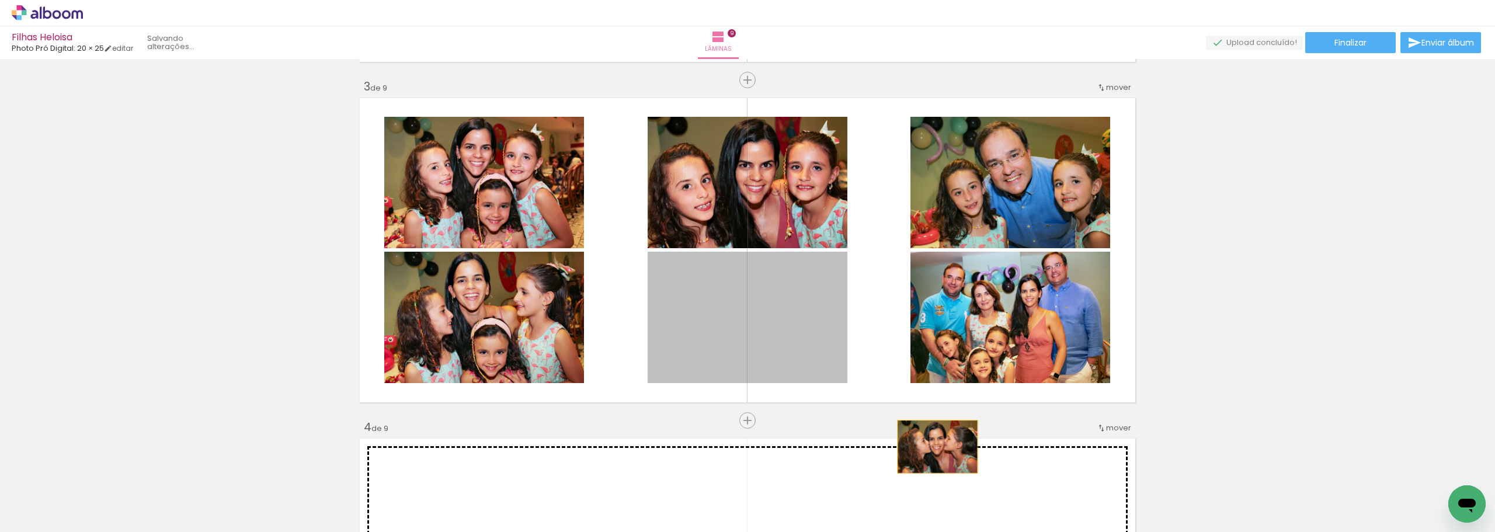
drag, startPoint x: 780, startPoint y: 331, endPoint x: 933, endPoint y: 447, distance: 191.8
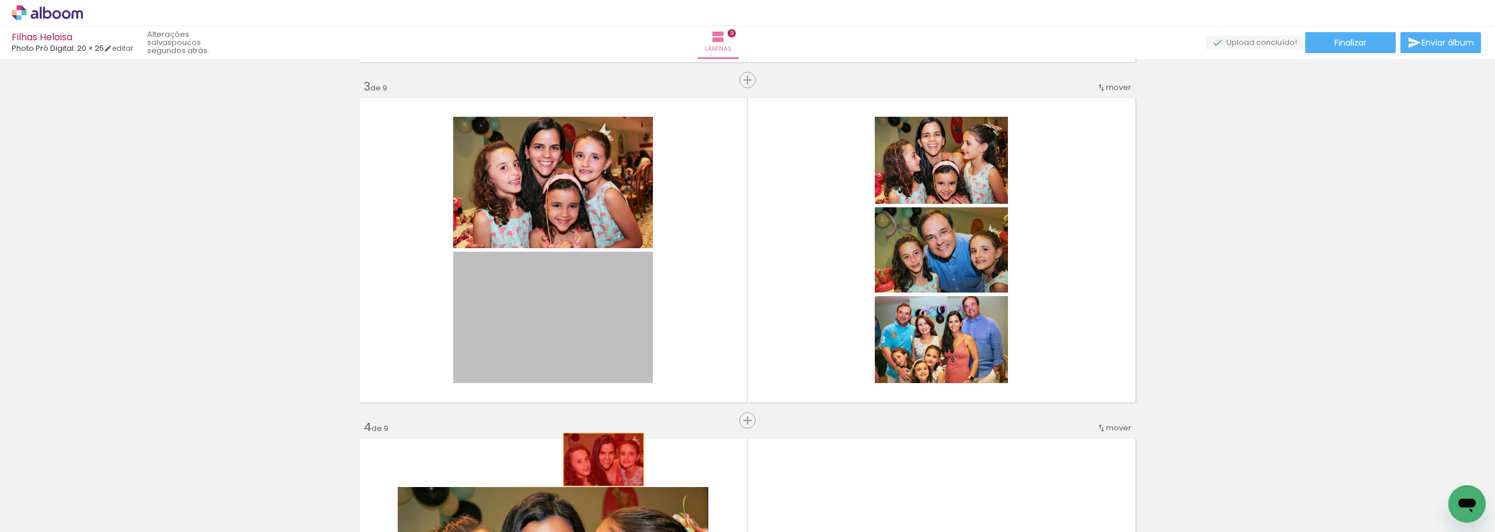
drag, startPoint x: 566, startPoint y: 336, endPoint x: 599, endPoint y: 460, distance: 127.5
click at [599, 460] on quentale-workspace at bounding box center [747, 266] width 1495 height 532
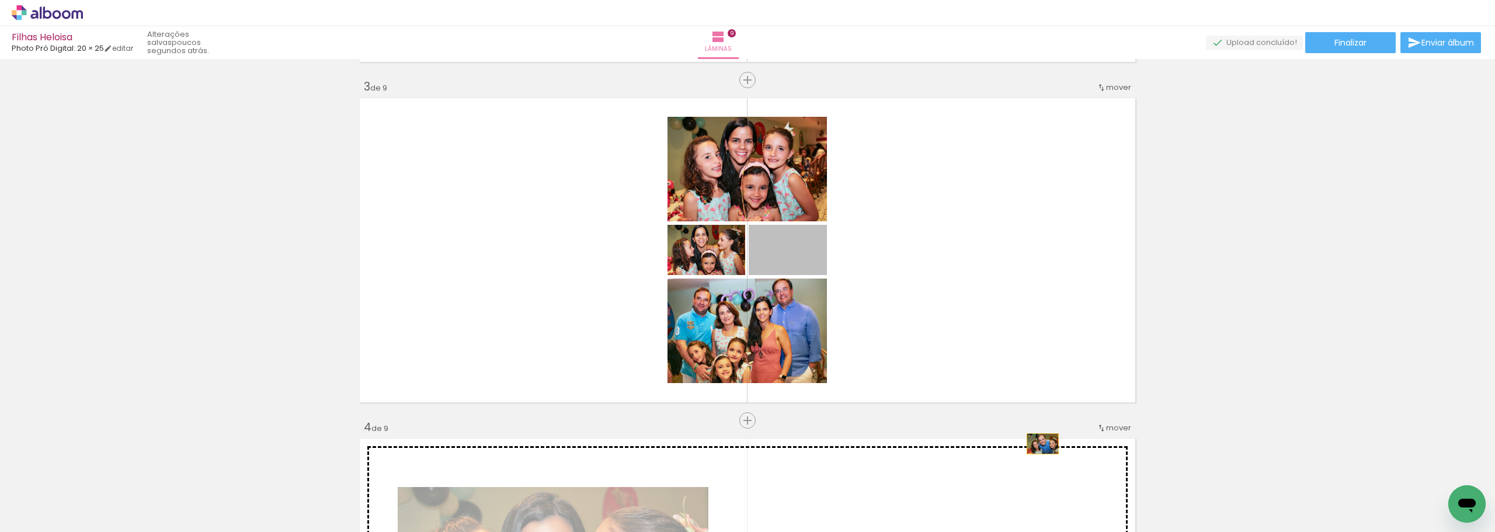
drag, startPoint x: 808, startPoint y: 262, endPoint x: 1038, endPoint y: 444, distance: 293.5
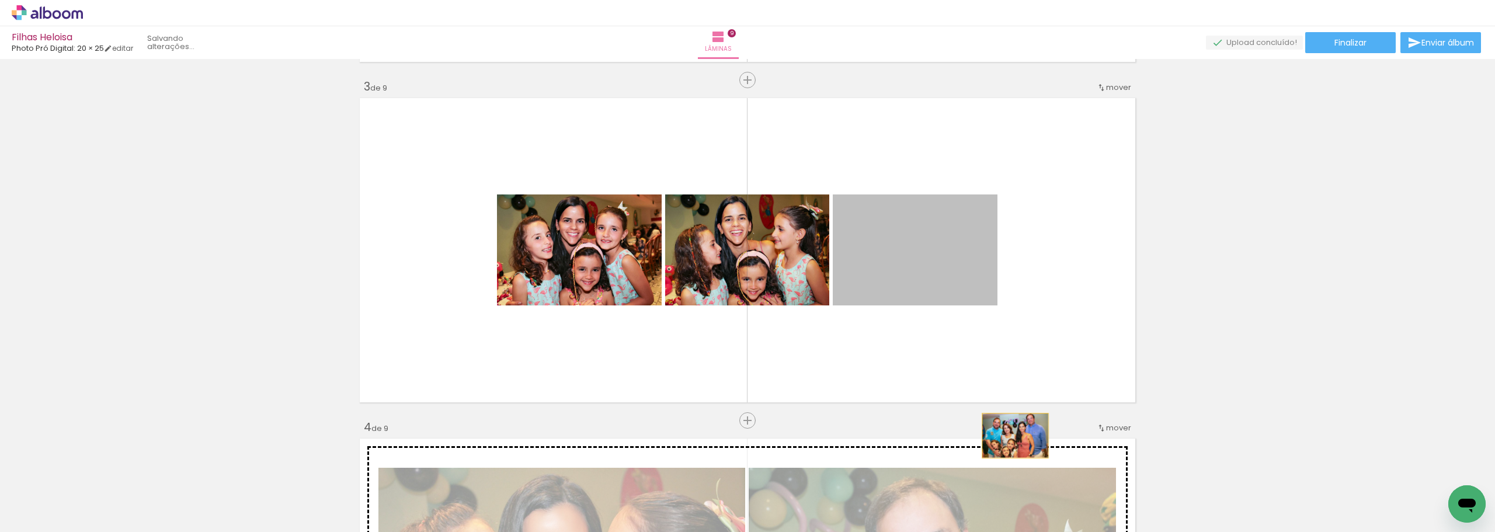
drag, startPoint x: 921, startPoint y: 258, endPoint x: 1011, endPoint y: 437, distance: 200.3
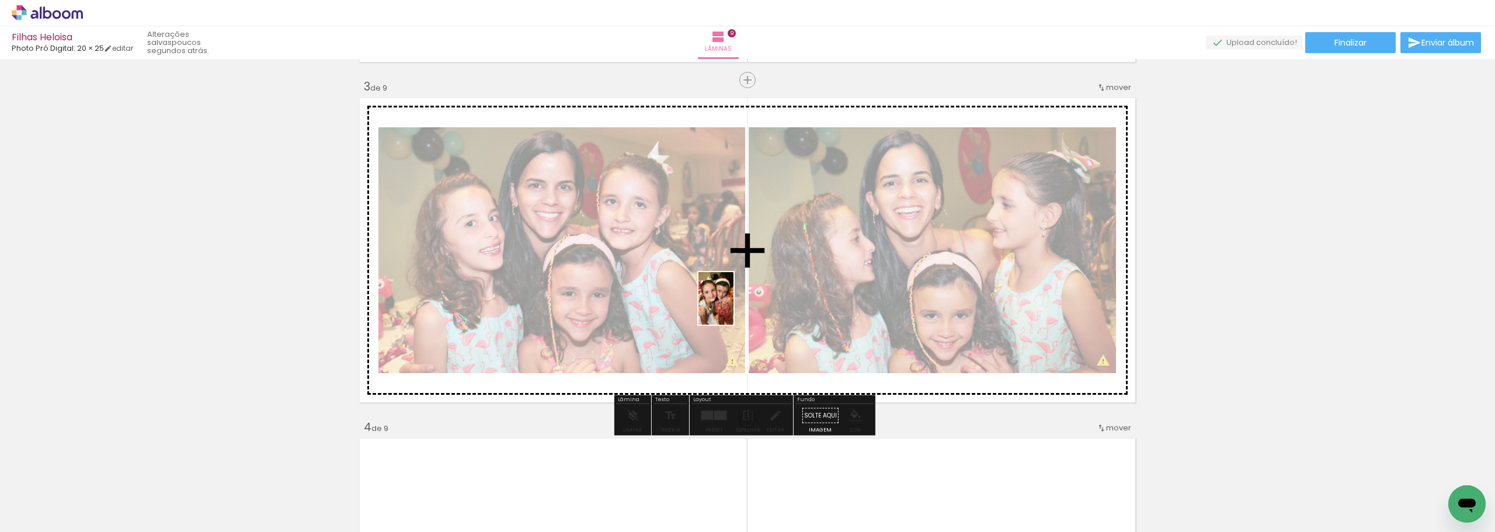
drag, startPoint x: 187, startPoint y: 499, endPoint x: 736, endPoint y: 305, distance: 582.0
click at [736, 305] on quentale-workspace at bounding box center [747, 266] width 1495 height 532
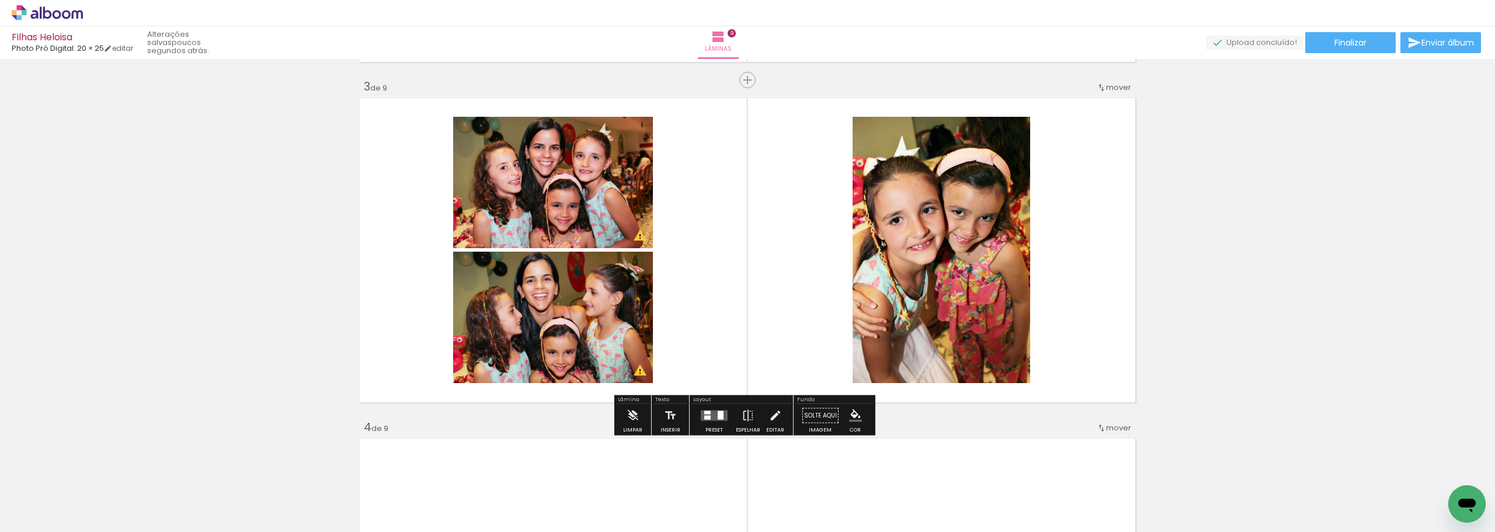
click at [711, 419] on quentale-layouter at bounding box center [714, 416] width 27 height 11
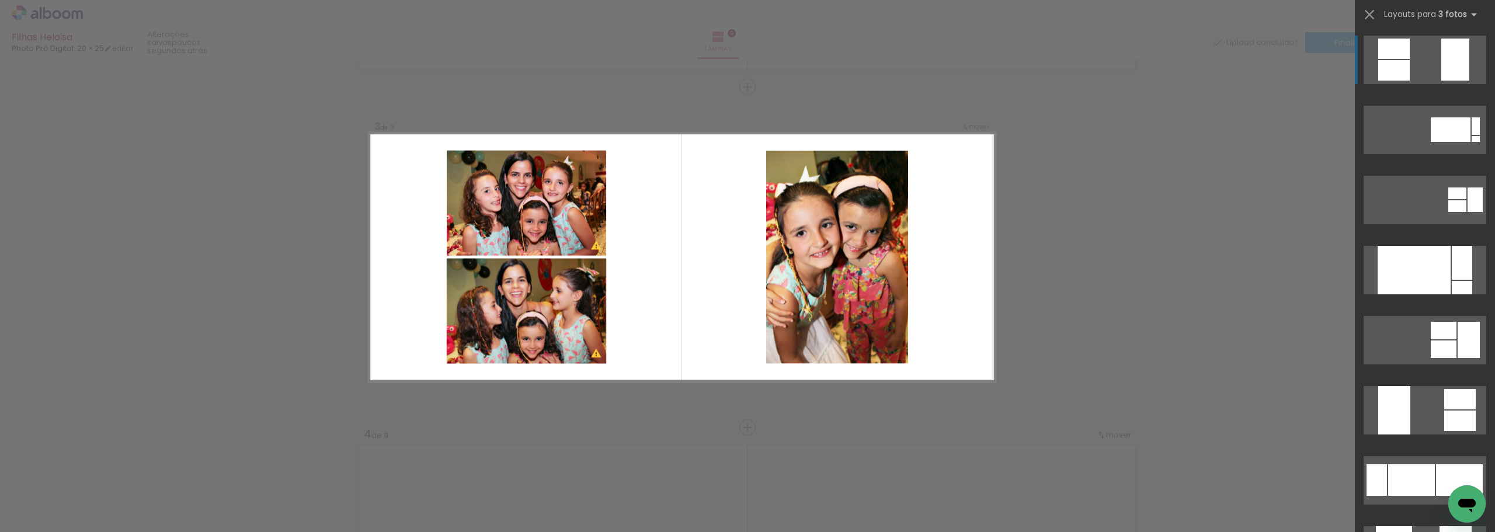
scroll to position [670, 0]
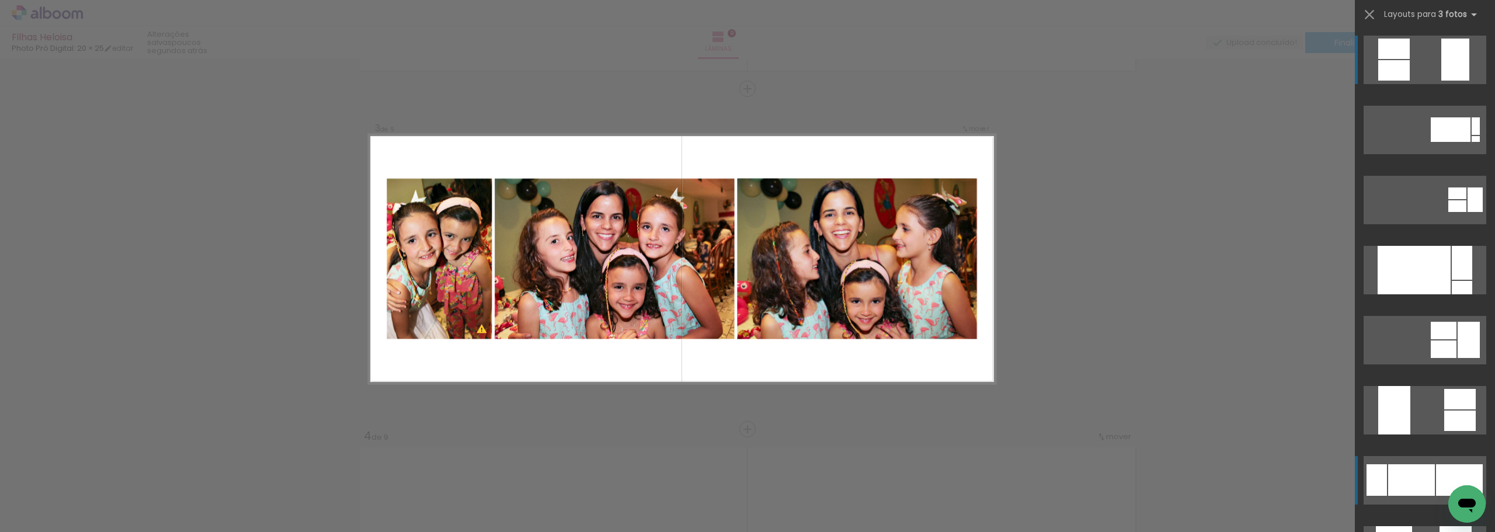
click at [1393, 472] on div at bounding box center [1411, 480] width 47 height 32
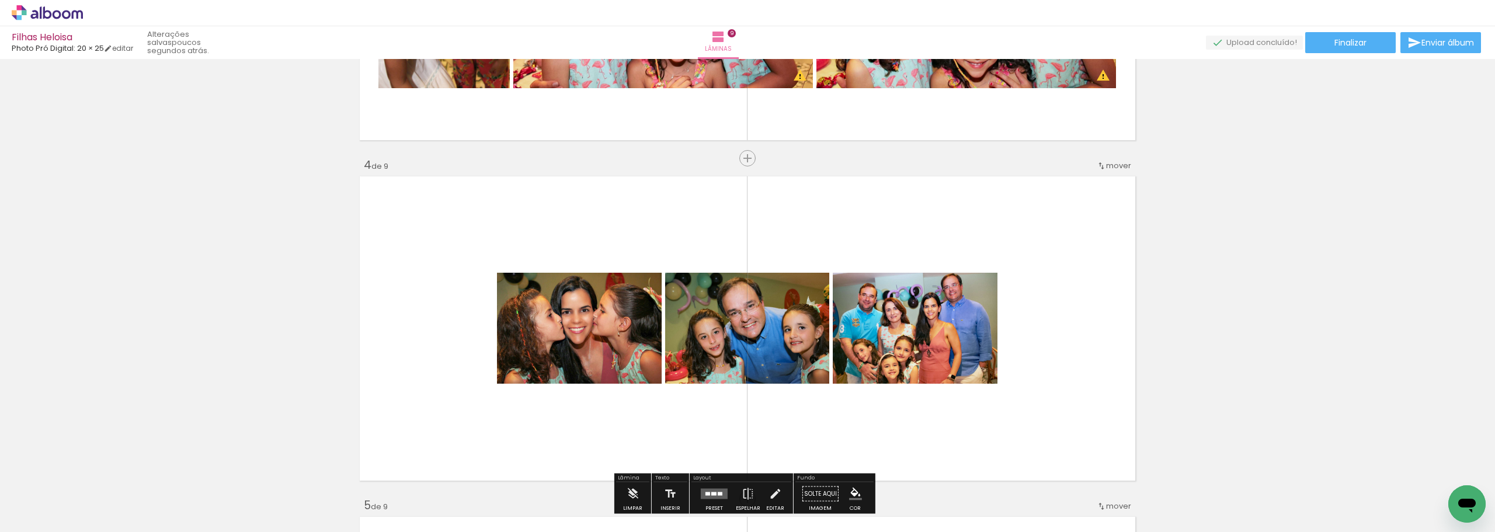
scroll to position [1079, 0]
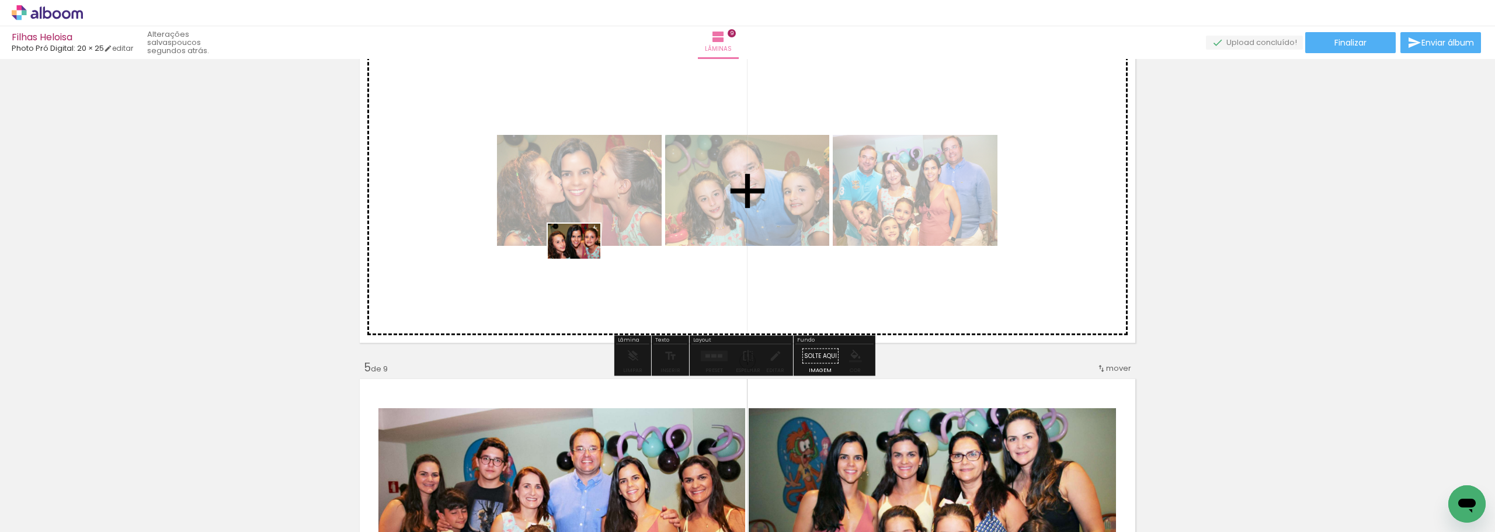
drag, startPoint x: 169, startPoint y: 478, endPoint x: 583, endPoint y: 259, distance: 468.4
click at [583, 259] on quentale-workspace at bounding box center [747, 266] width 1495 height 532
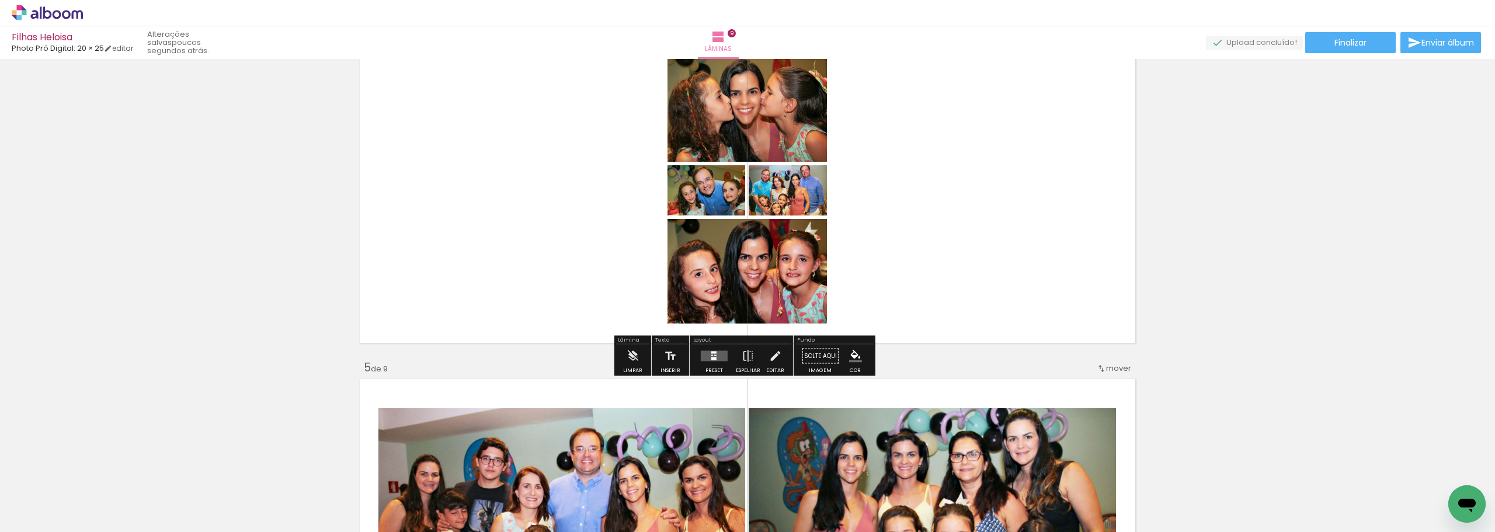
click at [711, 357] on div at bounding box center [713, 358] width 5 height 3
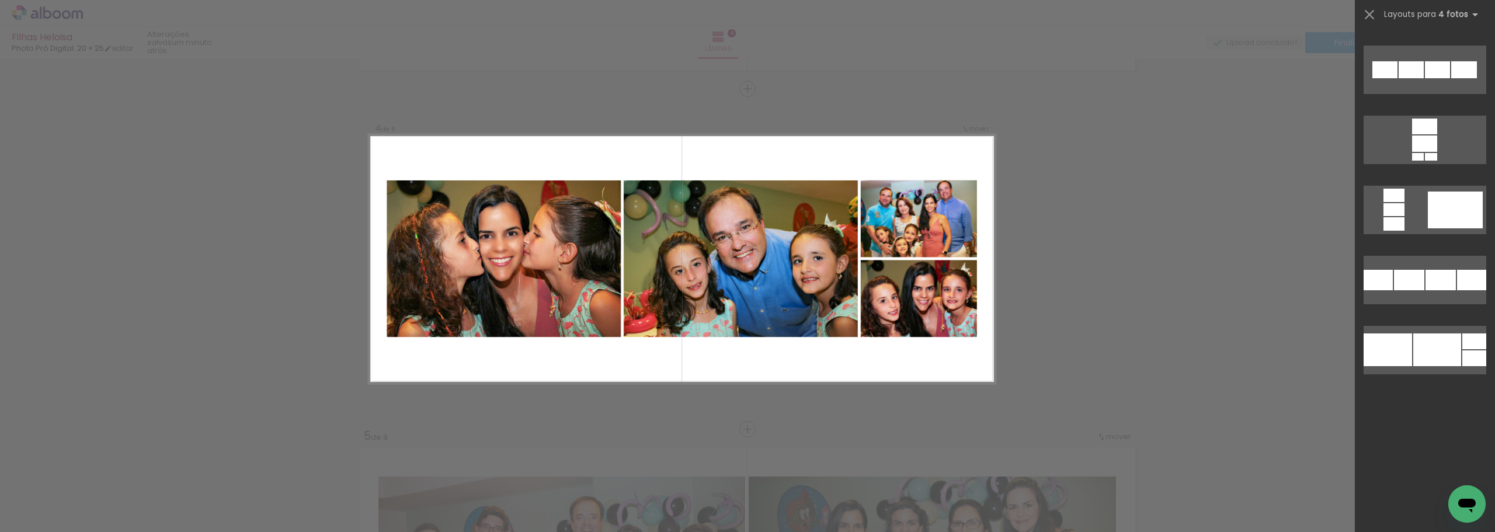
scroll to position [4905, 0]
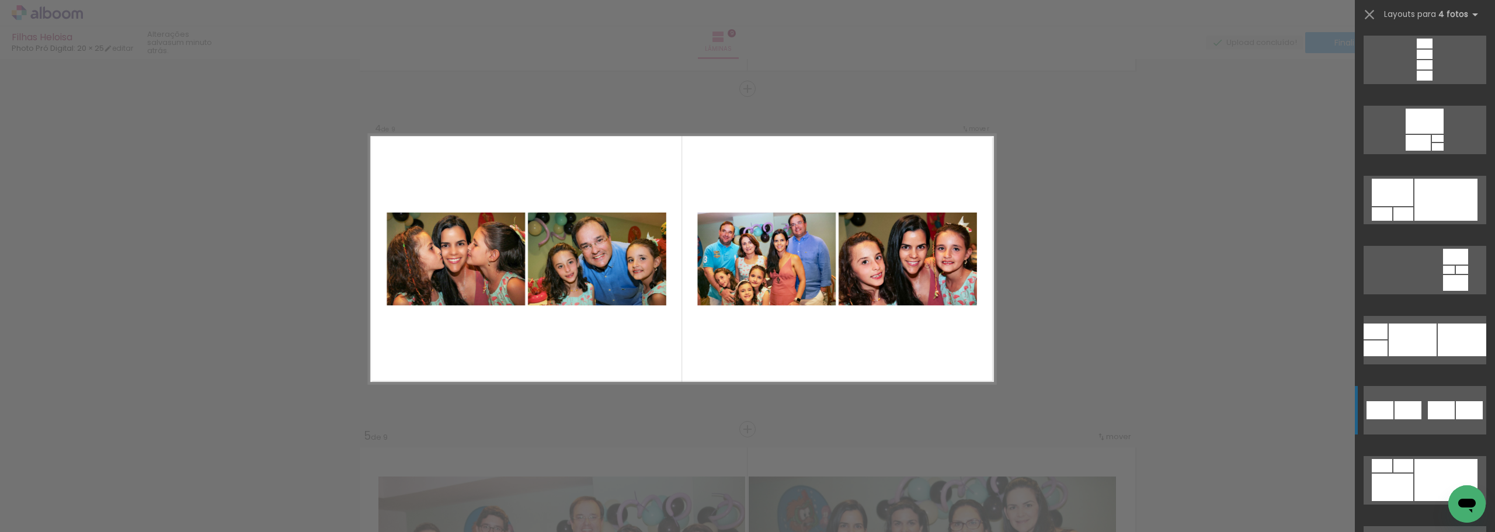
click at [1423, 410] on quentale-layouter at bounding box center [1425, 410] width 123 height 48
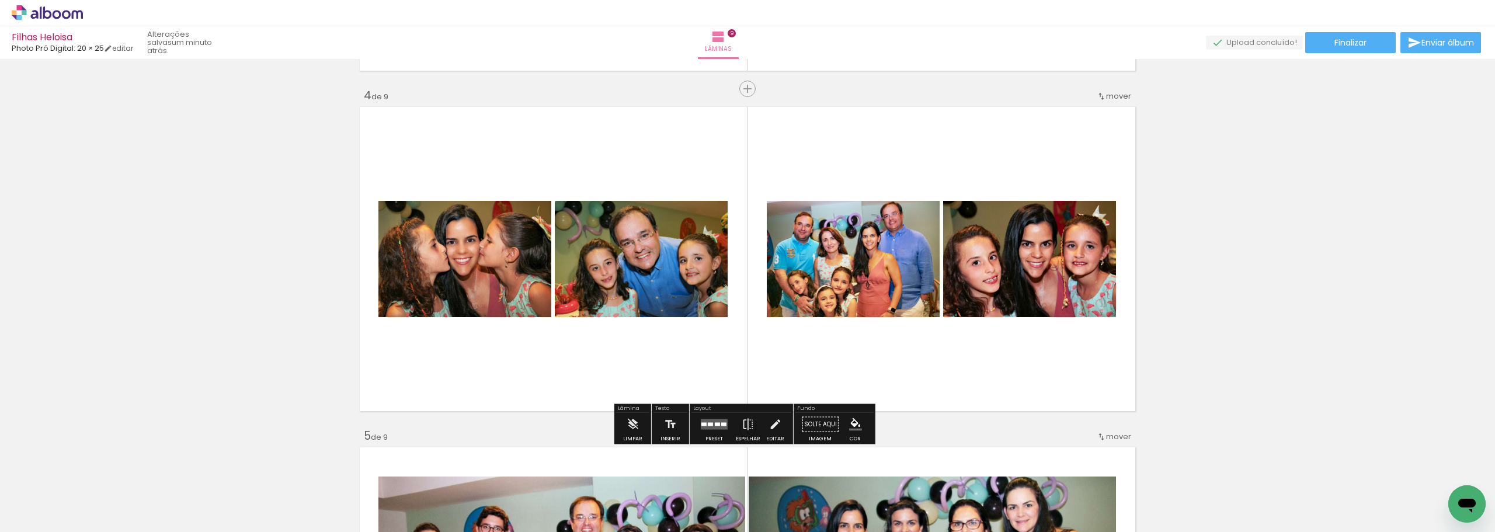
click at [708, 423] on div at bounding box center [710, 425] width 5 height 4
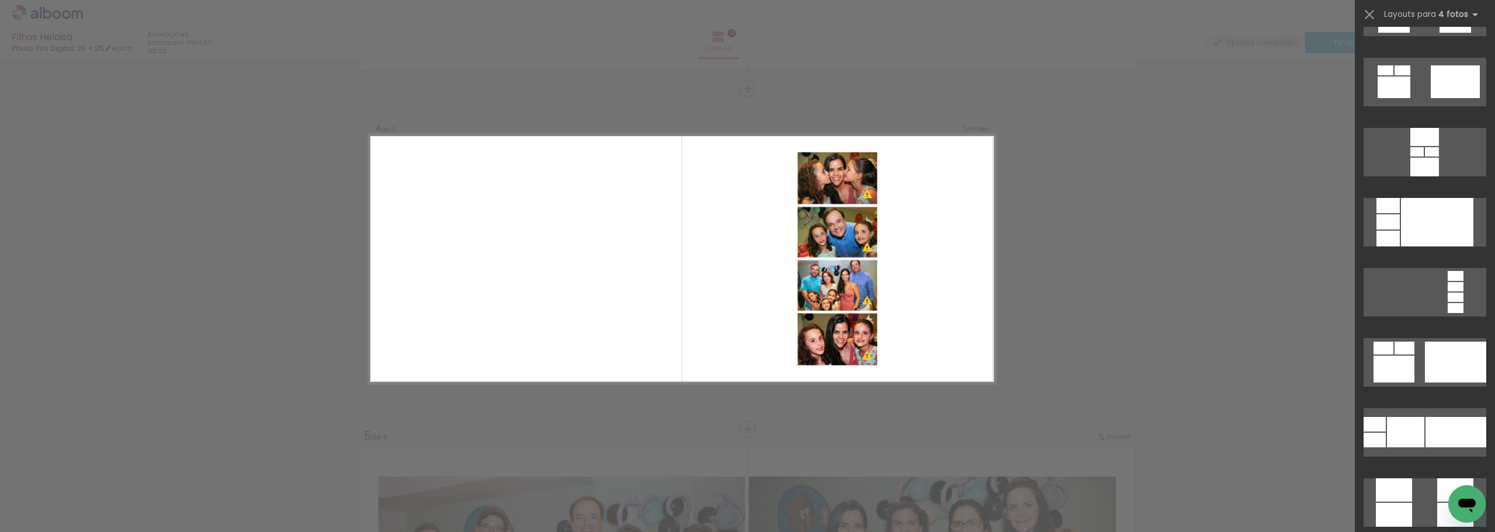
scroll to position [3621, 0]
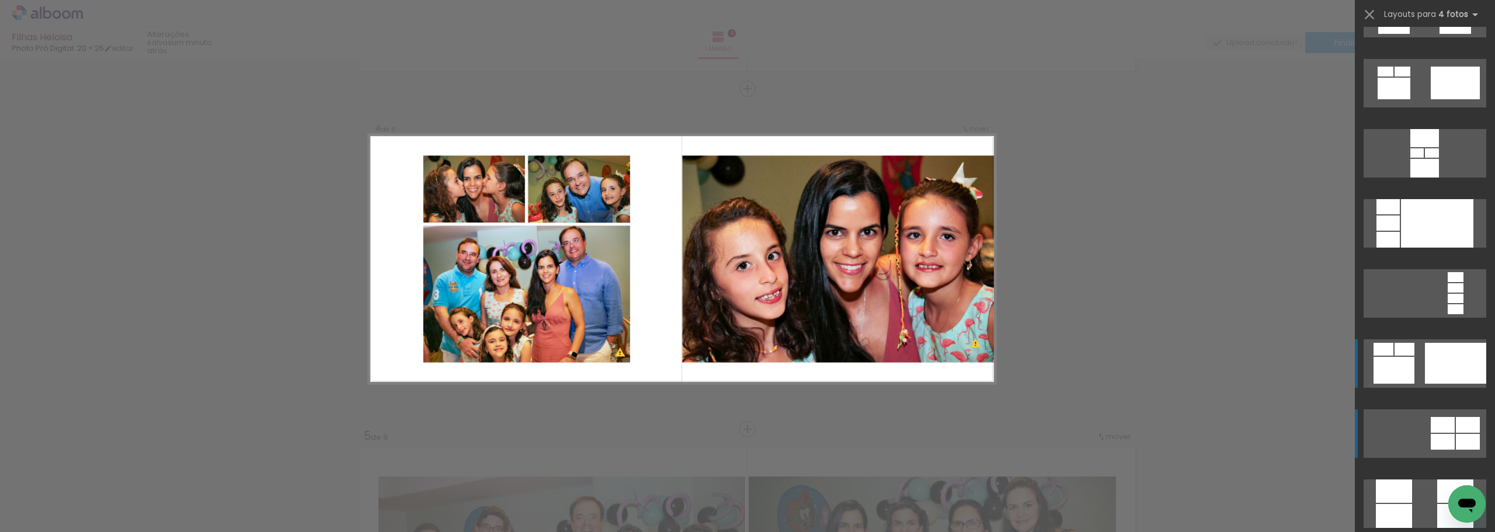
click at [1425, 358] on div at bounding box center [1455, 363] width 61 height 41
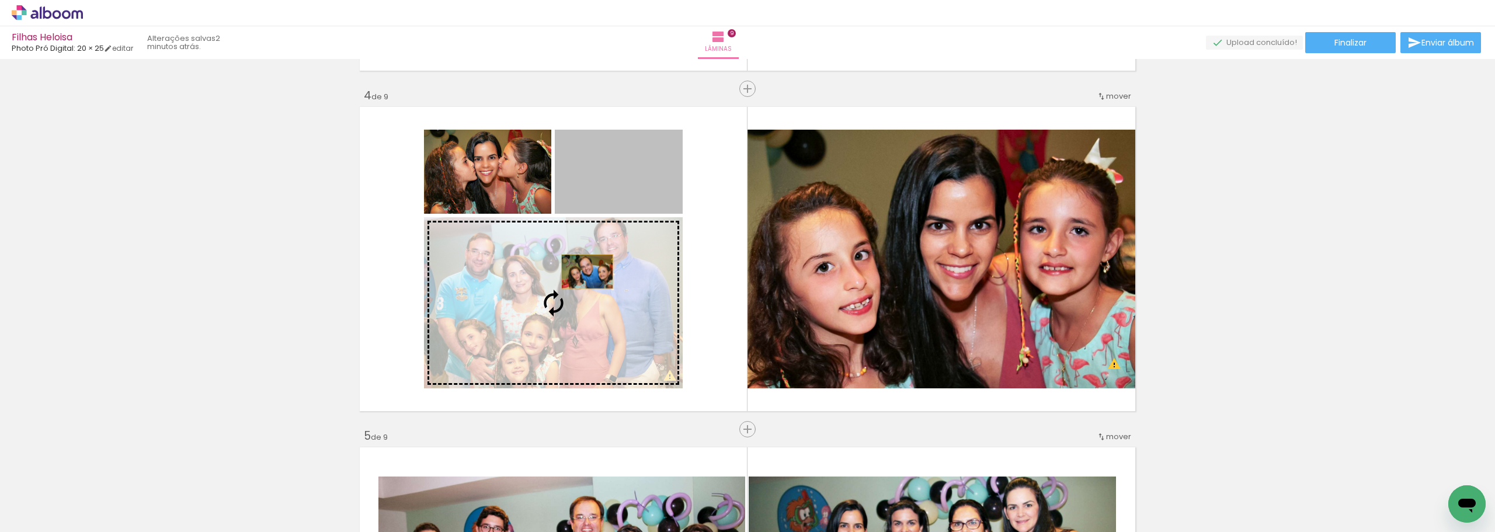
drag, startPoint x: 619, startPoint y: 183, endPoint x: 583, endPoint y: 272, distance: 95.9
click at [0, 0] on slot at bounding box center [0, 0] width 0 height 0
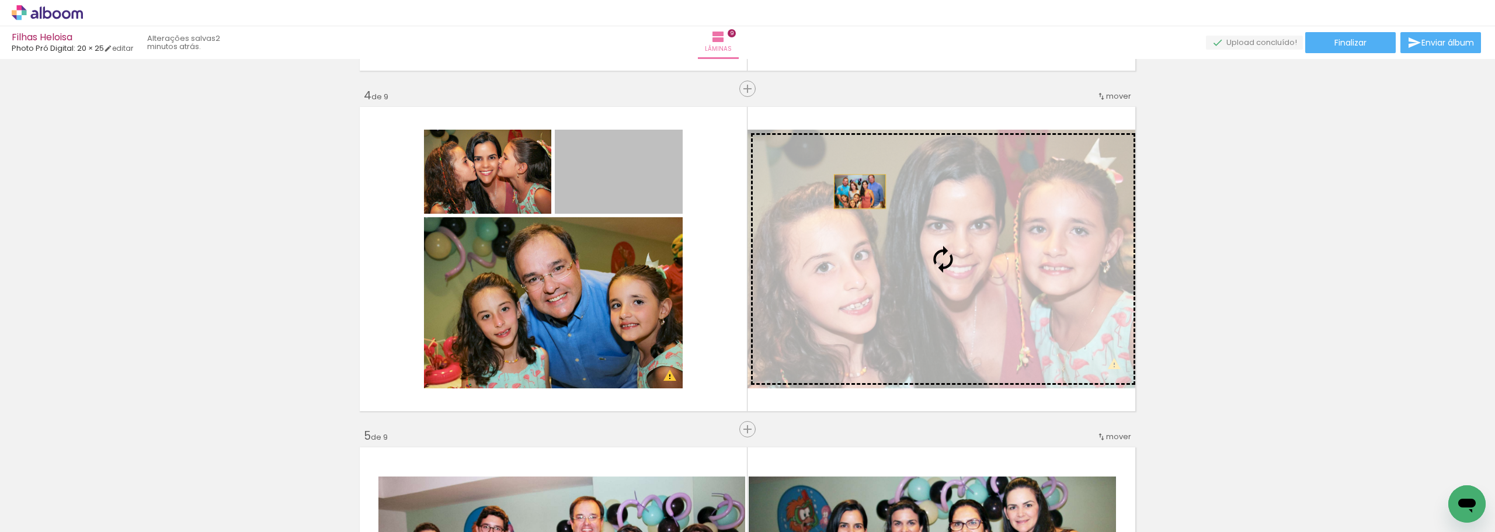
drag, startPoint x: 624, startPoint y: 179, endPoint x: 872, endPoint y: 194, distance: 248.1
click at [0, 0] on slot at bounding box center [0, 0] width 0 height 0
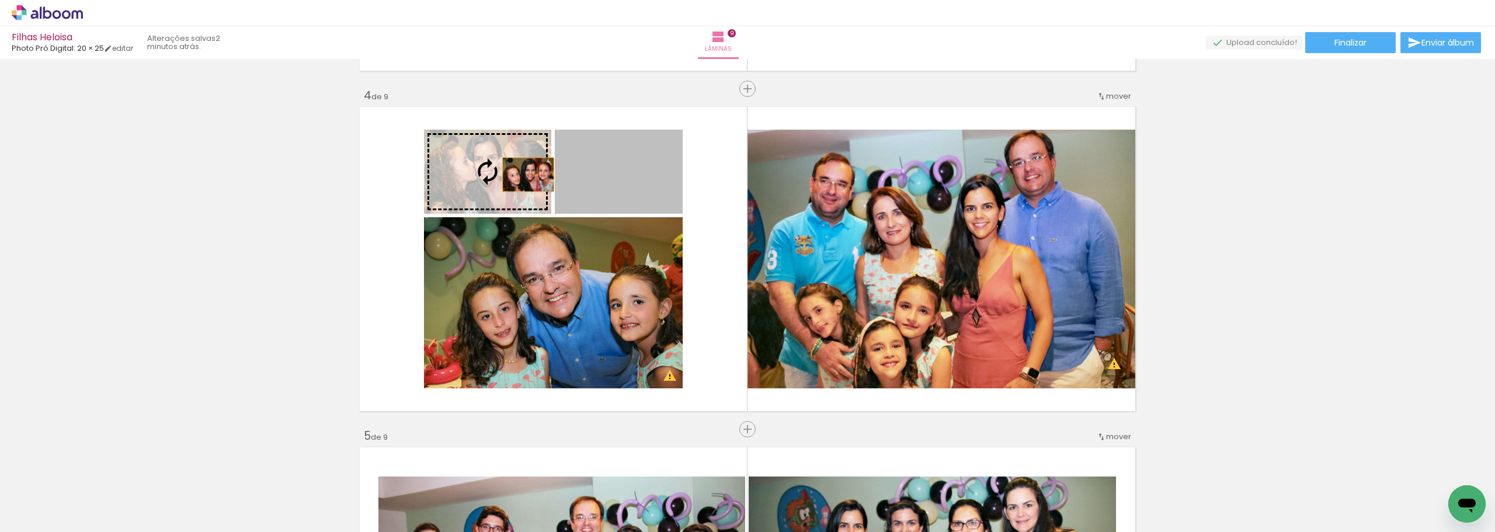
drag, startPoint x: 611, startPoint y: 178, endPoint x: 515, endPoint y: 174, distance: 95.8
click at [0, 0] on slot at bounding box center [0, 0] width 0 height 0
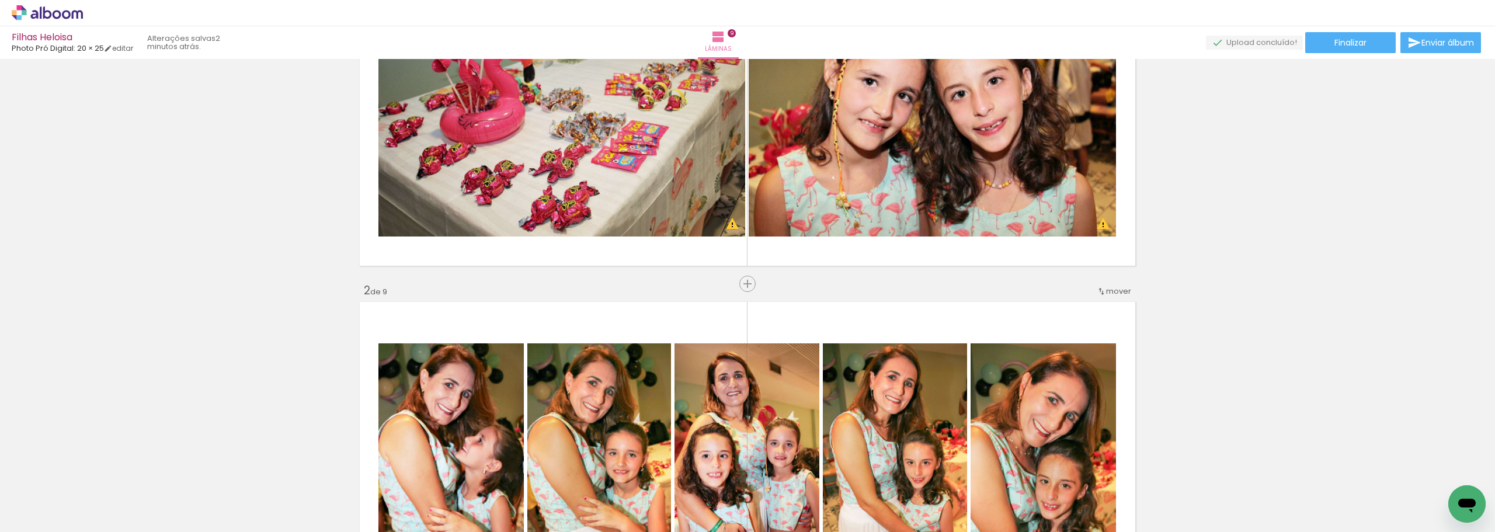
scroll to position [0, 0]
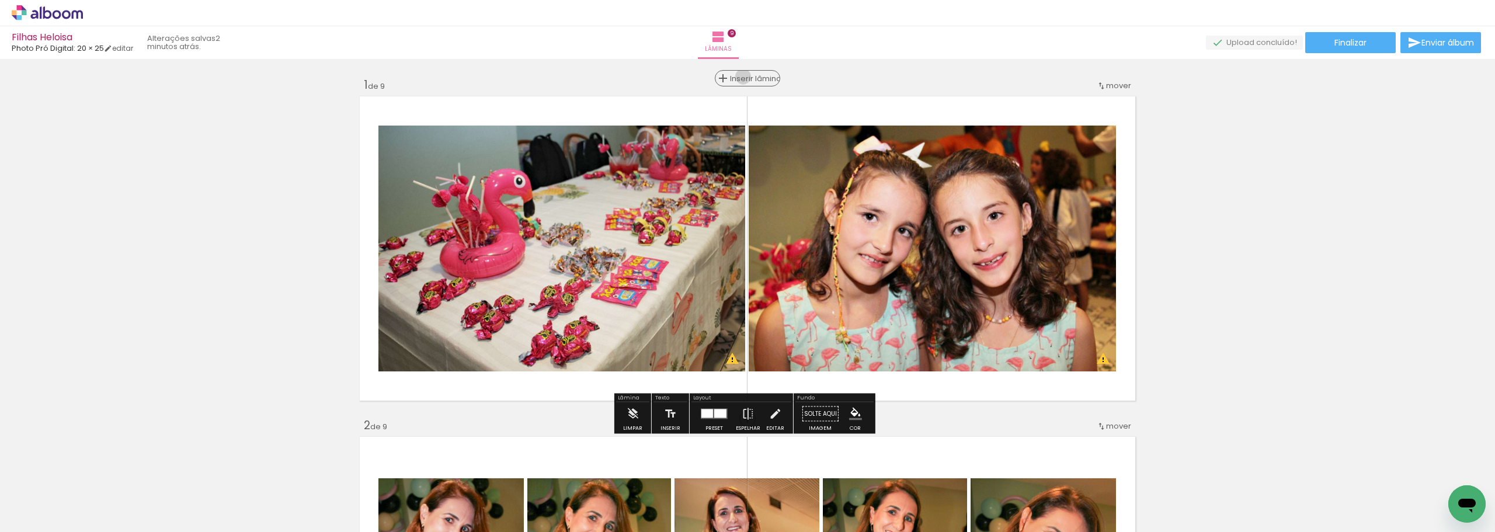
click at [739, 76] on span "Inserir lâmina" at bounding box center [753, 79] width 46 height 8
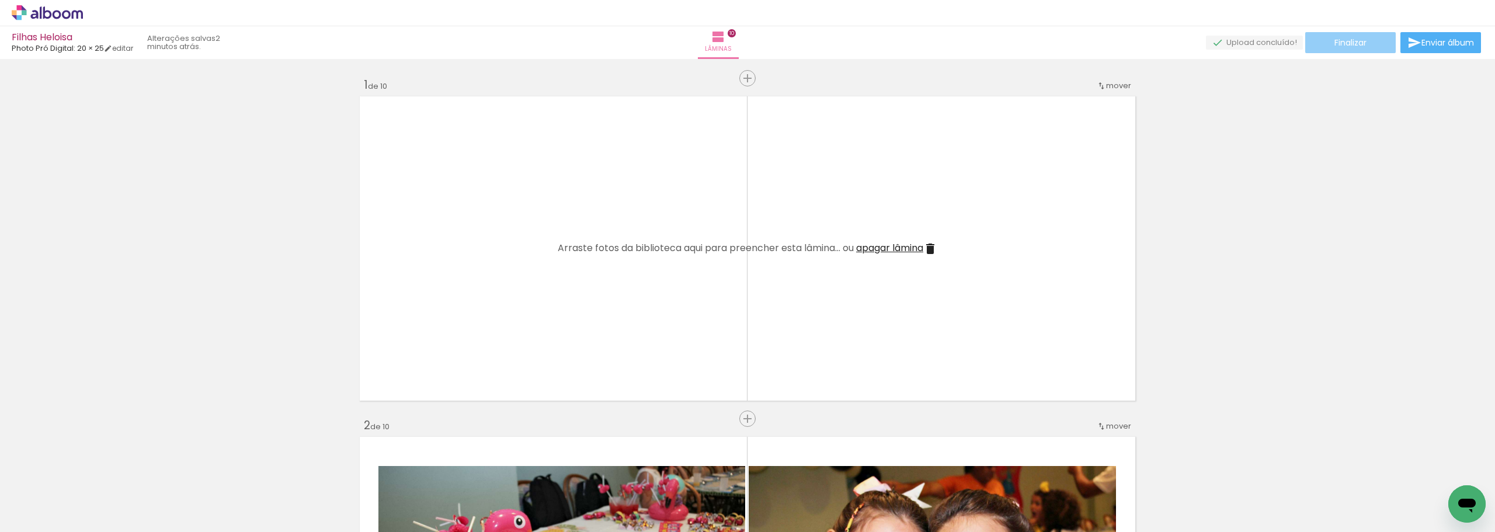
click at [1356, 41] on span "Finalizar" at bounding box center [1350, 43] width 32 height 8
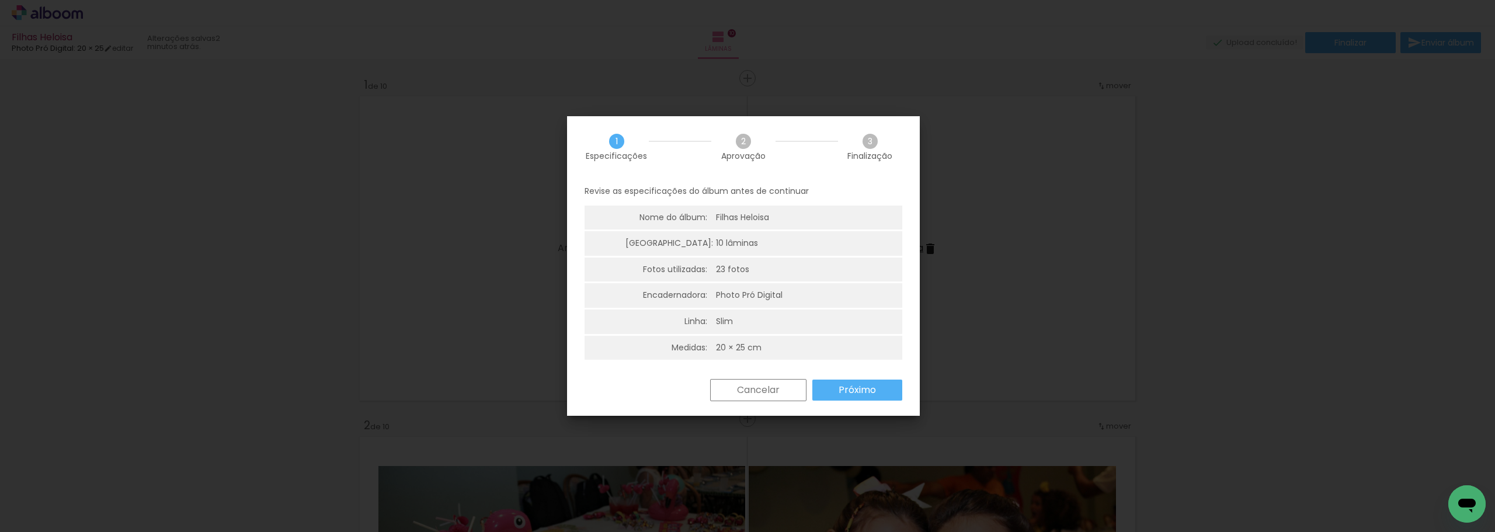
click at [876, 392] on paper-button "Próximo" at bounding box center [857, 390] width 90 height 21
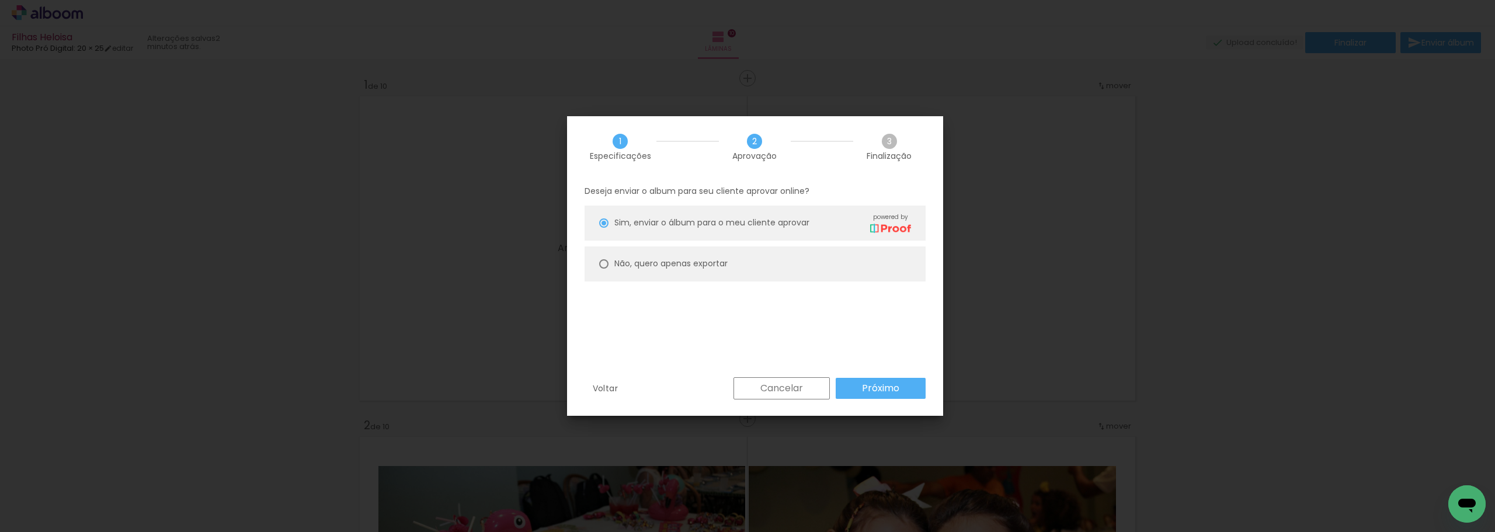
click at [0, 0] on slot "Não, quero apenas exportar" at bounding box center [0, 0] width 0 height 0
type paper-radio-button "on"
click at [0, 0] on slot "Próximo" at bounding box center [0, 0] width 0 height 0
type input "Alta, 300 DPI"
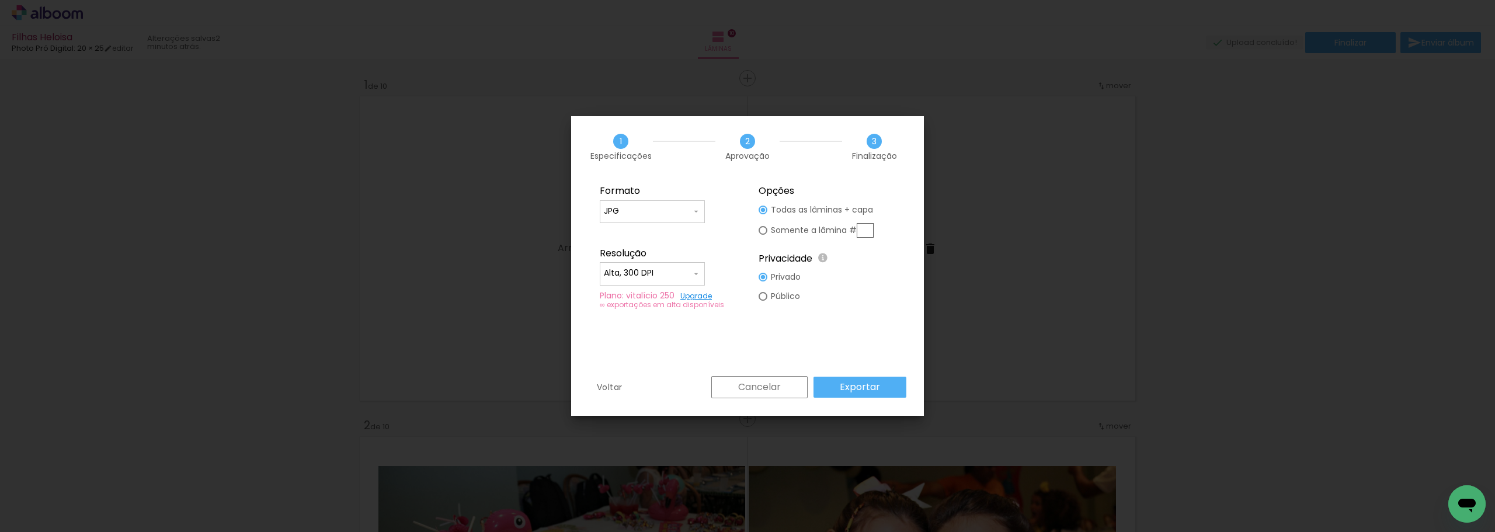
click at [0, 0] on slot "Exportar" at bounding box center [0, 0] width 0 height 0
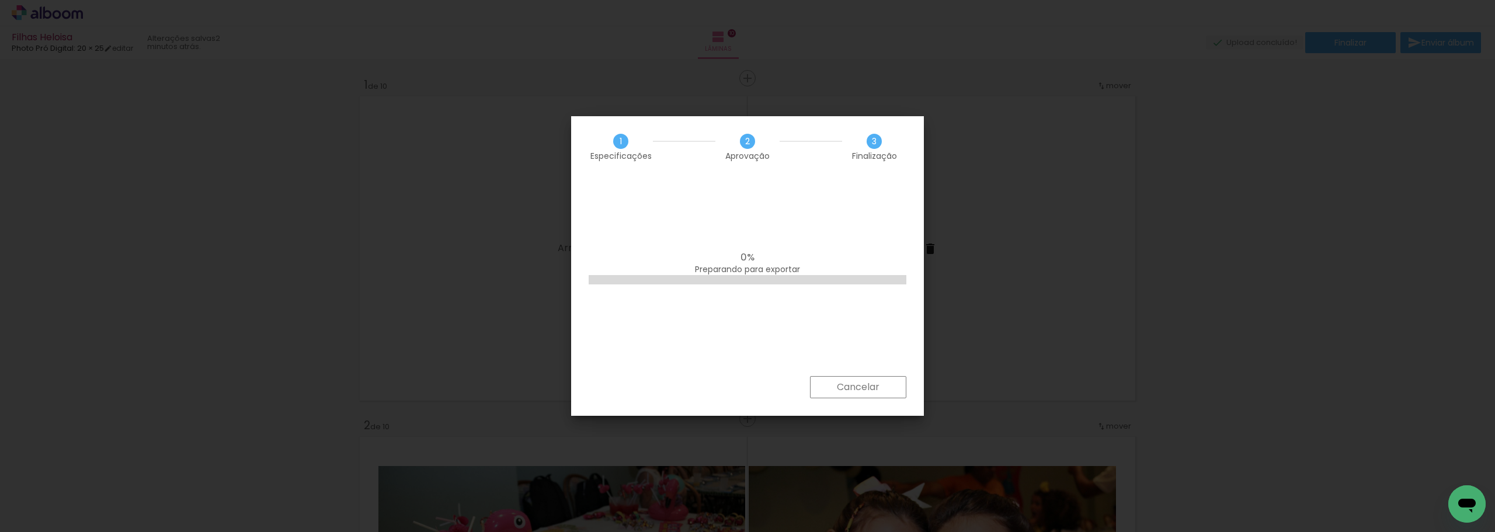
click at [871, 377] on paper-button "Cancelar" at bounding box center [858, 387] width 96 height 22
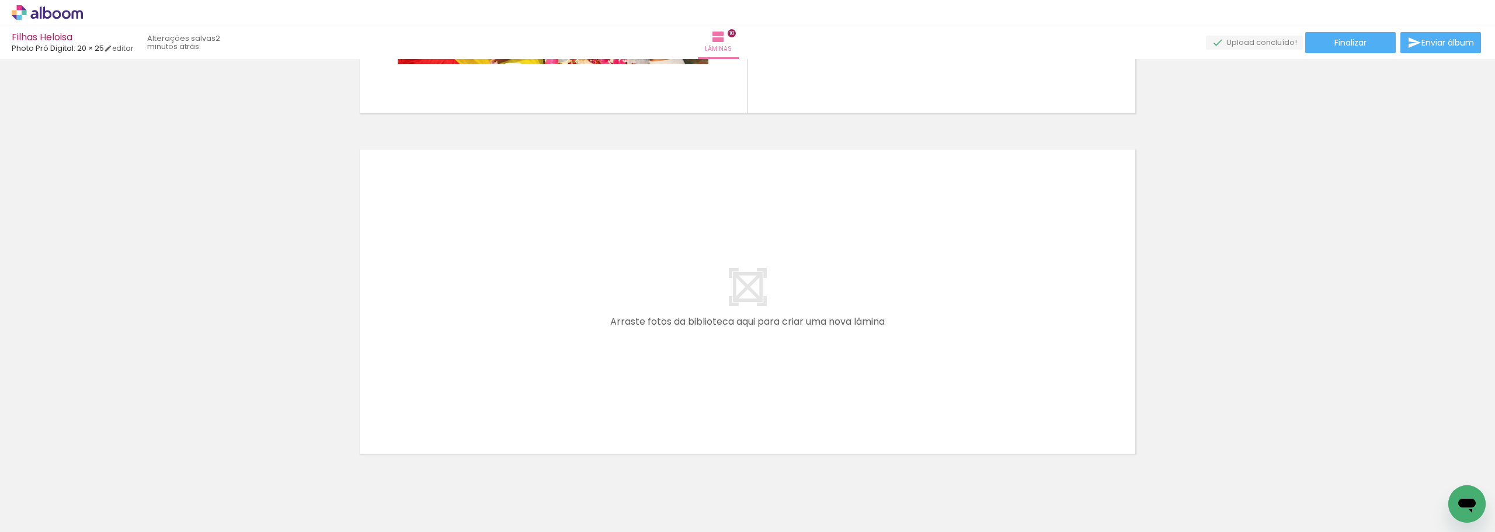
scroll to position [3390, 0]
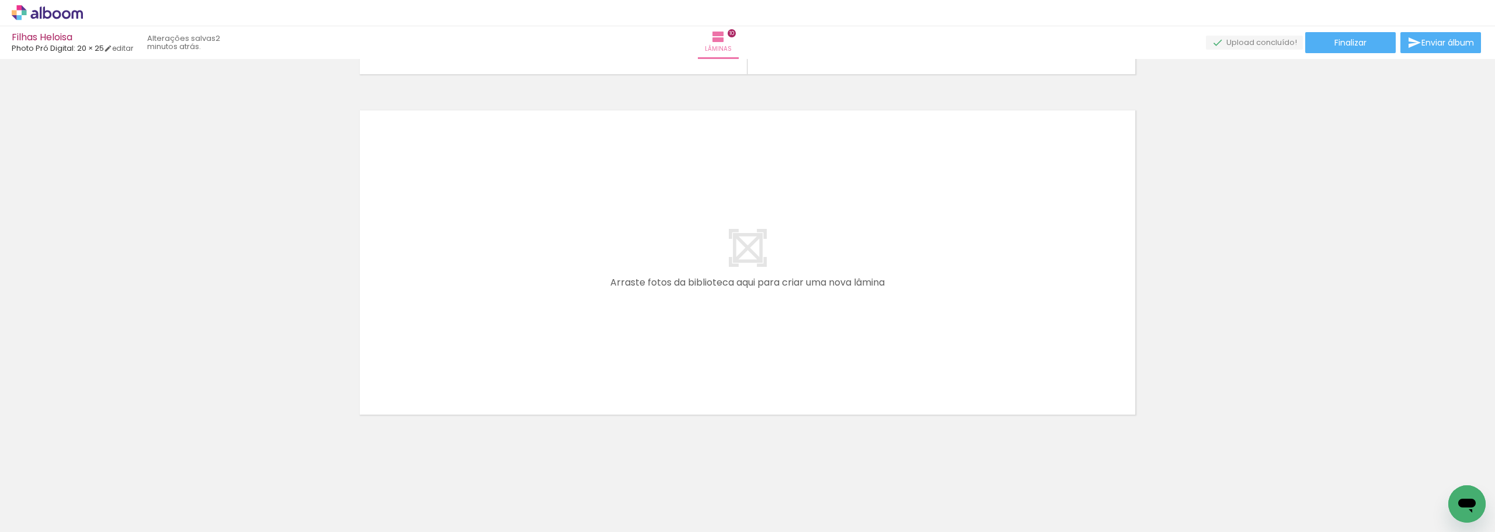
click at [747, 243] on quentale-layouter at bounding box center [747, 262] width 783 height 311
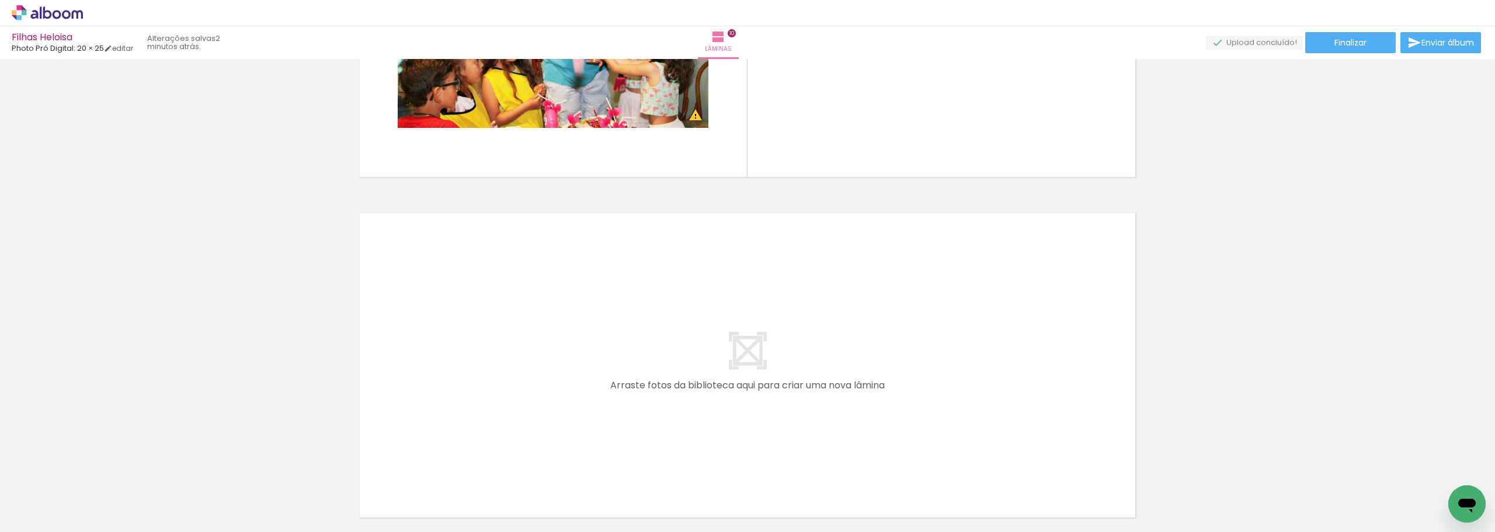
scroll to position [3215, 0]
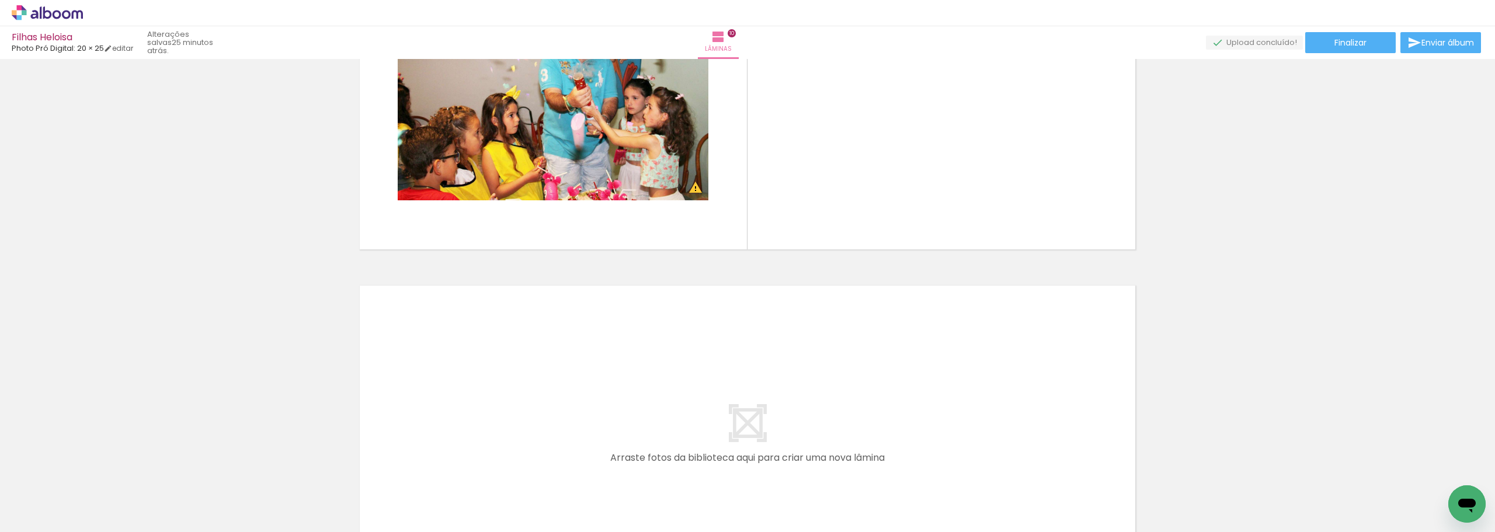
scroll to position [3621, 0]
click at [20, 519] on iron-icon at bounding box center [17, 526] width 14 height 14
click at [0, 0] on input "file" at bounding box center [0, 0] width 0 height 0
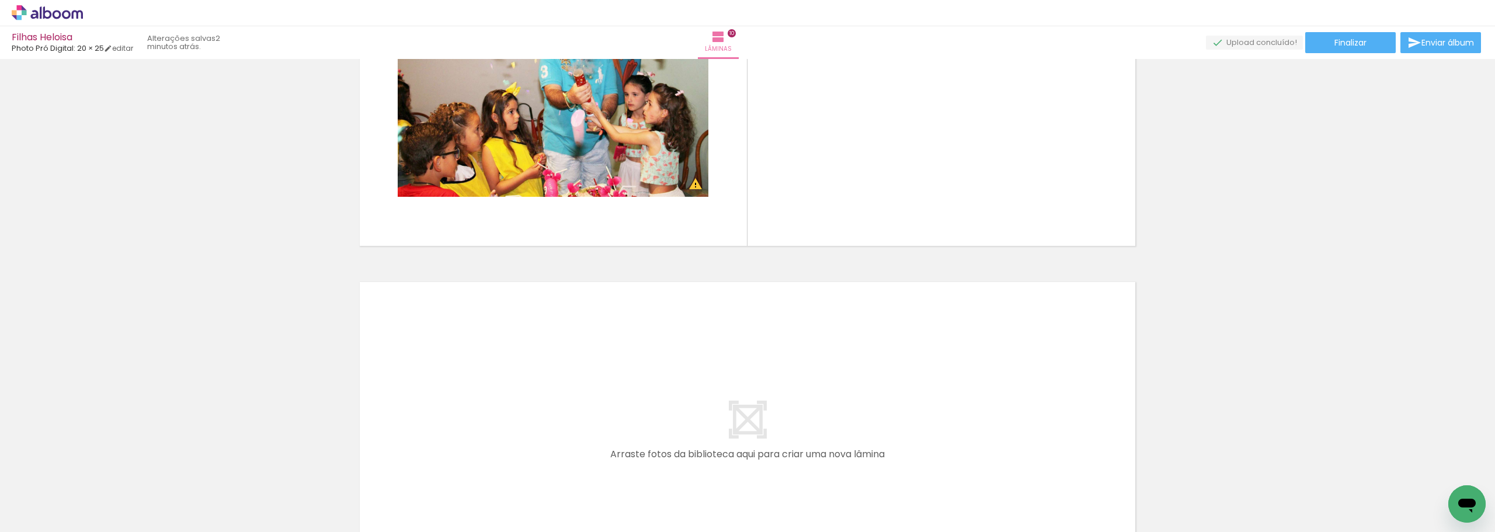
scroll to position [3215, 0]
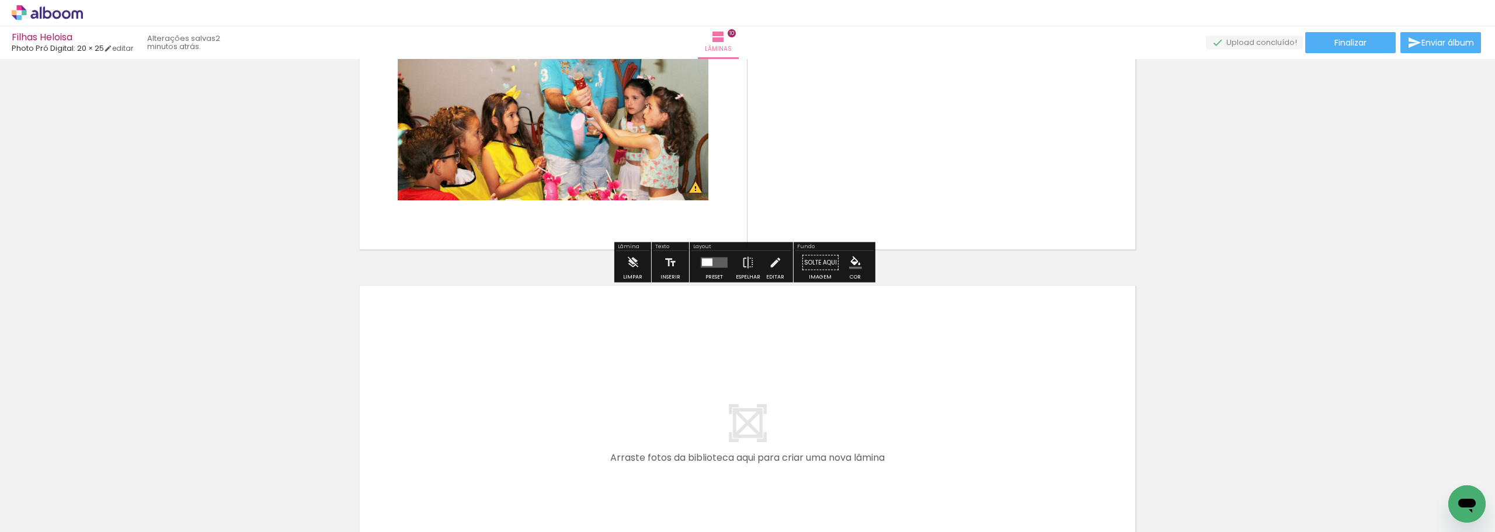
drag, startPoint x: 962, startPoint y: 186, endPoint x: 951, endPoint y: 186, distance: 11.1
click at [962, 186] on quentale-layouter at bounding box center [747, 97] width 783 height 311
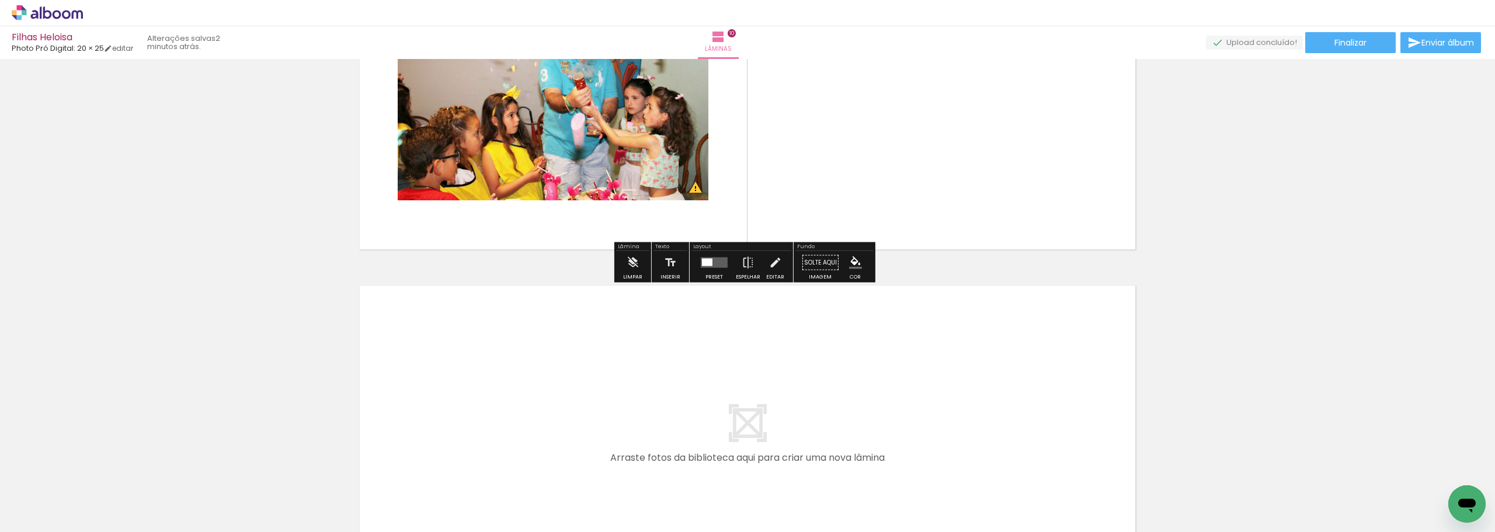
click at [589, 291] on quentale-layouter at bounding box center [747, 437] width 783 height 311
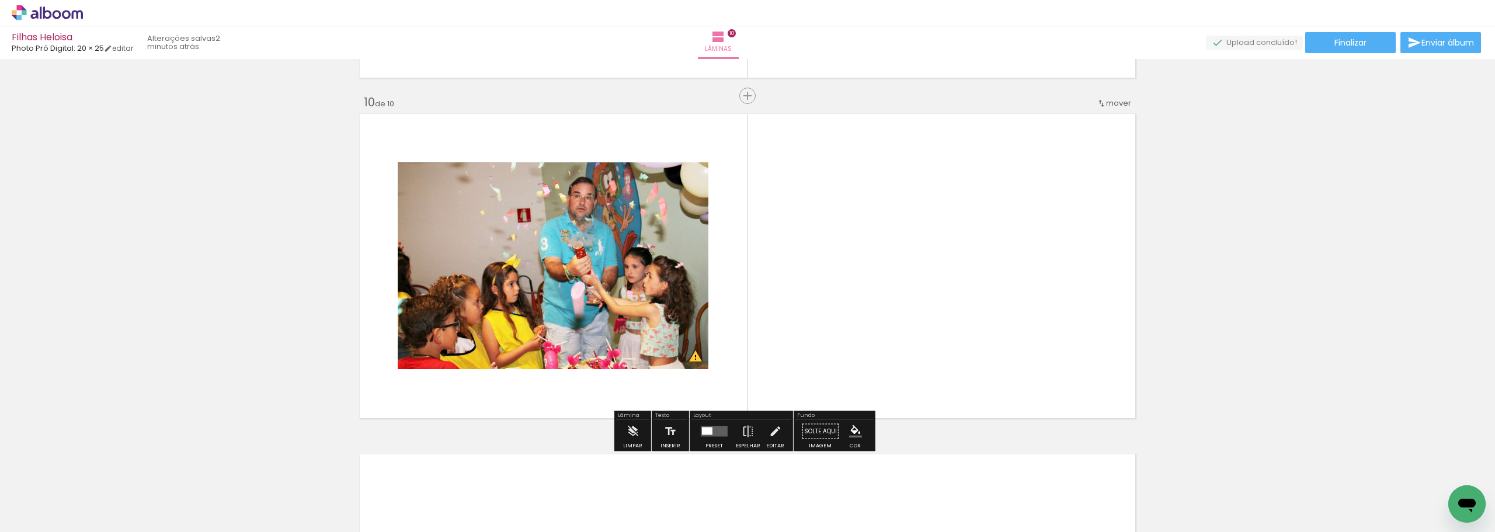
scroll to position [3040, 0]
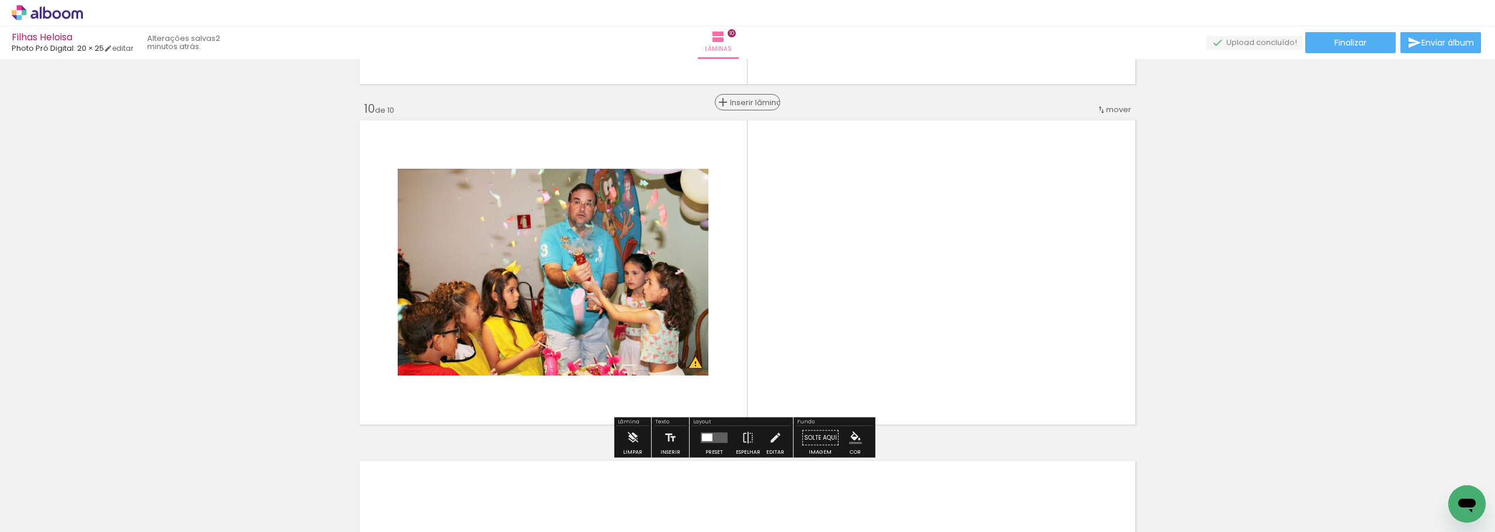
click at [747, 99] on span "Inserir lâmina" at bounding box center [753, 103] width 46 height 8
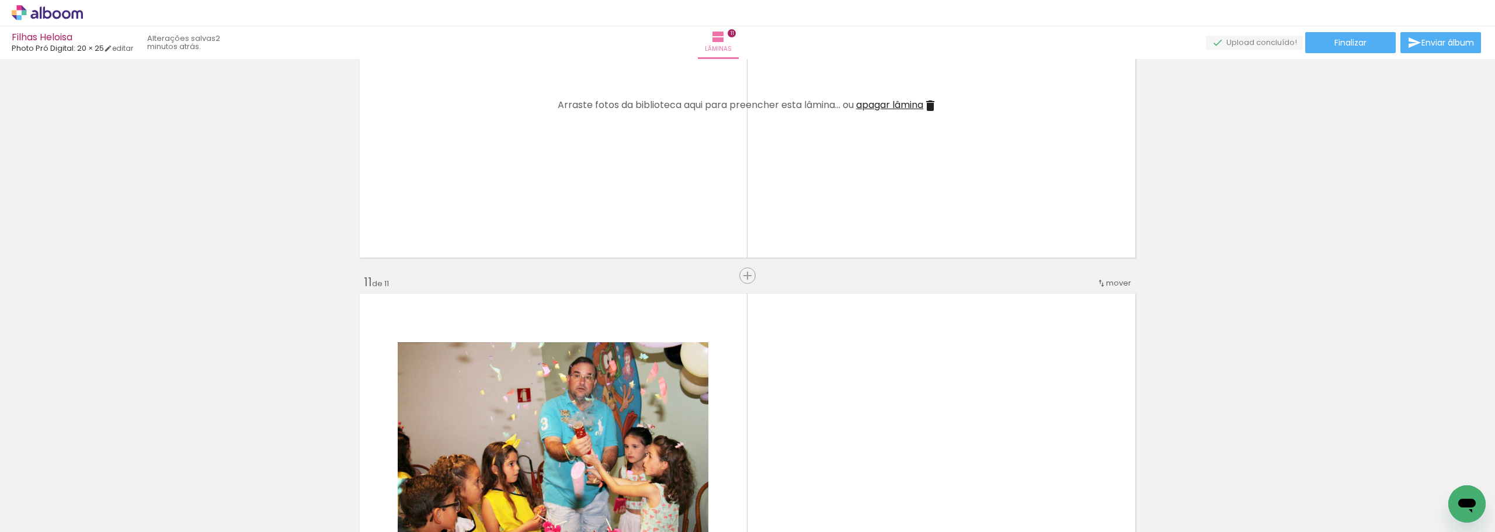
scroll to position [3274, 0]
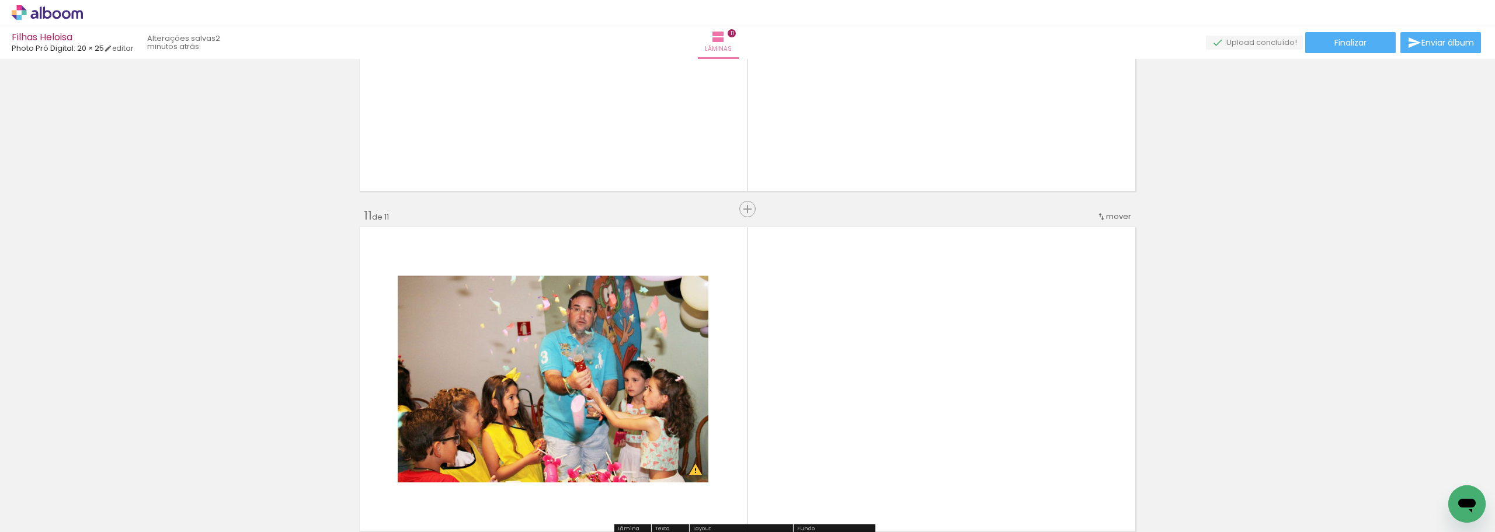
click at [1114, 215] on span "mover" at bounding box center [1118, 216] width 25 height 11
click at [1076, 361] on span "10" at bounding box center [1078, 362] width 9 height 19
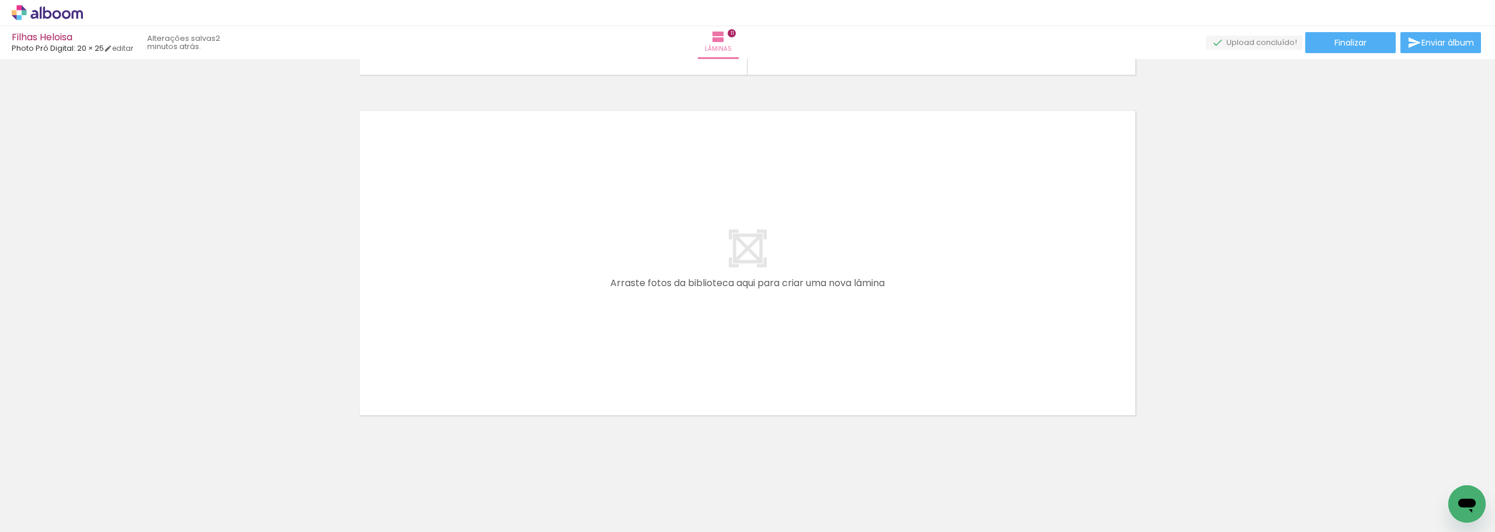
scroll to position [3731, 0]
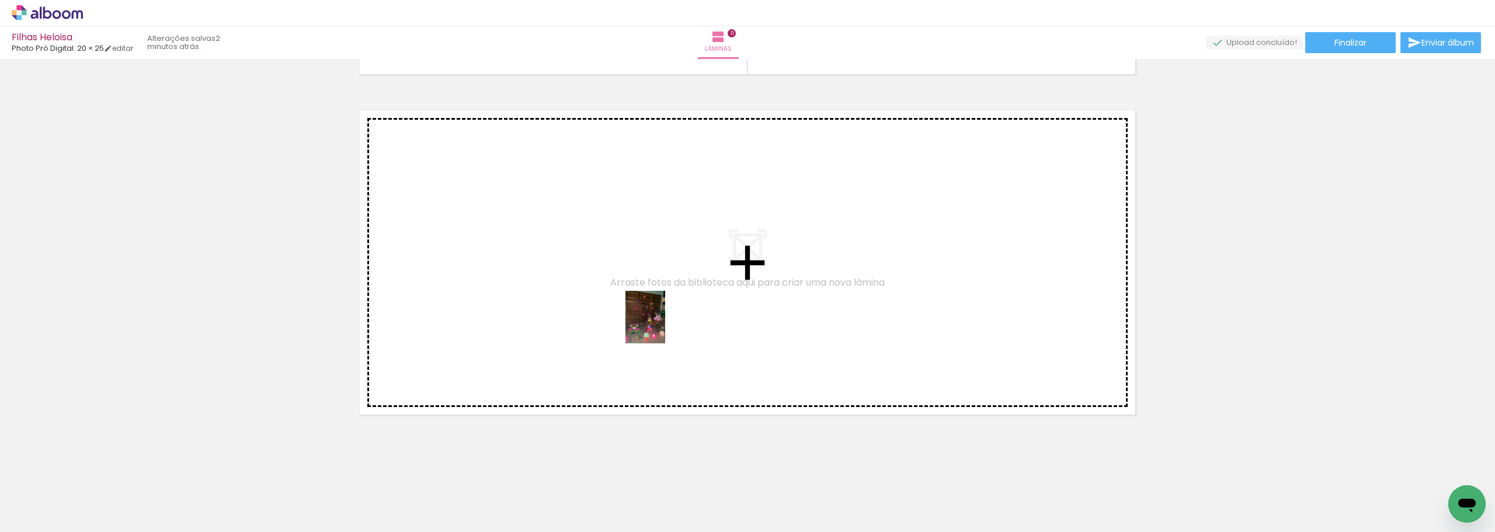
drag, startPoint x: 719, startPoint y: 509, endPoint x: 660, endPoint y: 326, distance: 191.9
click at [660, 326] on quentale-workspace at bounding box center [747, 266] width 1495 height 532
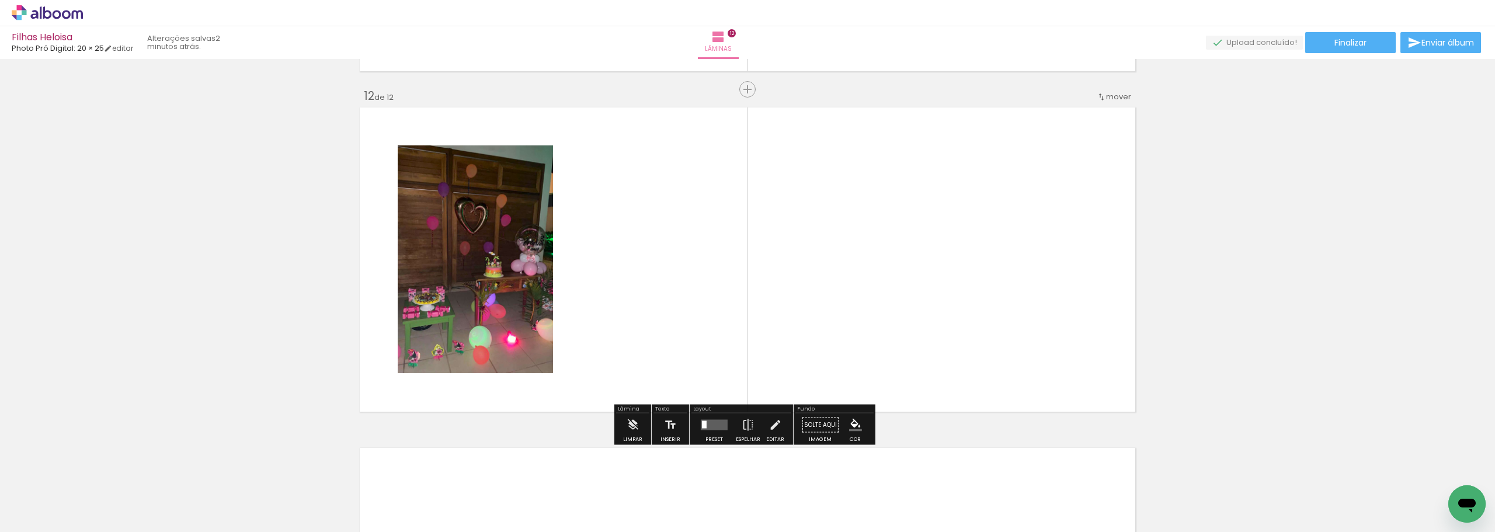
scroll to position [3734, 0]
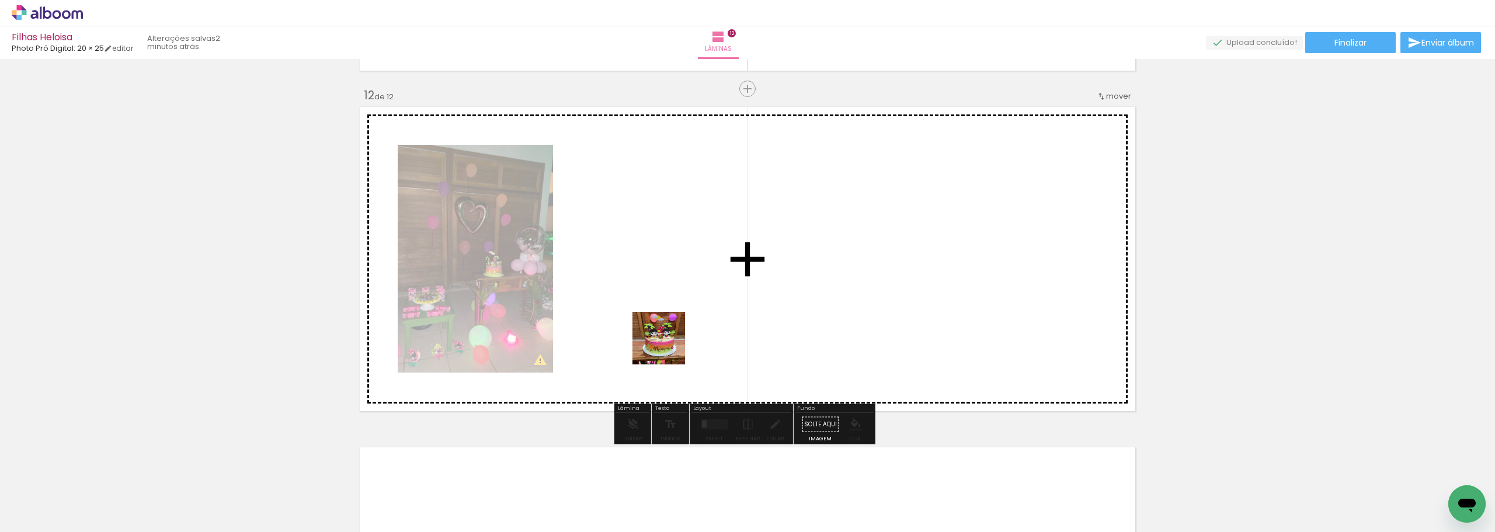
drag, startPoint x: 771, startPoint y: 497, endPoint x: 662, endPoint y: 330, distance: 199.5
click at [662, 330] on quentale-workspace at bounding box center [747, 266] width 1495 height 532
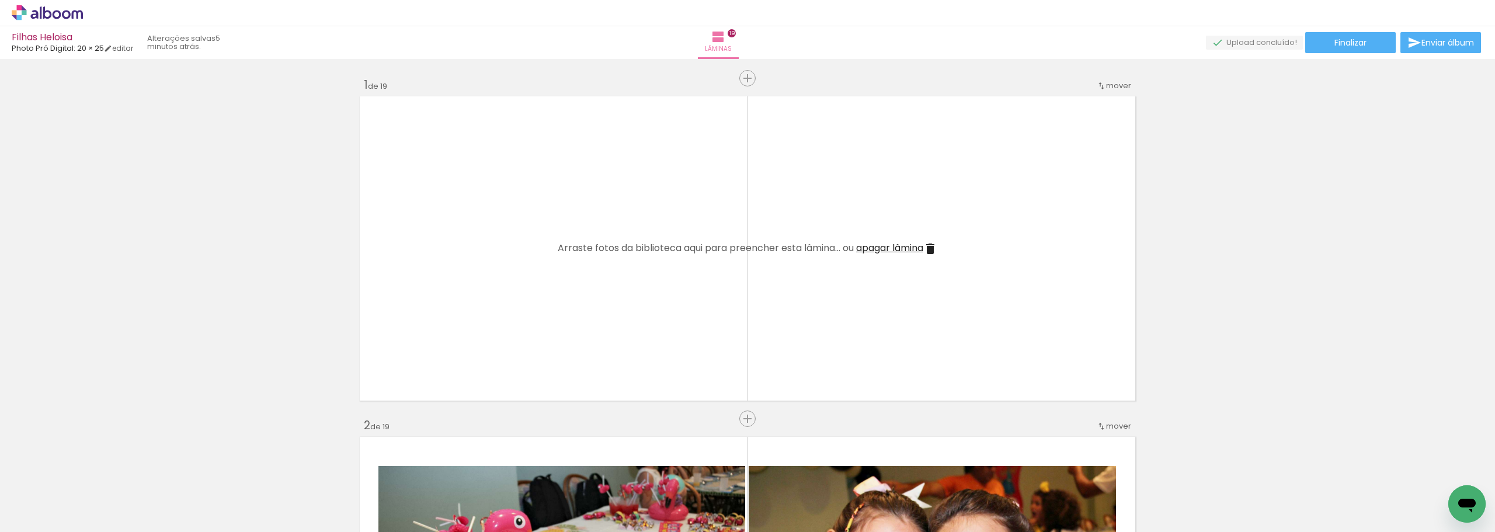
scroll to position [6455, 0]
